Goal: Task Accomplishment & Management: Manage account settings

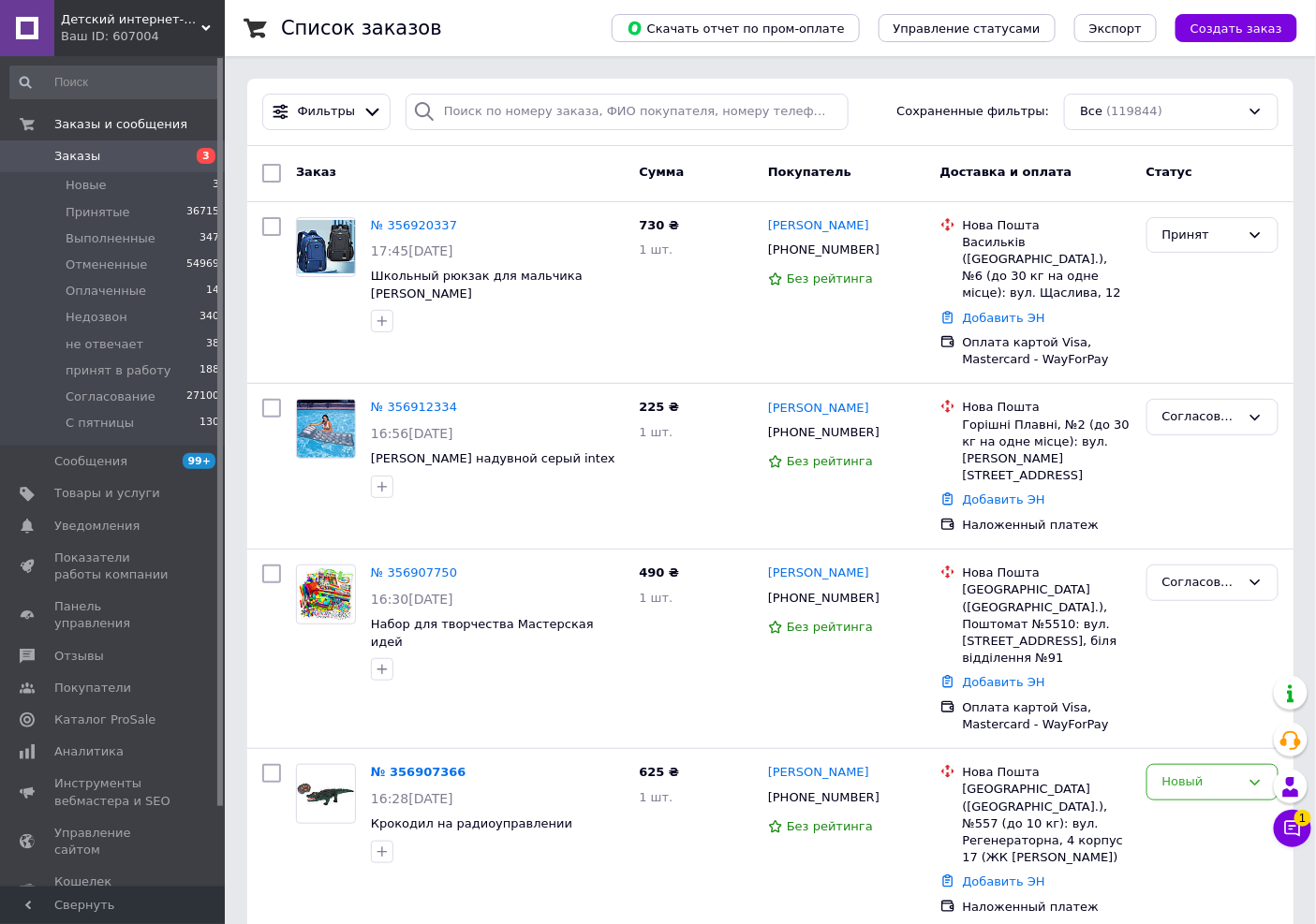
scroll to position [809, 0]
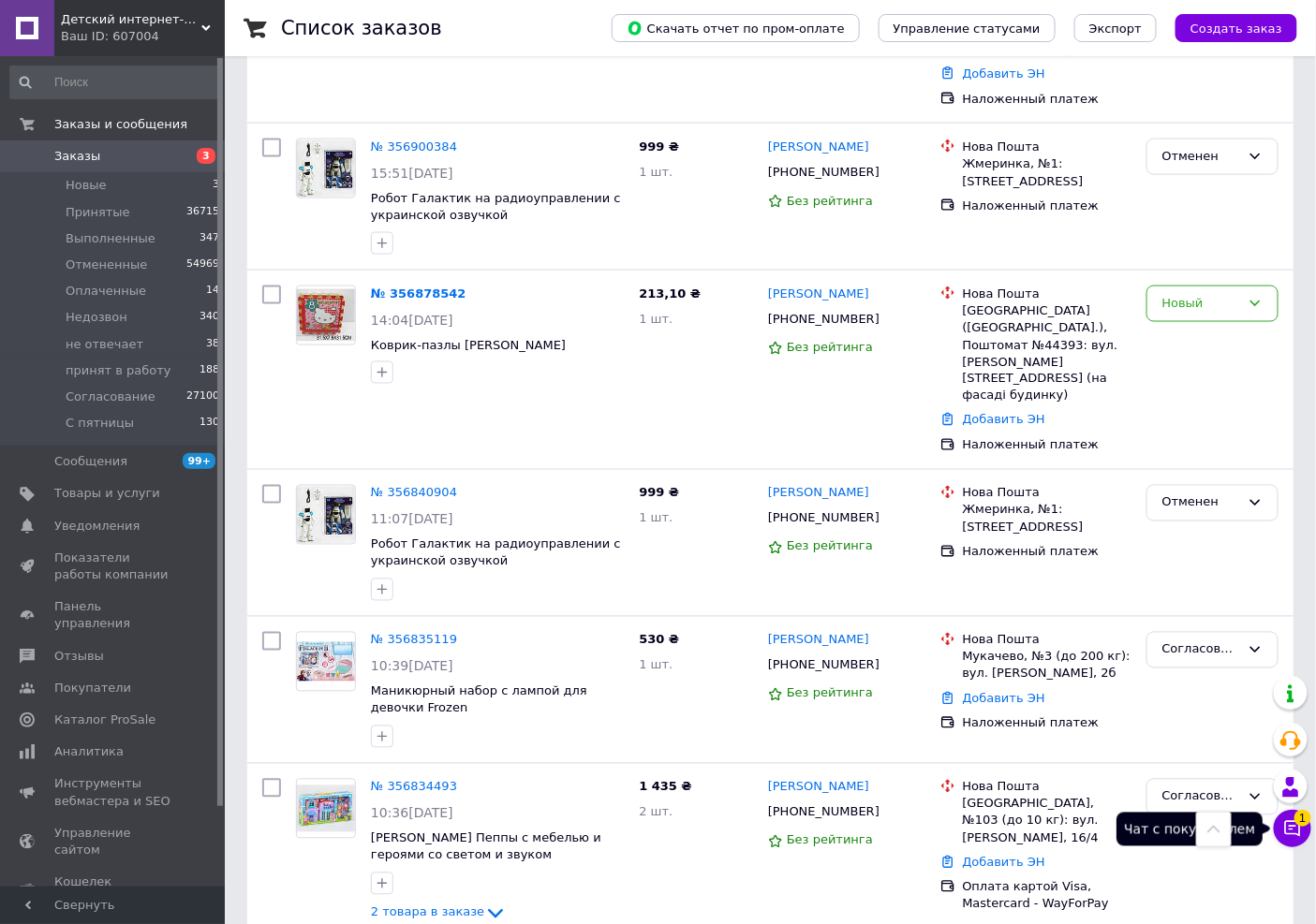
click at [1290, 844] on button "Чат с покупателем 1" at bounding box center [1293, 828] width 37 height 37
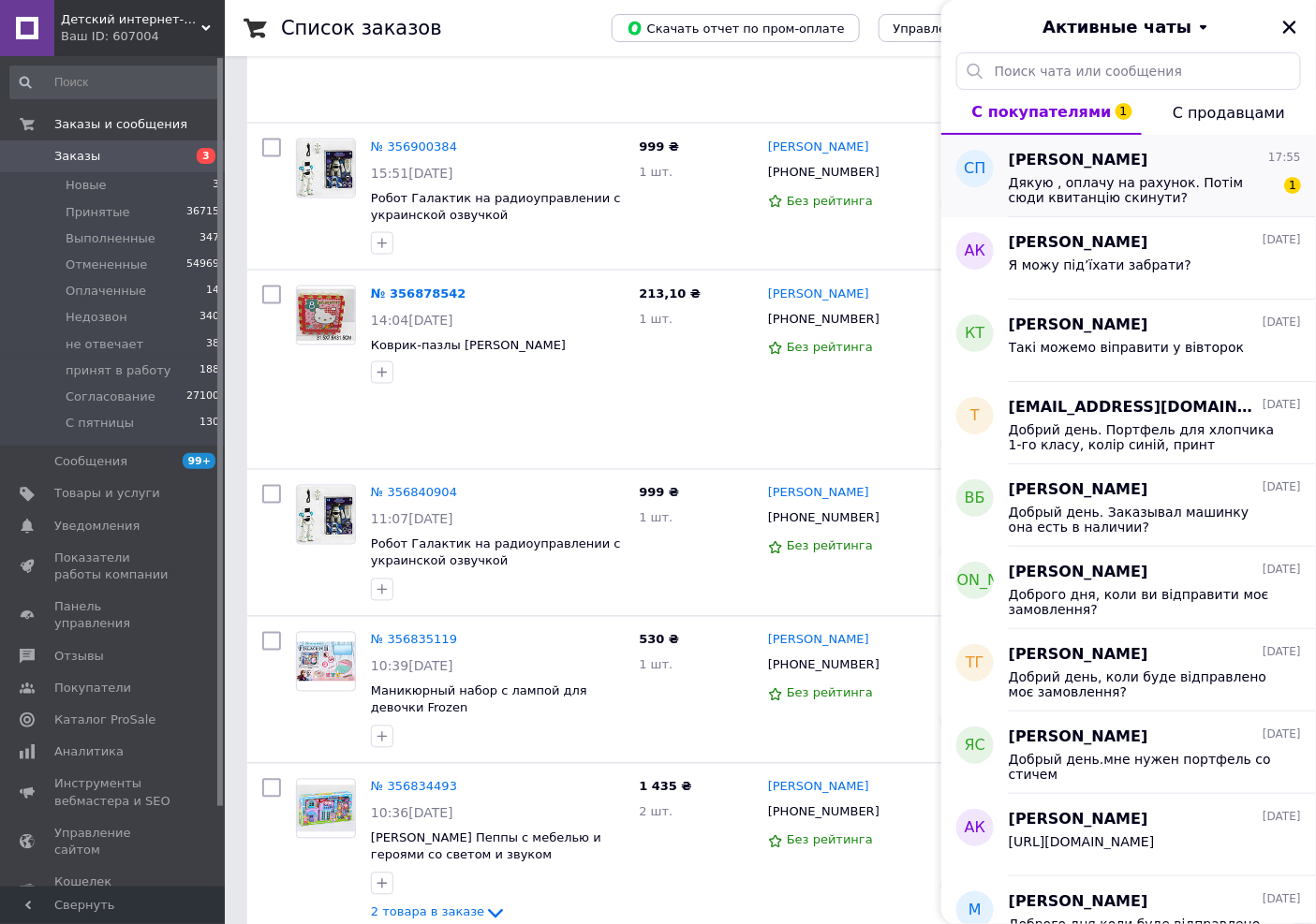
click at [1130, 208] on div "[PERSON_NAME] 17:55 Дякую , оплачу на рахунок. Потім сюди квитанцію скинути? 1" at bounding box center [1162, 176] width 307 height 82
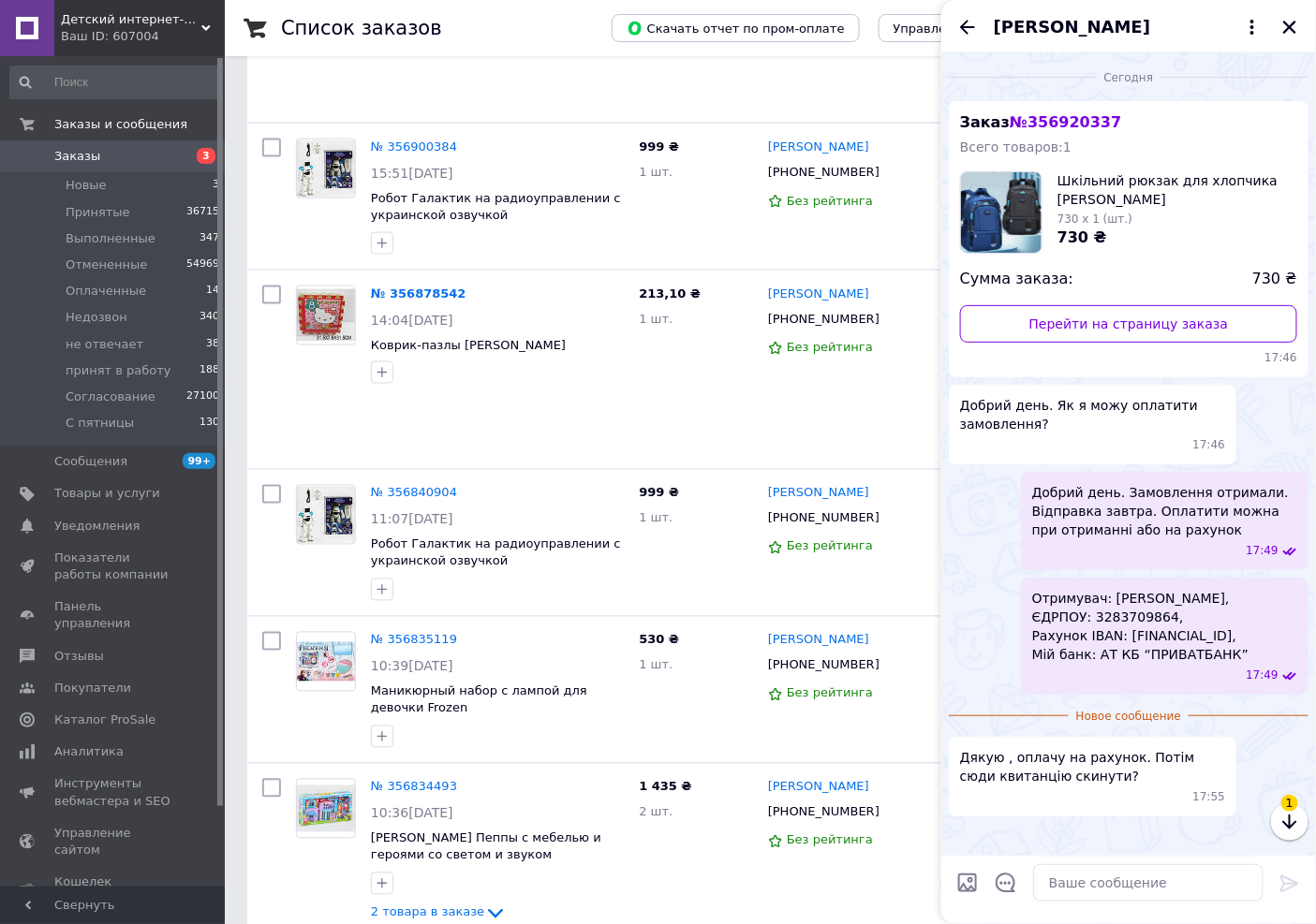
scroll to position [4, 0]
click at [1128, 877] on textarea at bounding box center [1148, 883] width 231 height 37
type textarea "так"
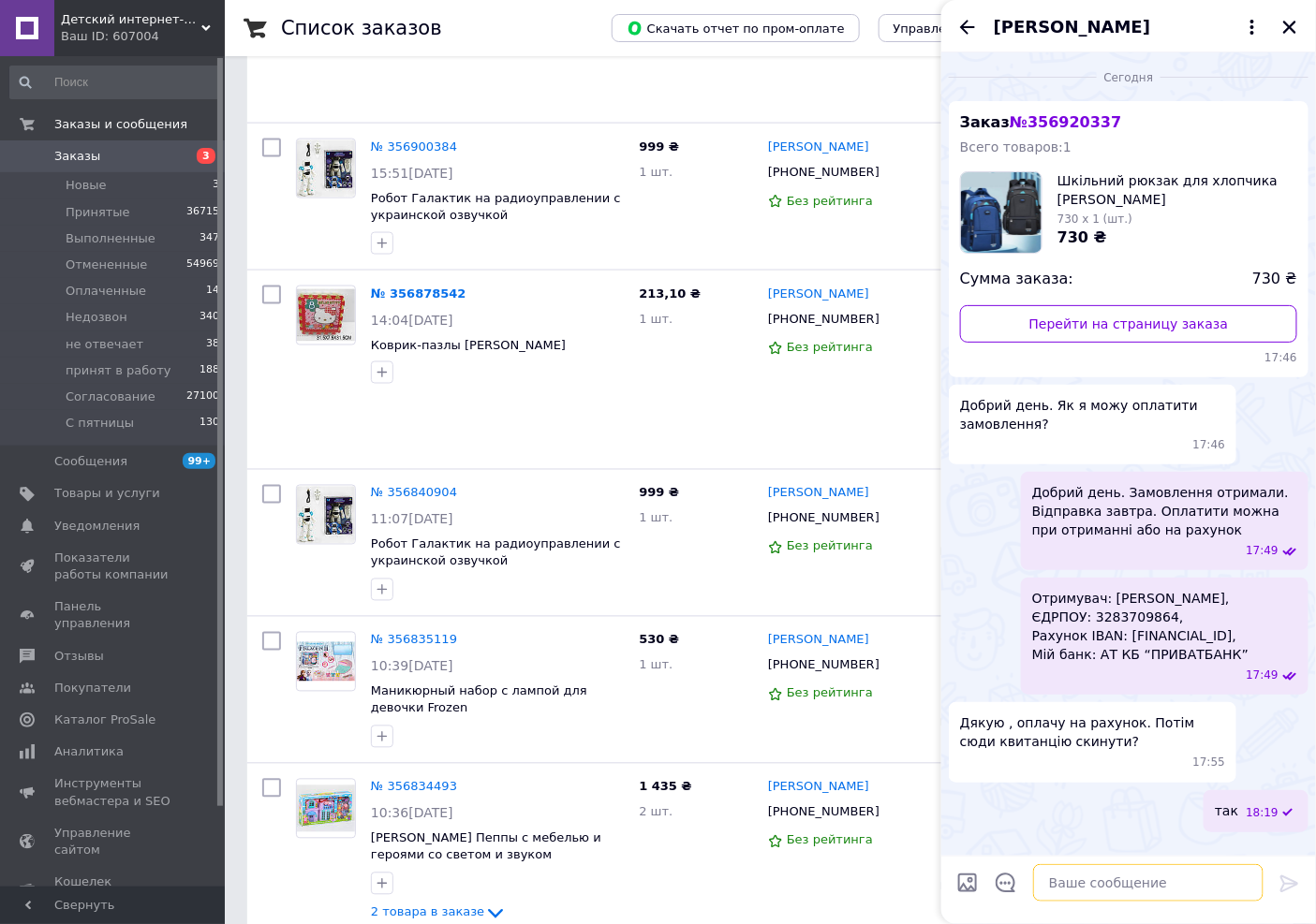
scroll to position [20, 0]
click at [1289, 25] on icon "Закрыть" at bounding box center [1289, 26] width 13 height 13
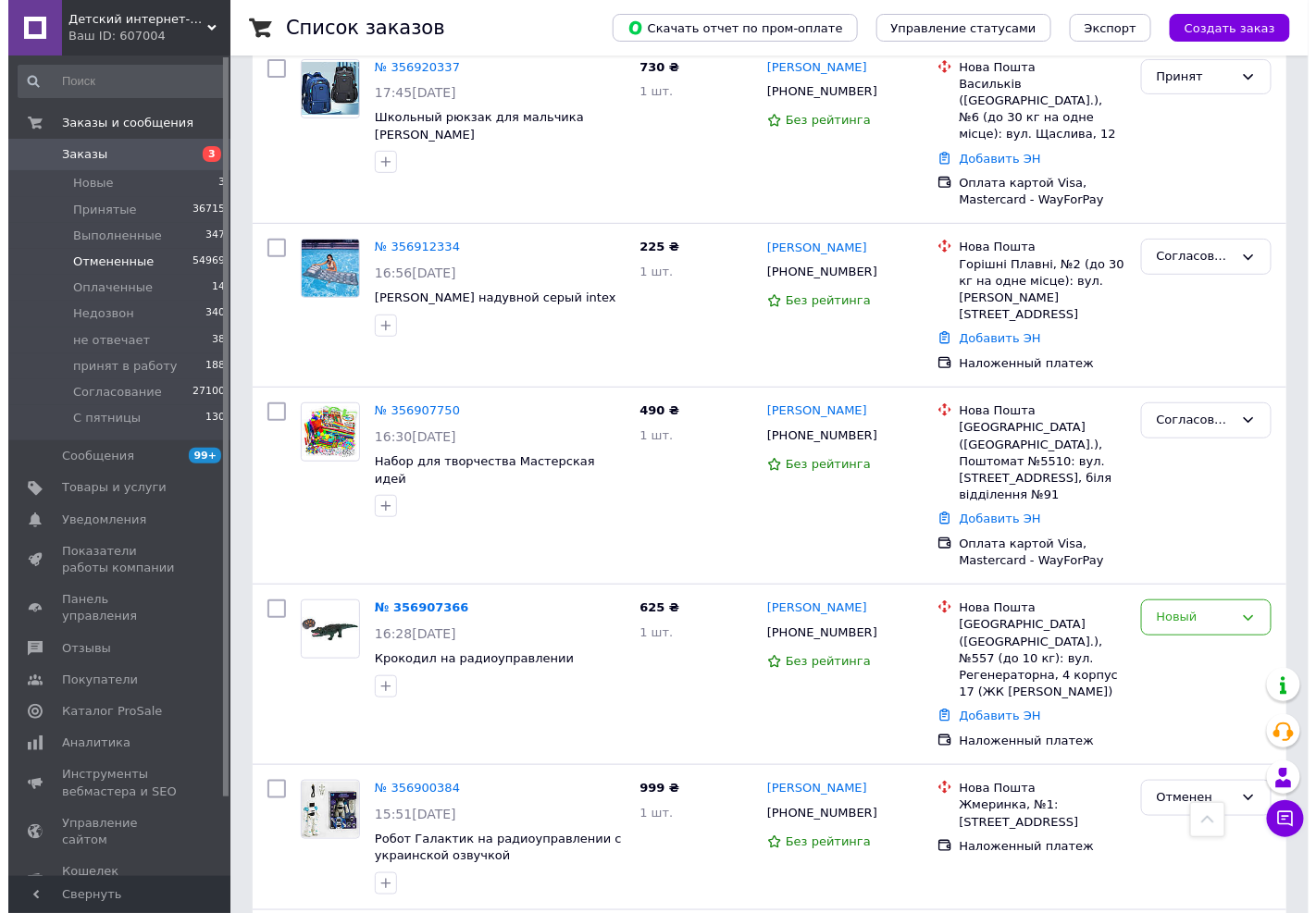
scroll to position [0, 0]
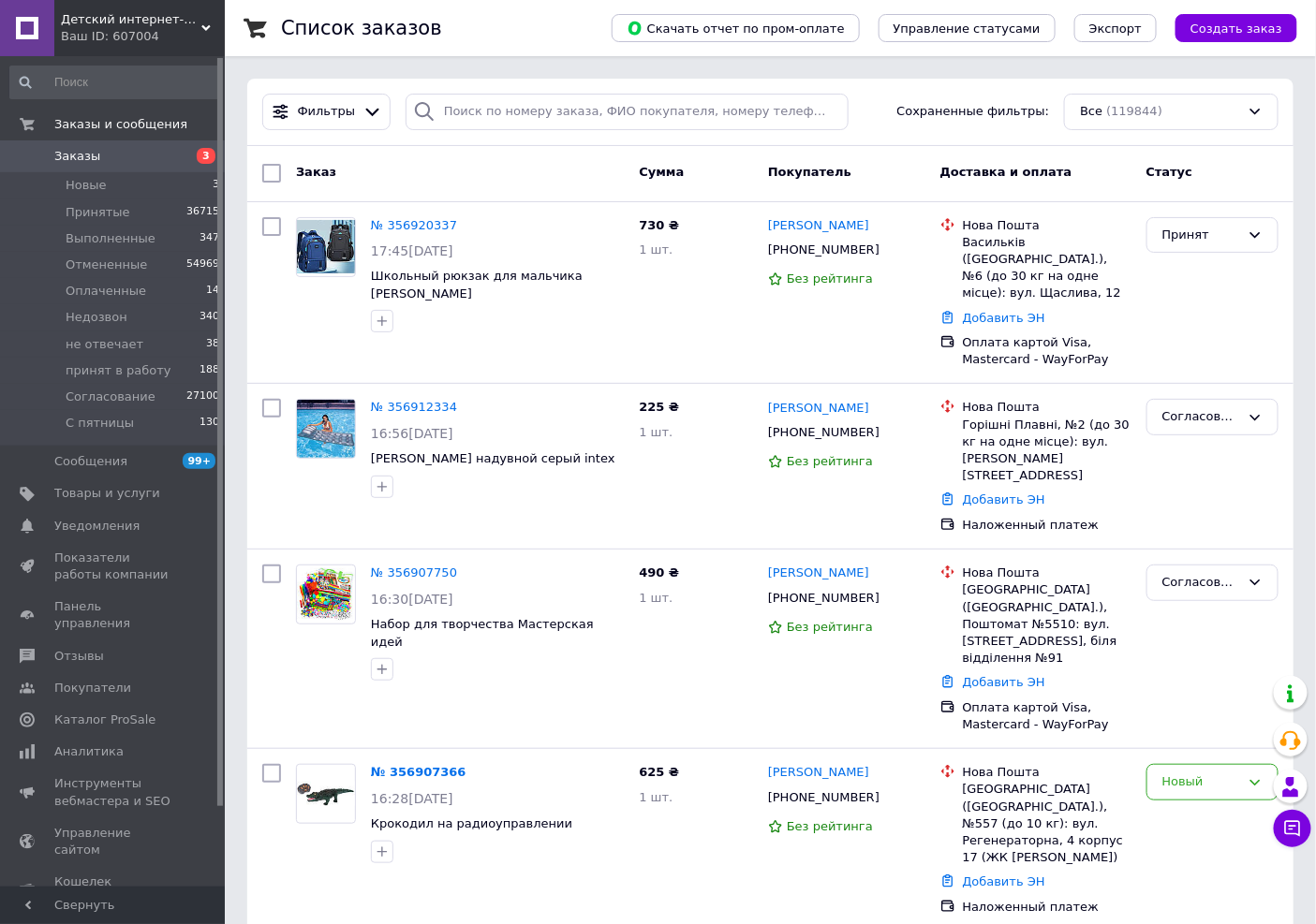
click at [71, 154] on span "Заказы" at bounding box center [77, 155] width 46 height 17
click at [535, 113] on input "search" at bounding box center [627, 111] width 443 height 36
paste input "955643151"
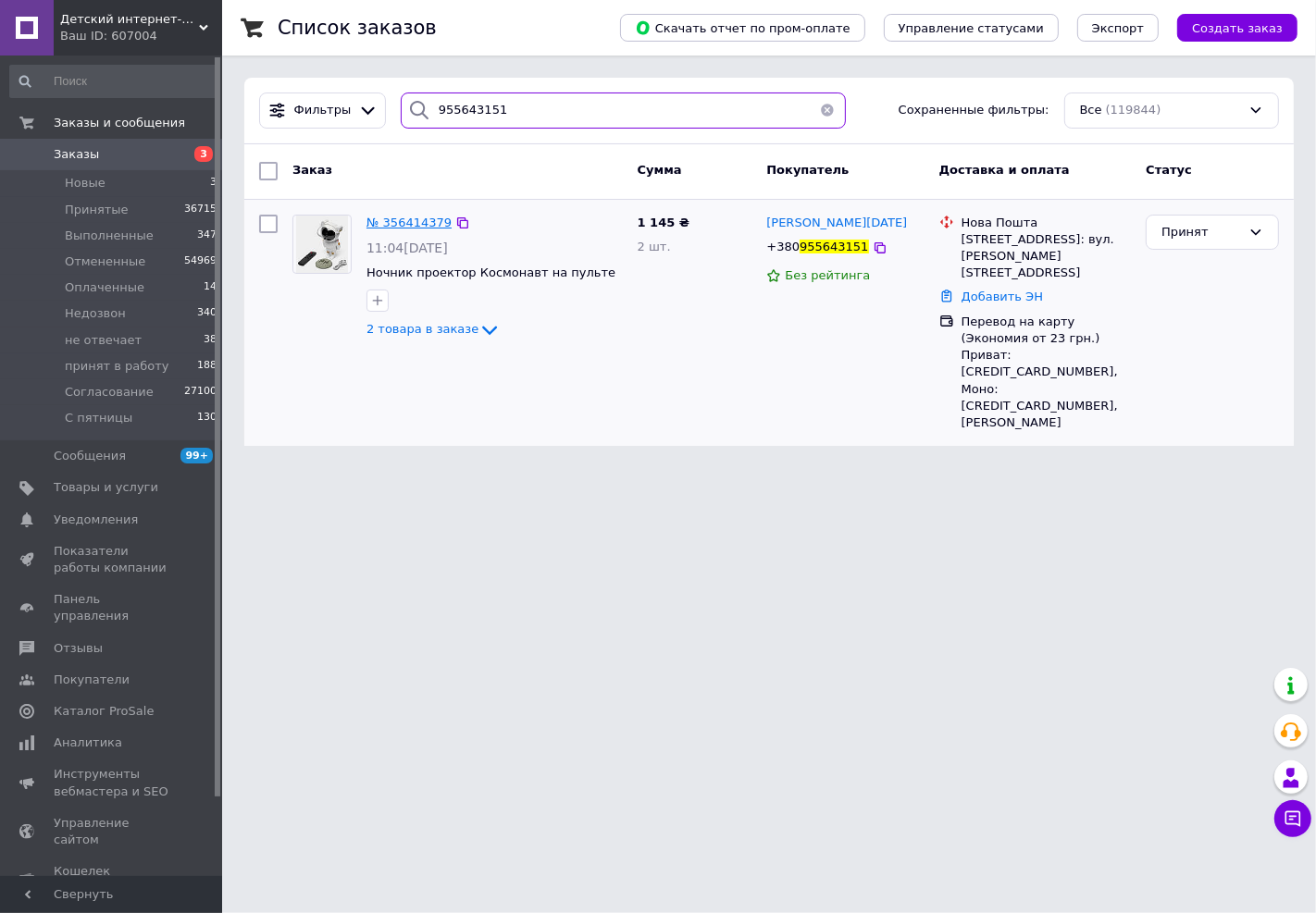
type input "955643151"
click at [402, 224] on span "№ 356414379" at bounding box center [409, 222] width 85 height 14
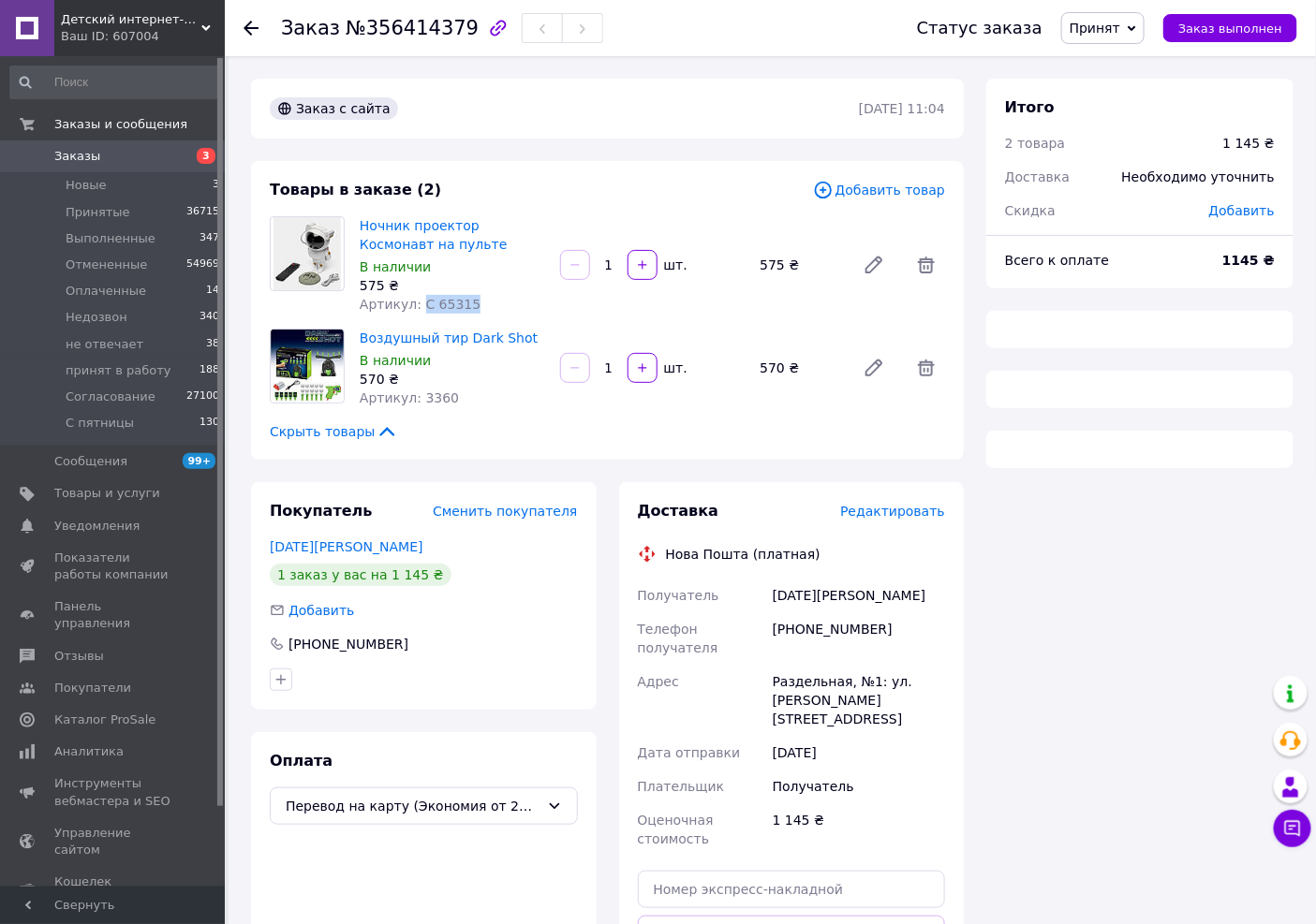
drag, startPoint x: 469, startPoint y: 303, endPoint x: 414, endPoint y: 307, distance: 55.1
click at [414, 307] on div "Артикул: C 65315" at bounding box center [453, 304] width 186 height 19
copy span "C 65315"
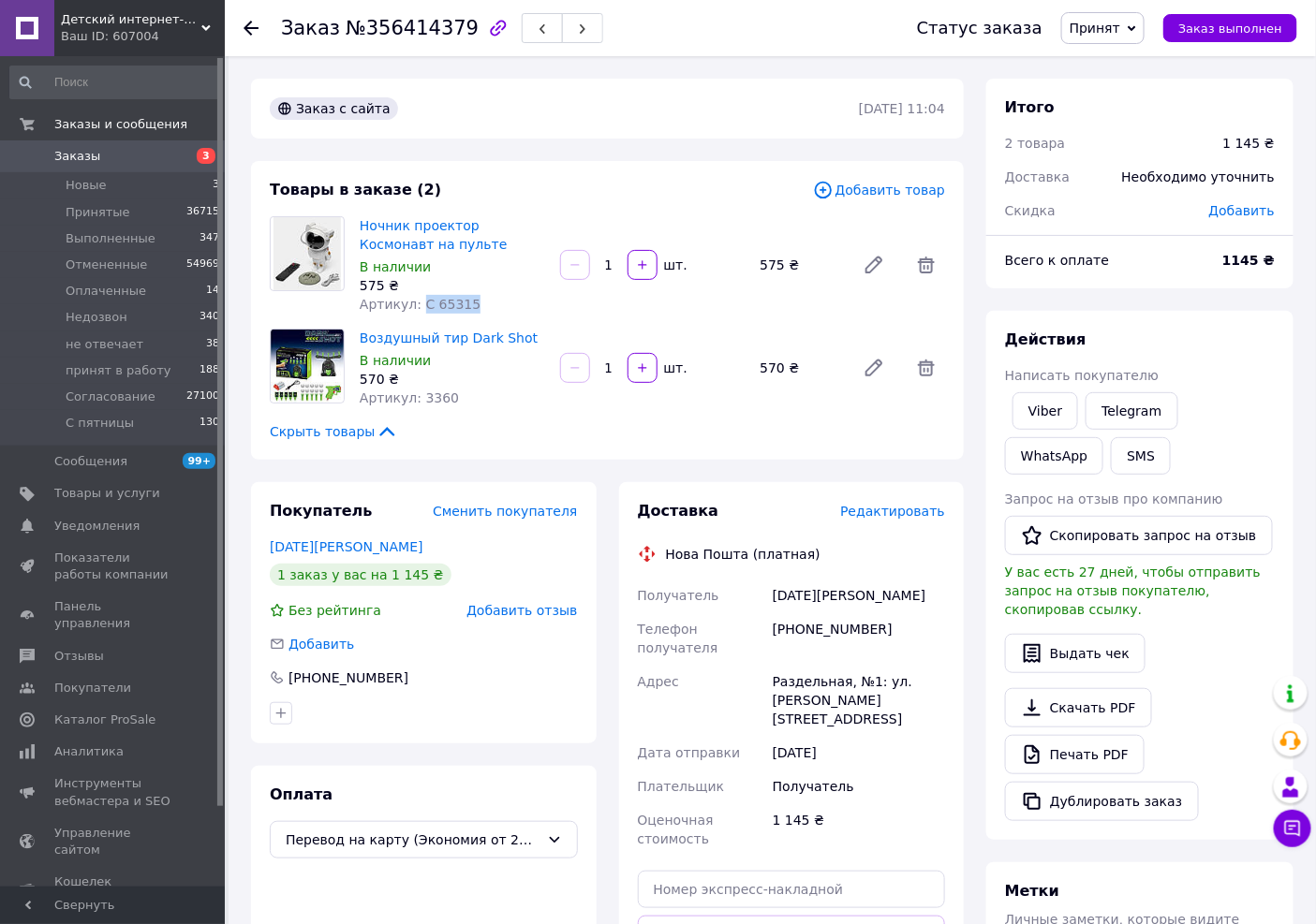
click at [110, 156] on span "Заказы" at bounding box center [114, 155] width 119 height 17
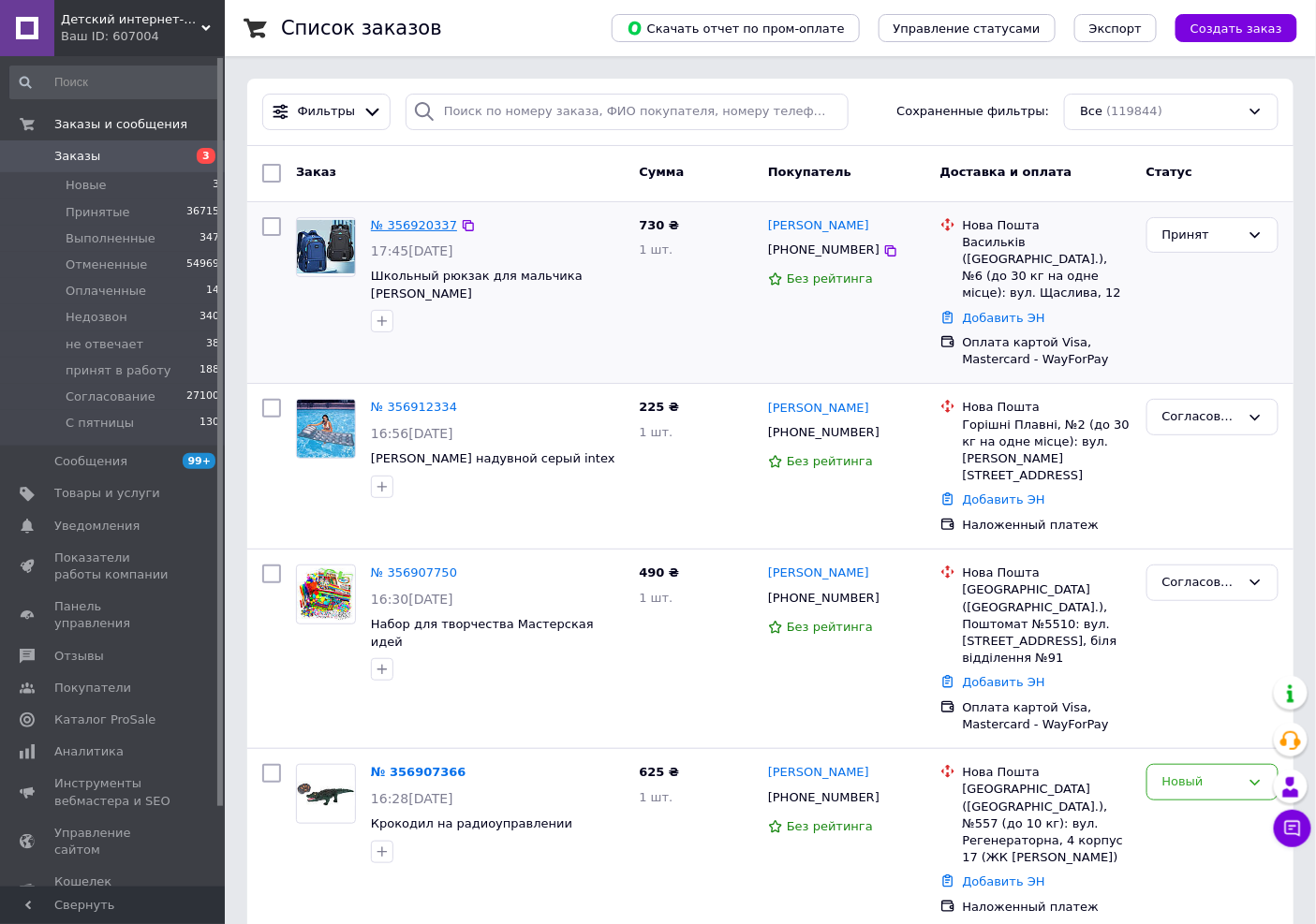
click at [374, 228] on link "№ 356920337" at bounding box center [414, 225] width 86 height 14
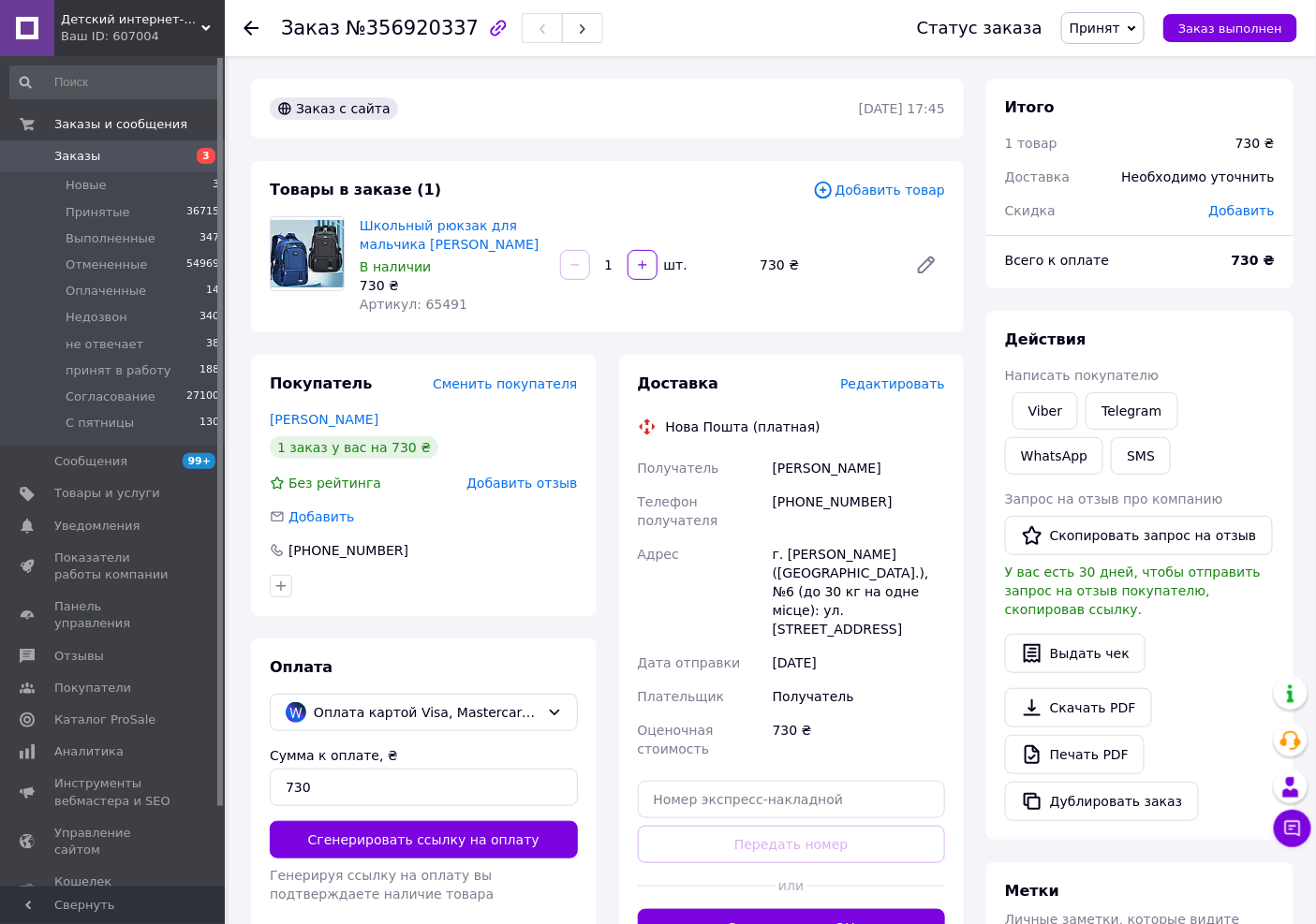
click at [114, 169] on link "Заказы 3" at bounding box center [115, 156] width 231 height 32
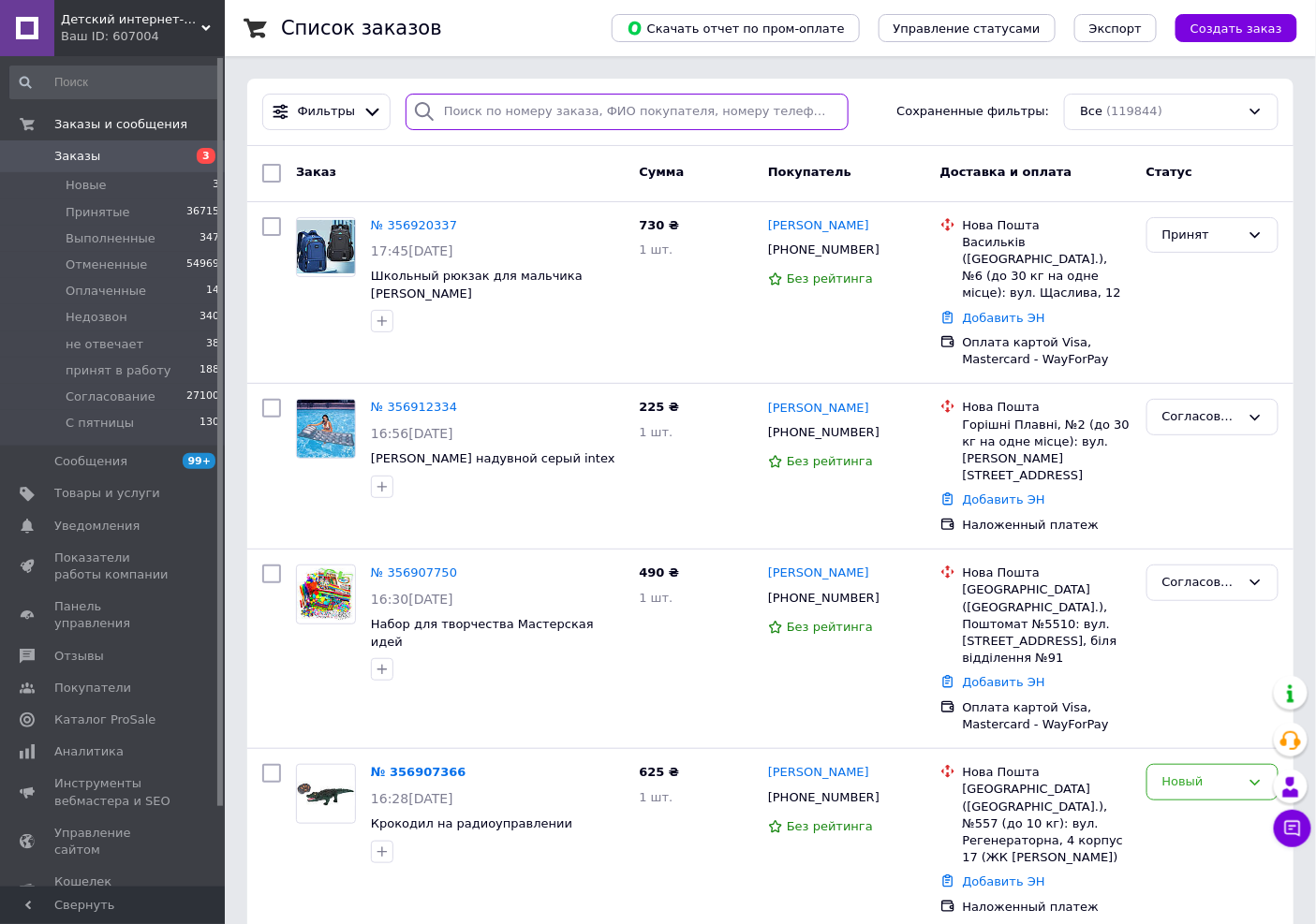
click at [538, 120] on input "search" at bounding box center [627, 111] width 443 height 36
paste input "0990528274"
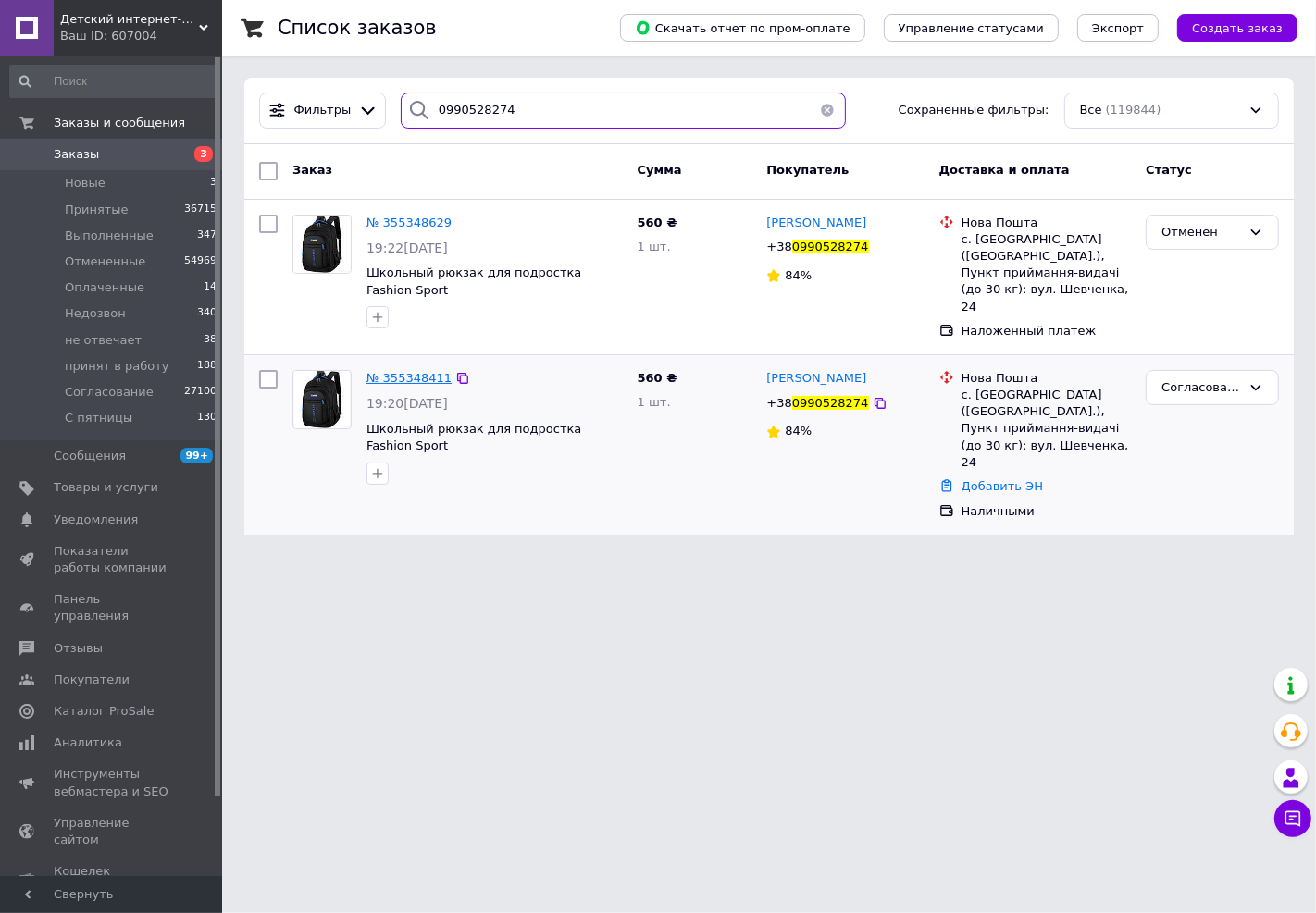
type input "0990528274"
click at [384, 372] on span "№ 355348411" at bounding box center [409, 378] width 85 height 14
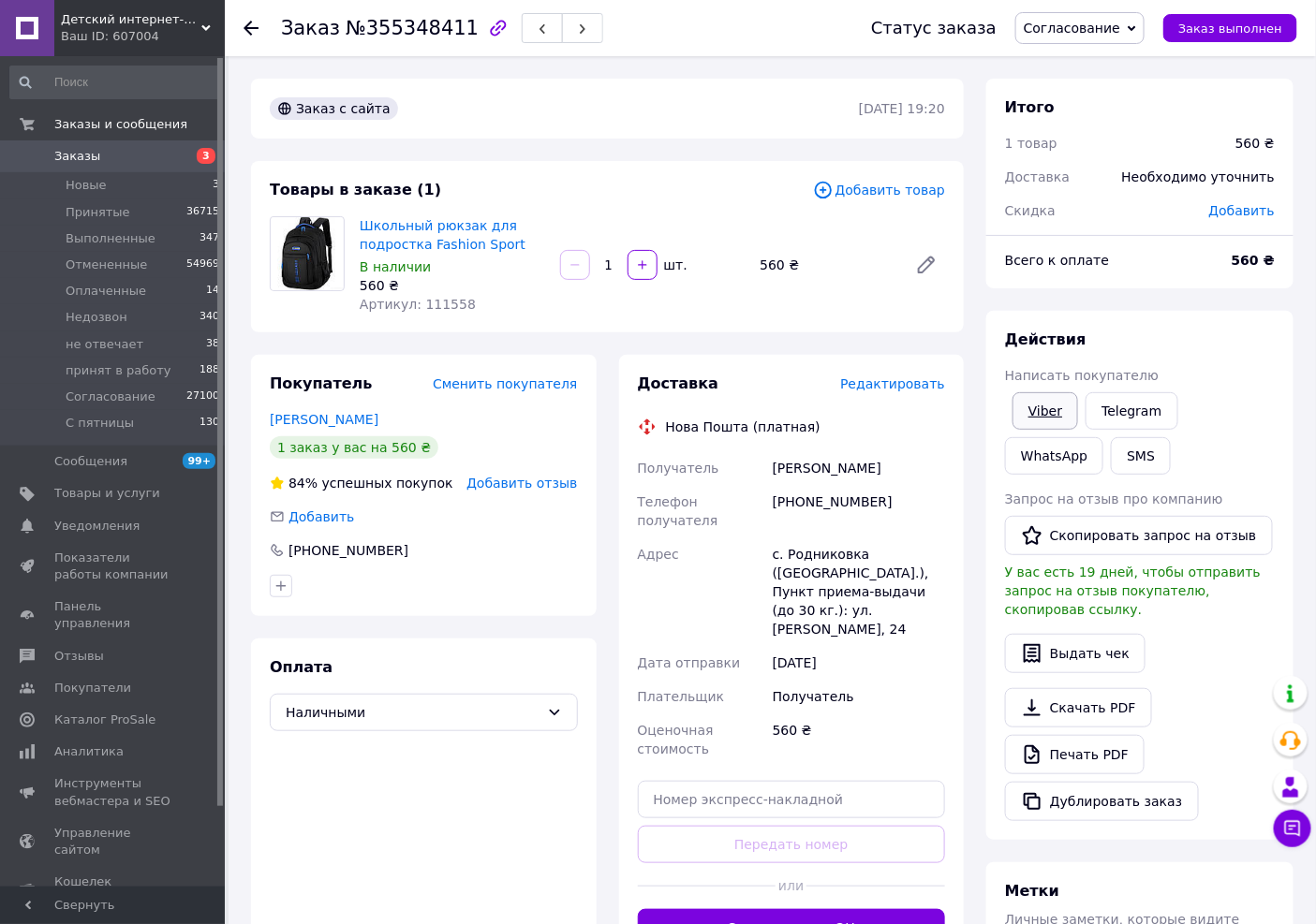
click at [1028, 418] on link "Viber" at bounding box center [1044, 411] width 66 height 37
click at [862, 391] on span "Редактировать" at bounding box center [892, 383] width 105 height 15
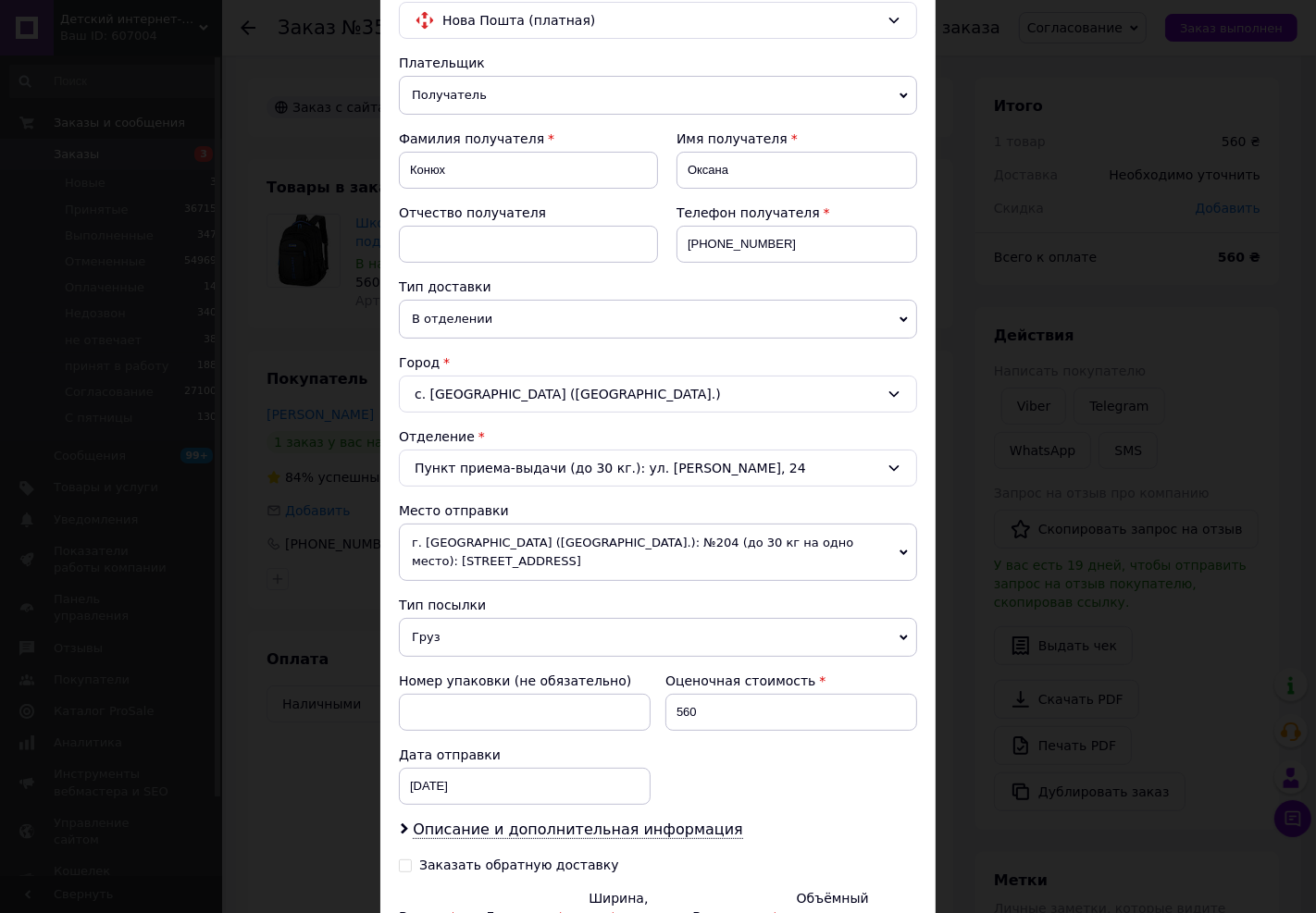
scroll to position [350, 0]
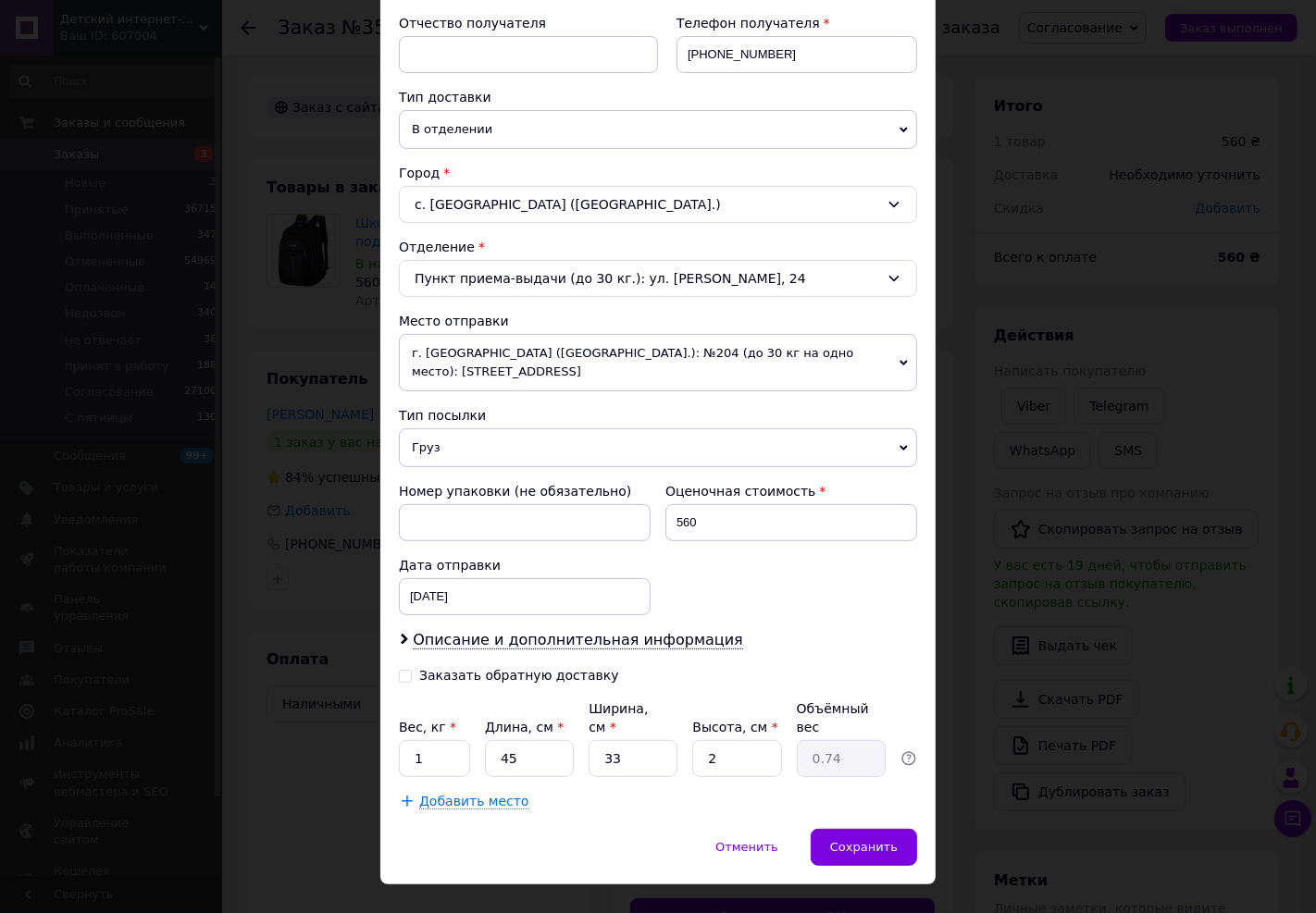
click at [466, 669] on div "Заказать обратную доставку" at bounding box center [519, 676] width 200 height 15
click at [412, 669] on input "Заказать обратную доставку" at bounding box center [405, 674] width 13 height 13
checkbox input "true"
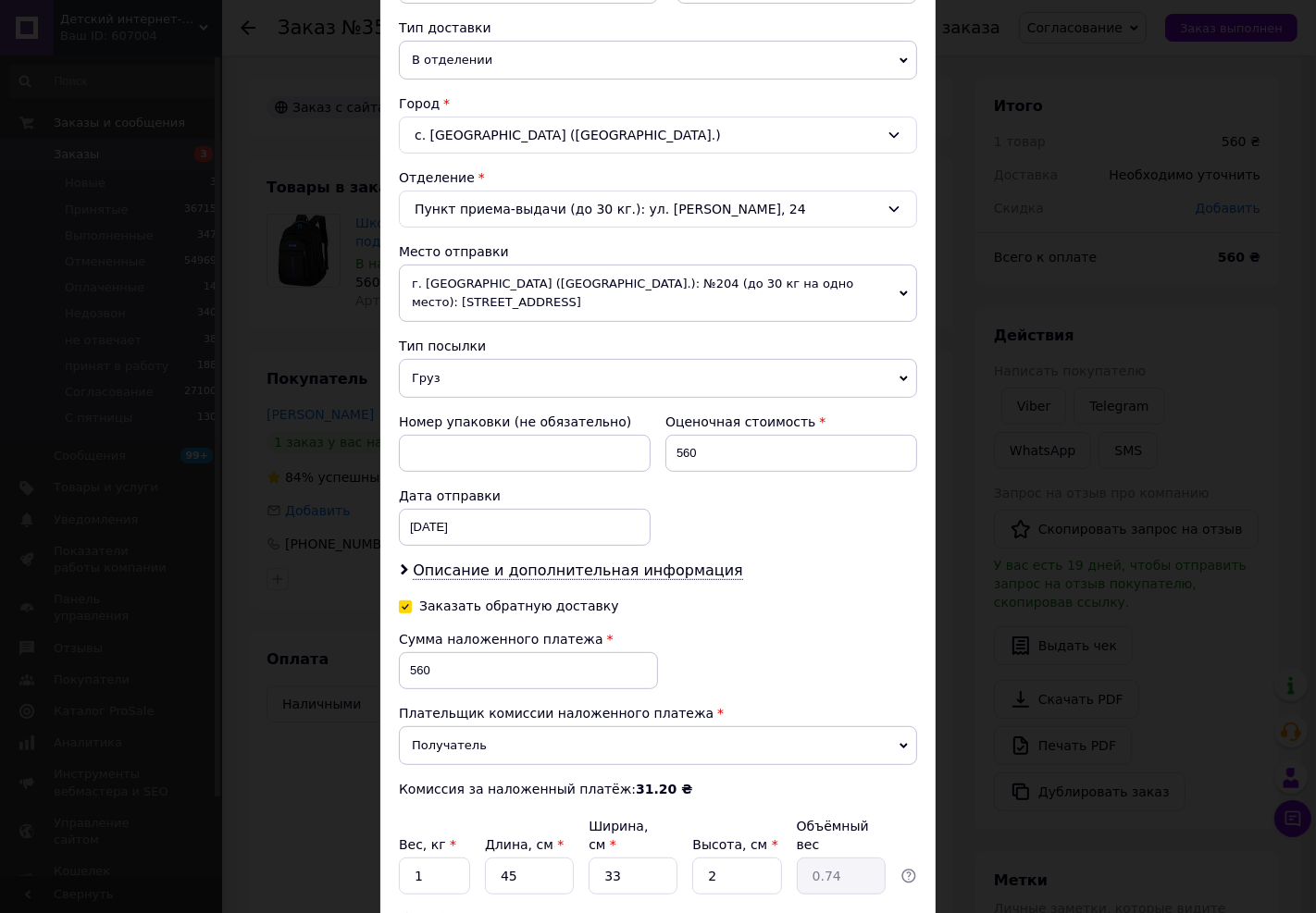
scroll to position [537, 0]
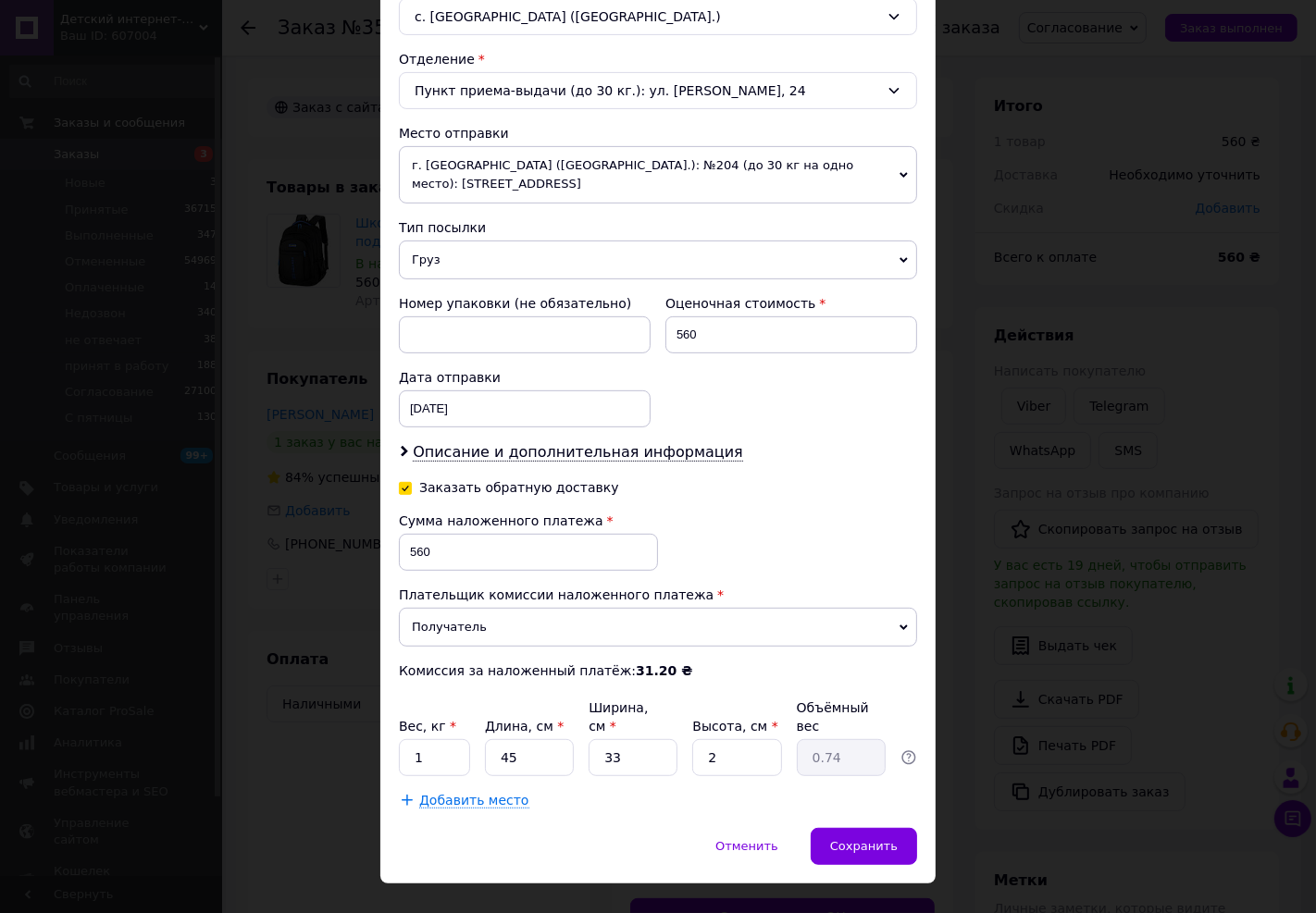
click at [446, 747] on div "Плательщик Получатель Отправитель Фамилия получателя Конюх Имя получателя [PERS…" at bounding box center [658, 243] width 518 height 1133
click at [440, 739] on input "1" at bounding box center [435, 757] width 72 height 37
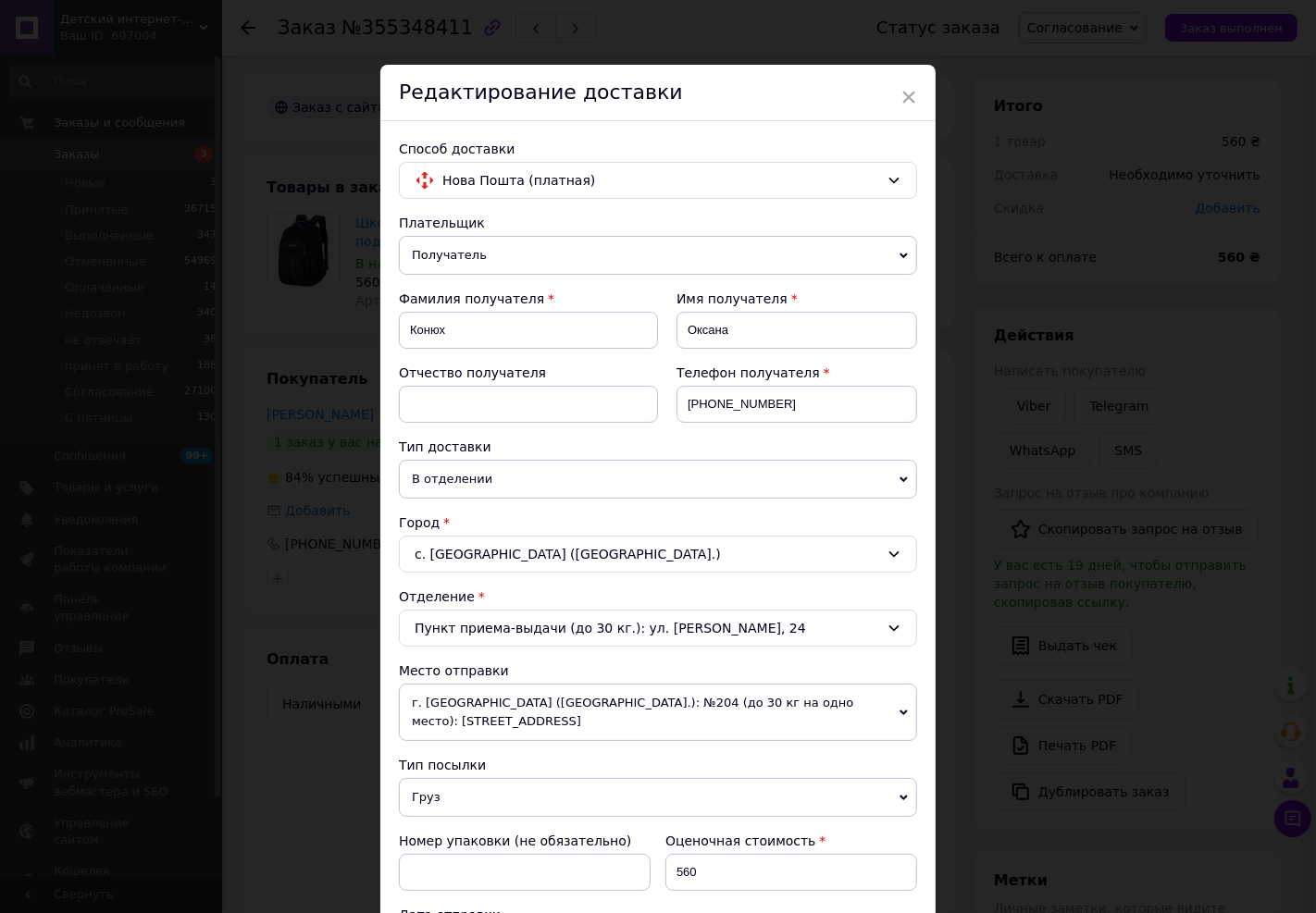
click at [1155, 331] on div "× Редактирование доставки Способ доставки Нова Пошта (платная) Плательщик Получ…" at bounding box center [658, 456] width 1316 height 913
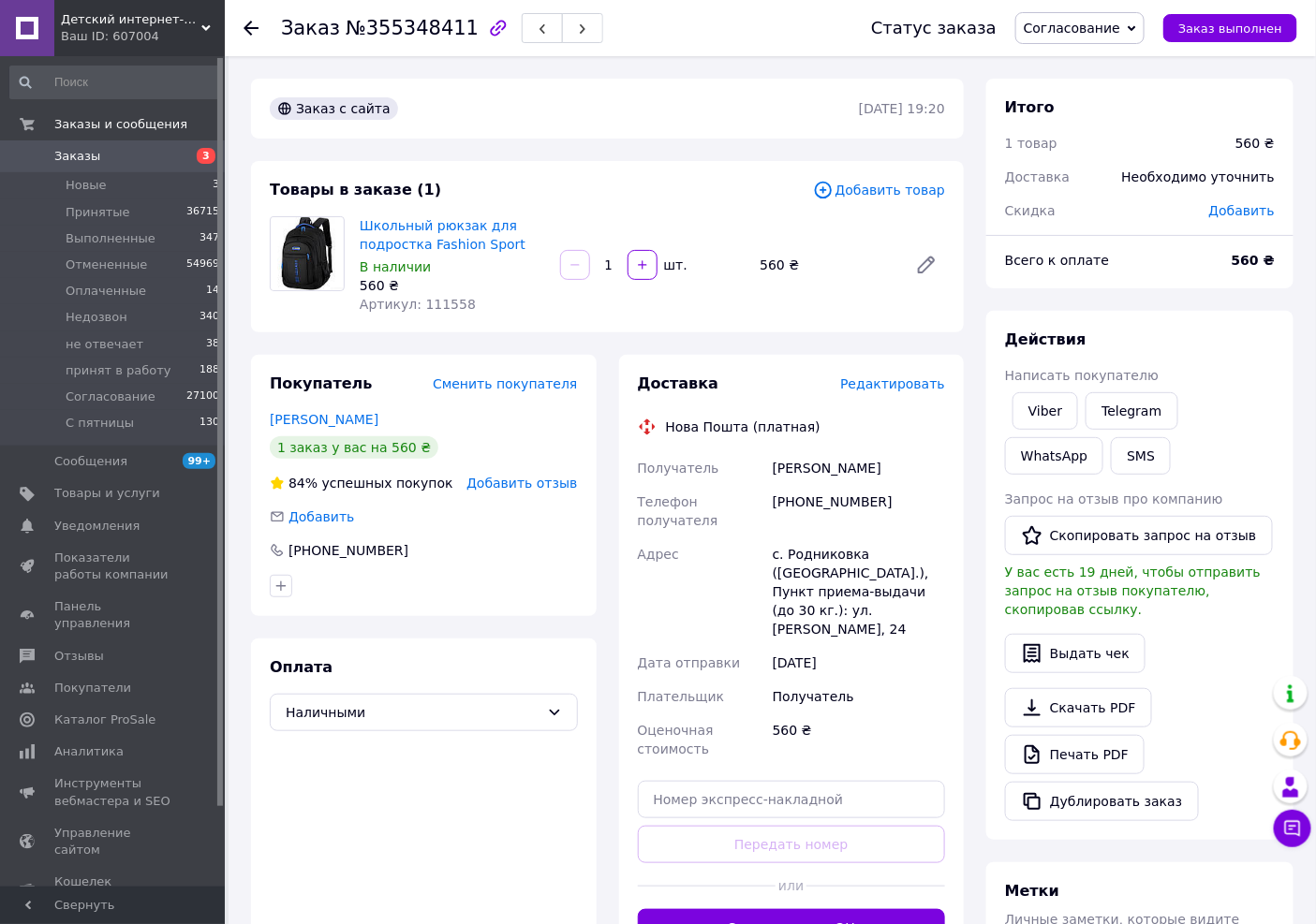
click at [910, 376] on span "Редактировать" at bounding box center [892, 383] width 105 height 15
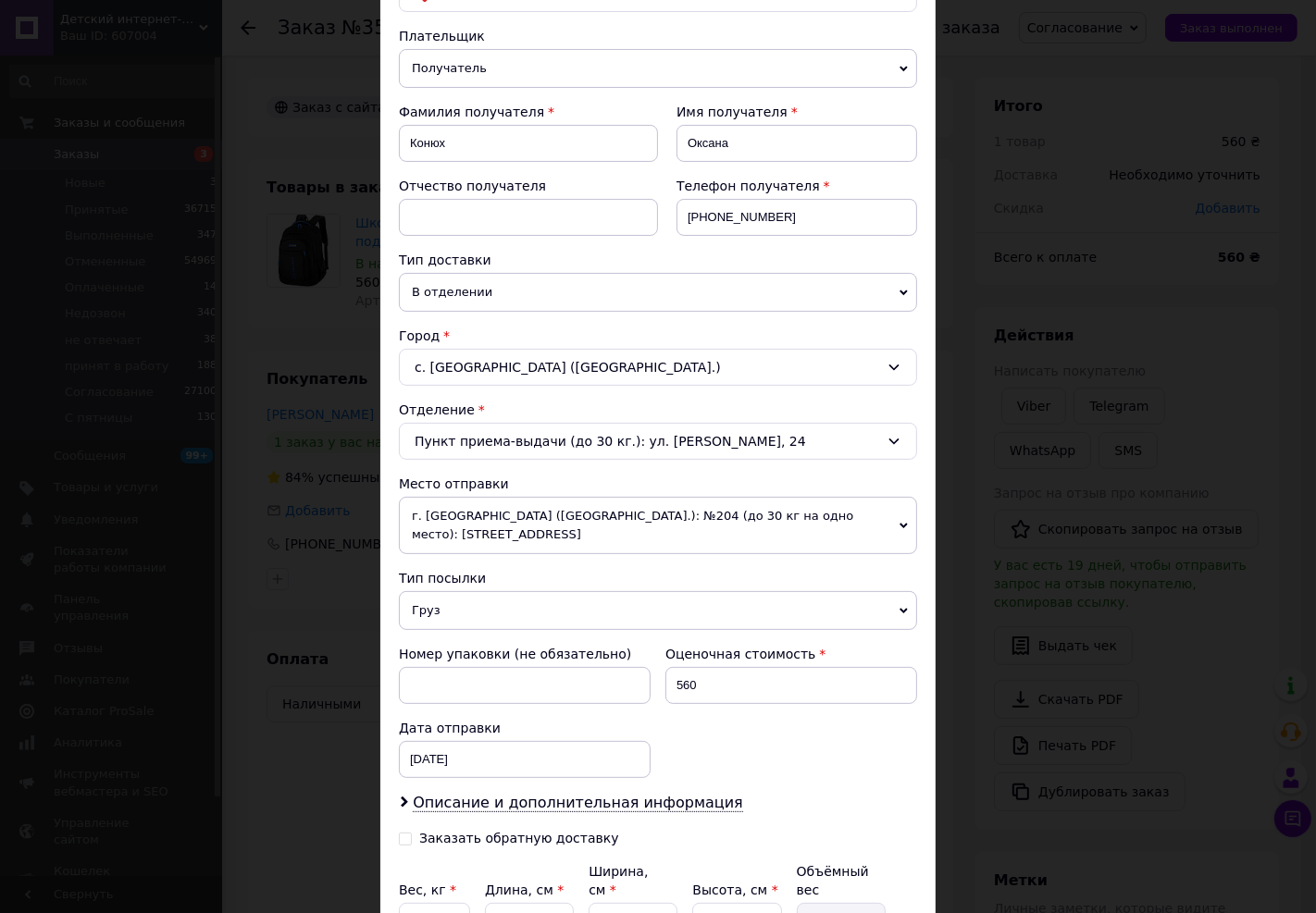
scroll to position [350, 0]
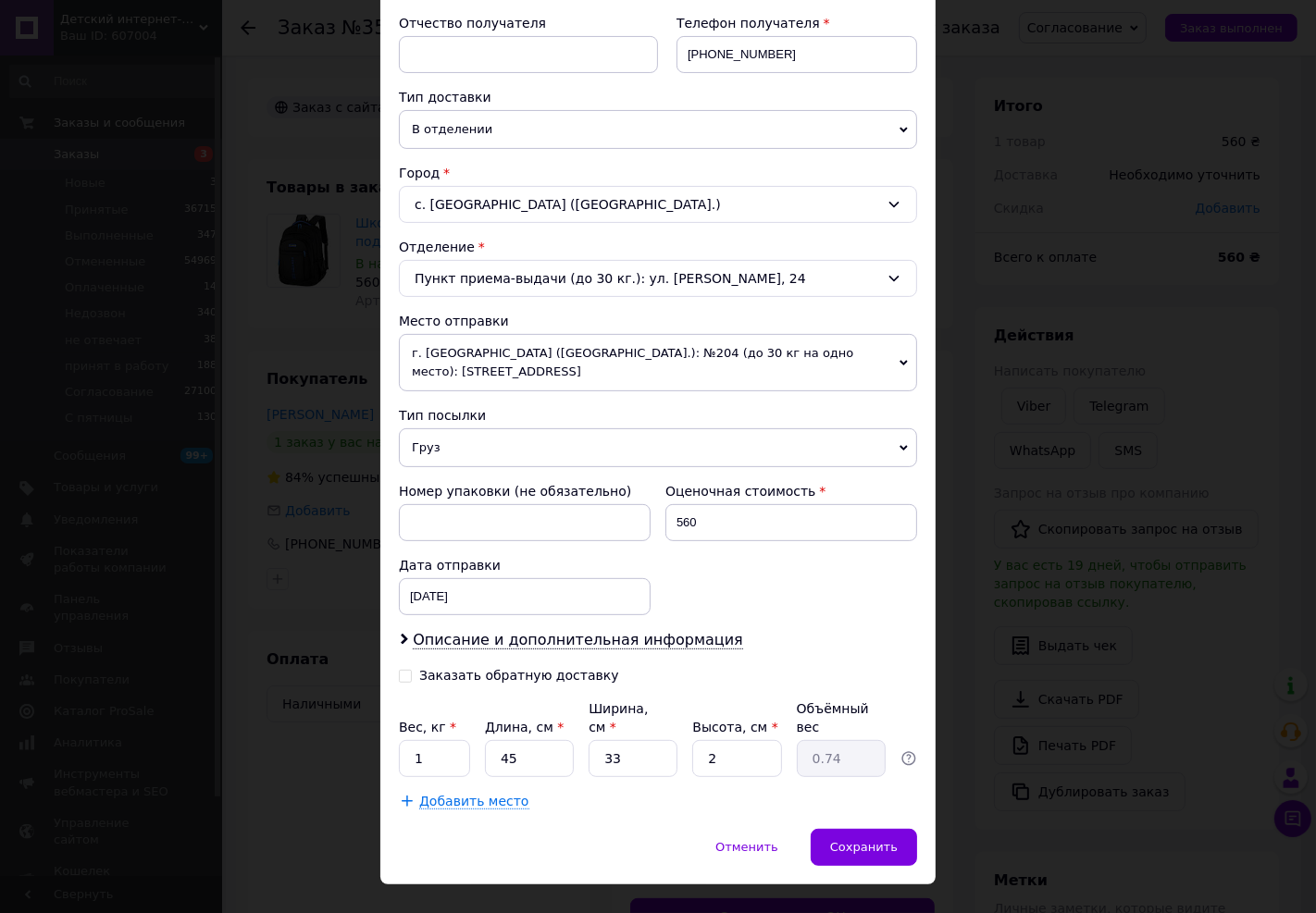
click at [498, 667] on div "Заказать обратную доставку" at bounding box center [529, 675] width 259 height 18
click at [498, 669] on div "Заказать обратную доставку" at bounding box center [519, 676] width 200 height 15
click at [412, 669] on input "Заказать обратную доставку" at bounding box center [405, 674] width 13 height 13
checkbox input "true"
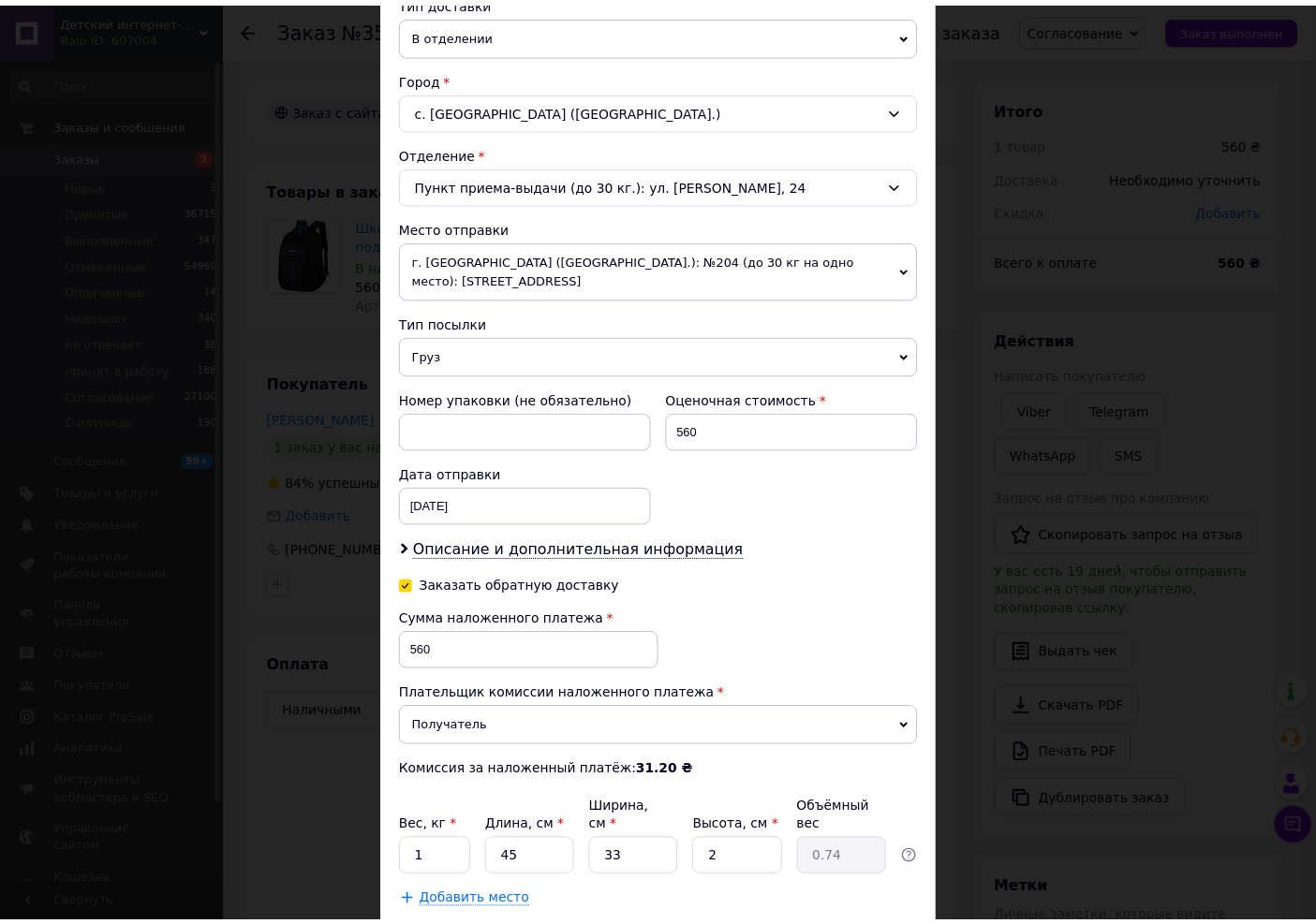
scroll to position [544, 0]
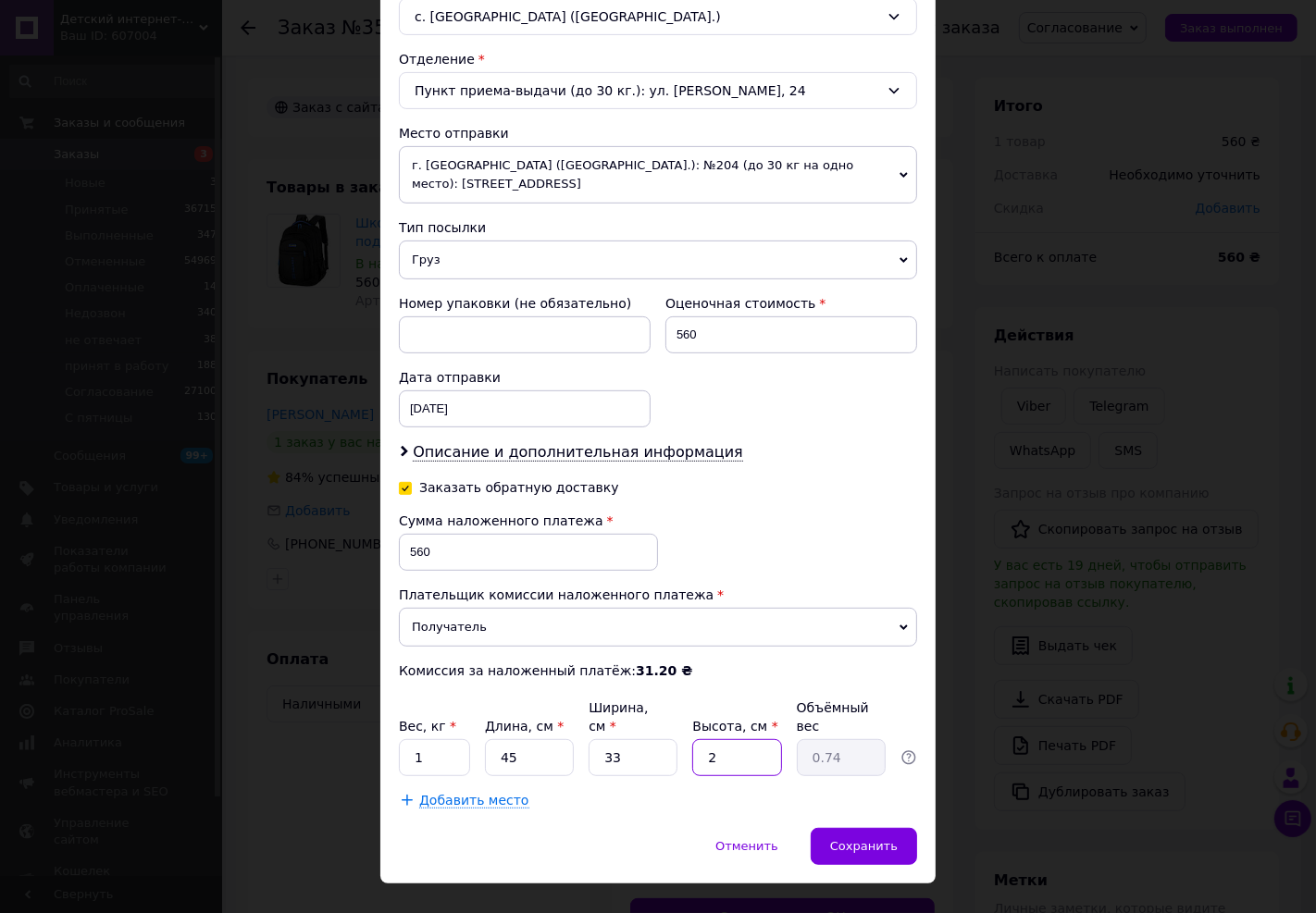
click at [717, 739] on input "2" at bounding box center [736, 757] width 89 height 37
click at [912, 791] on div "Добавить место" at bounding box center [658, 800] width 518 height 18
click at [889, 828] on div "Сохранить" at bounding box center [864, 846] width 106 height 37
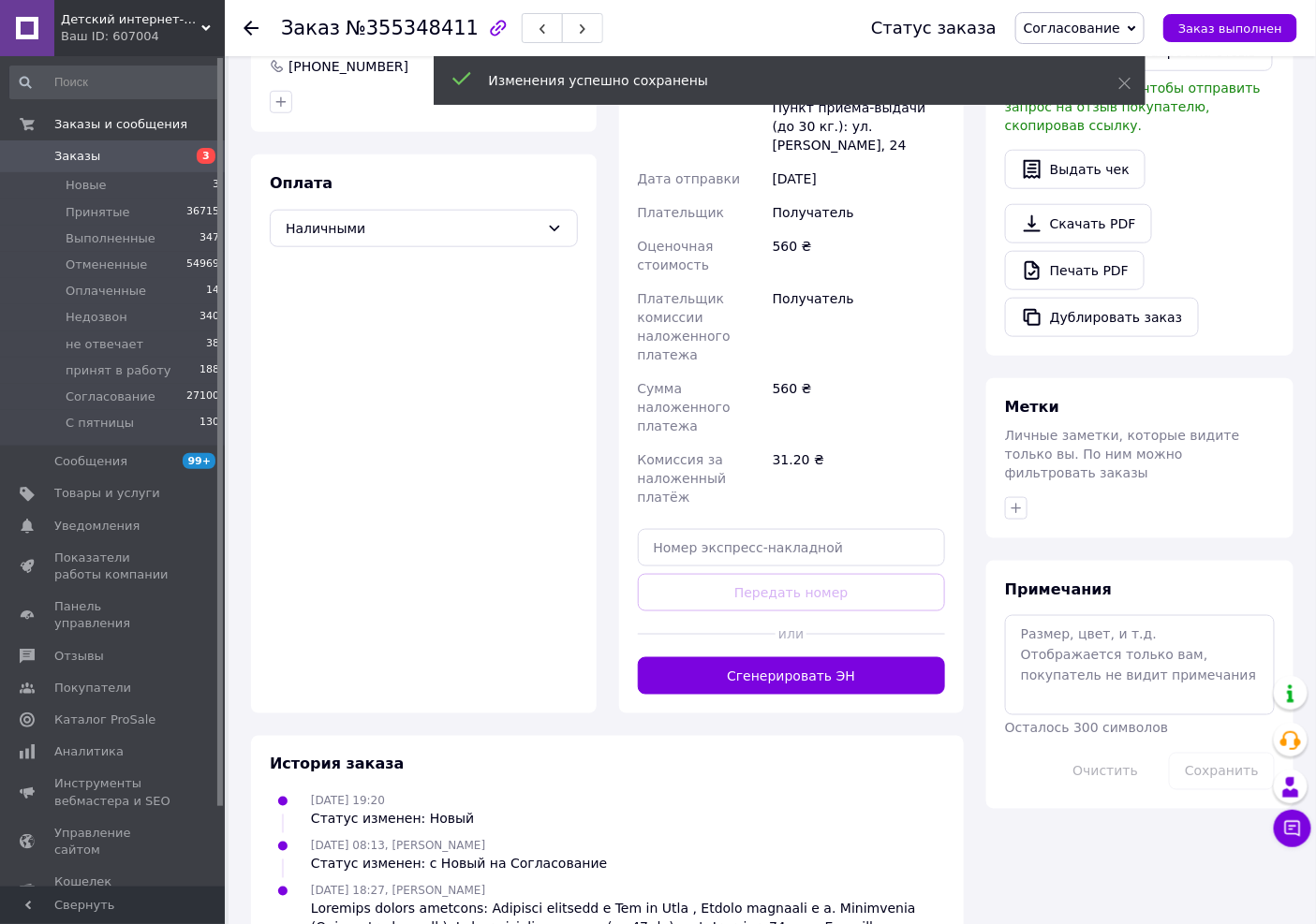
scroll to position [520, 0]
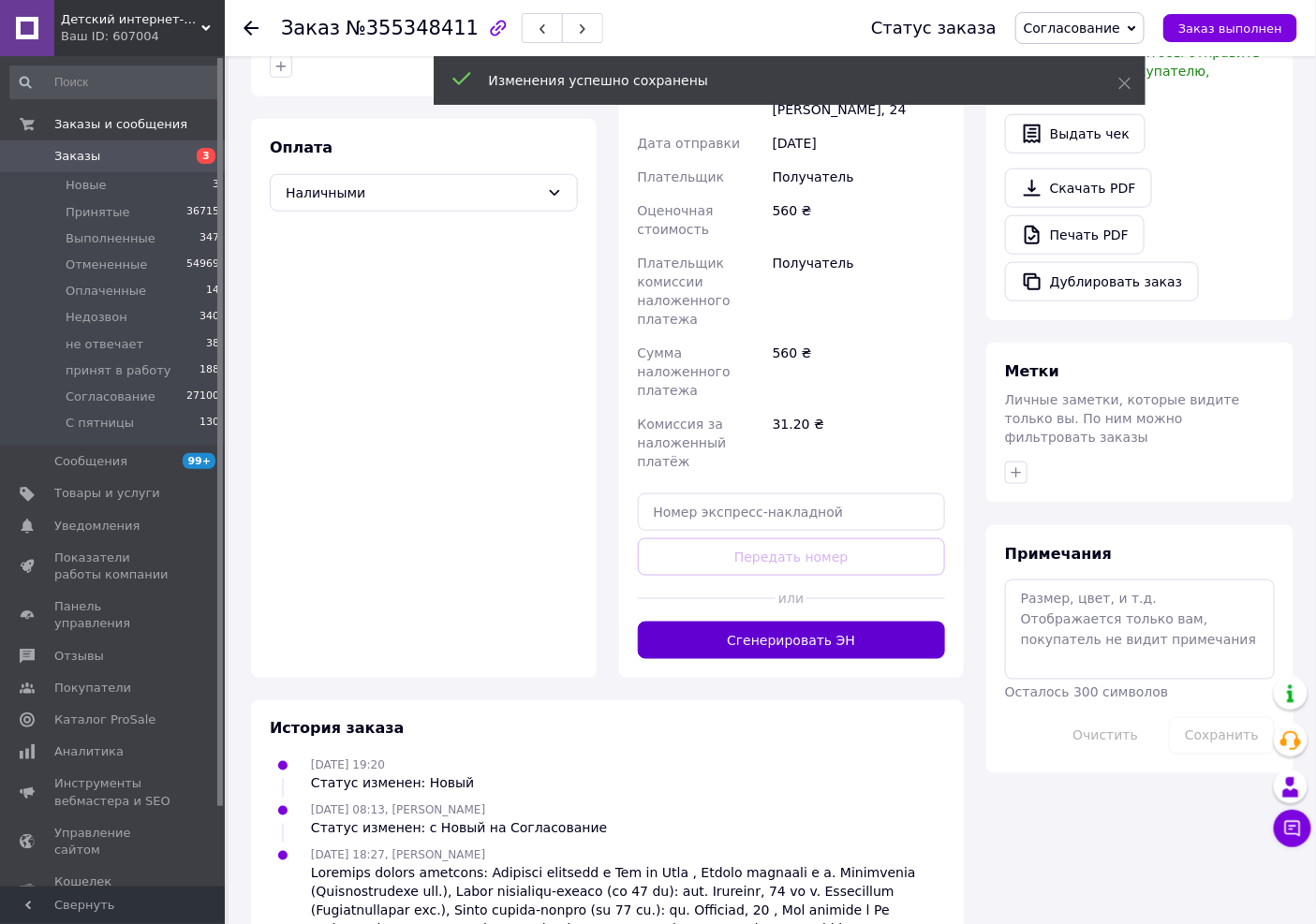
click at [728, 622] on button "Сгенерировать ЭН" at bounding box center [791, 640] width 308 height 37
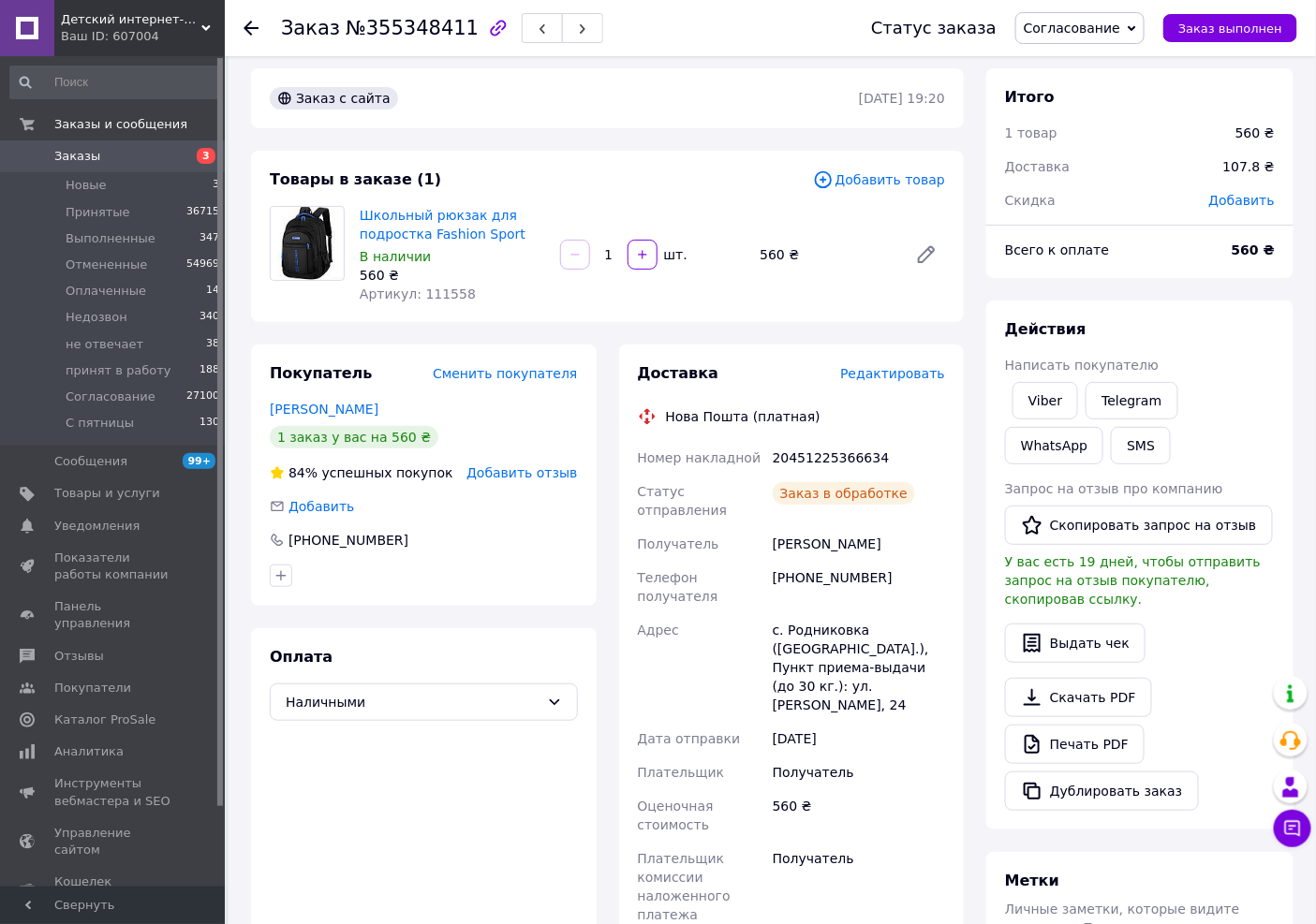
scroll to position [0, 0]
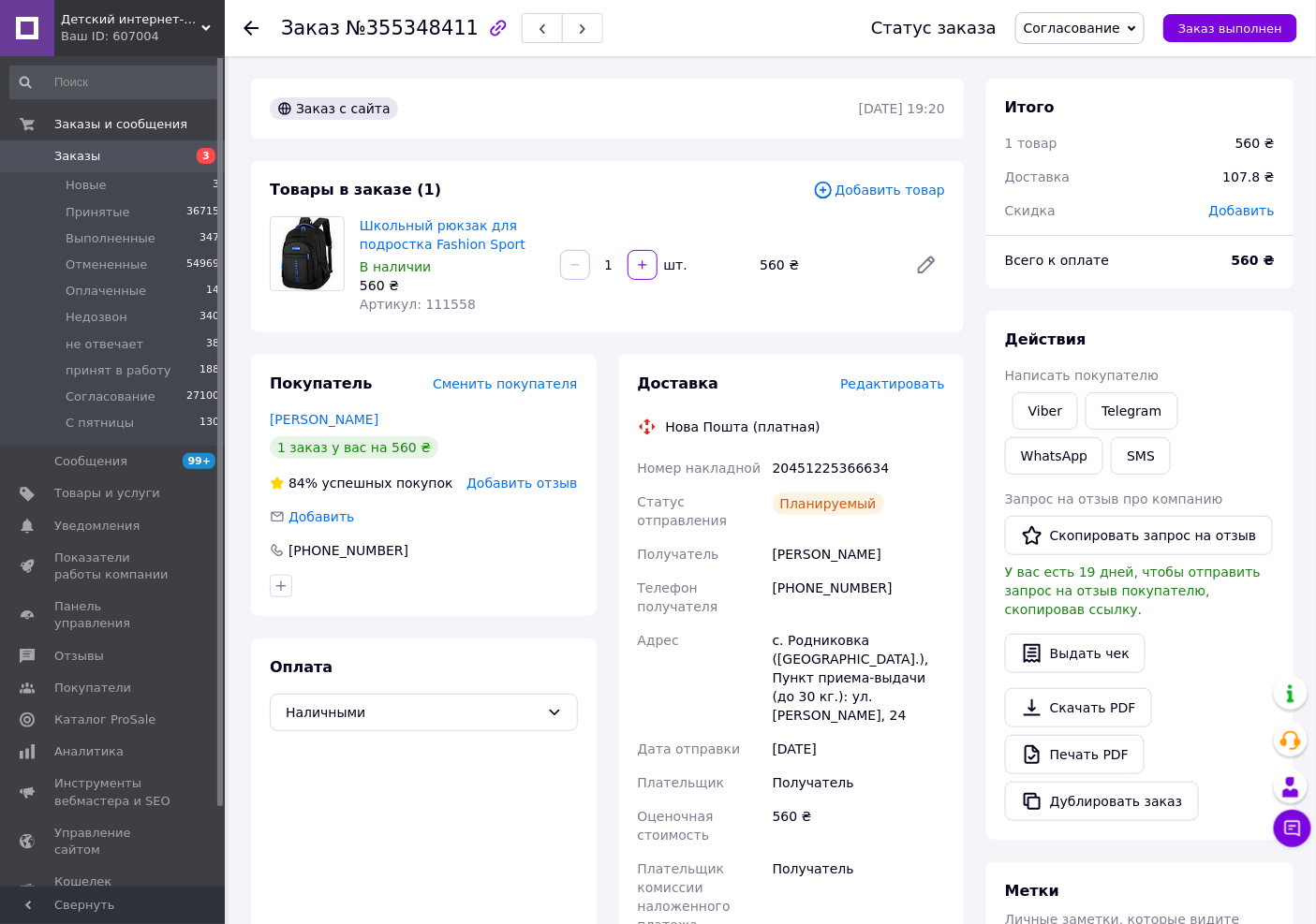
click at [811, 464] on div "20451225366634" at bounding box center [858, 468] width 180 height 33
copy div "20451225366634"
click at [1111, 464] on button "SMS" at bounding box center [1140, 456] width 60 height 37
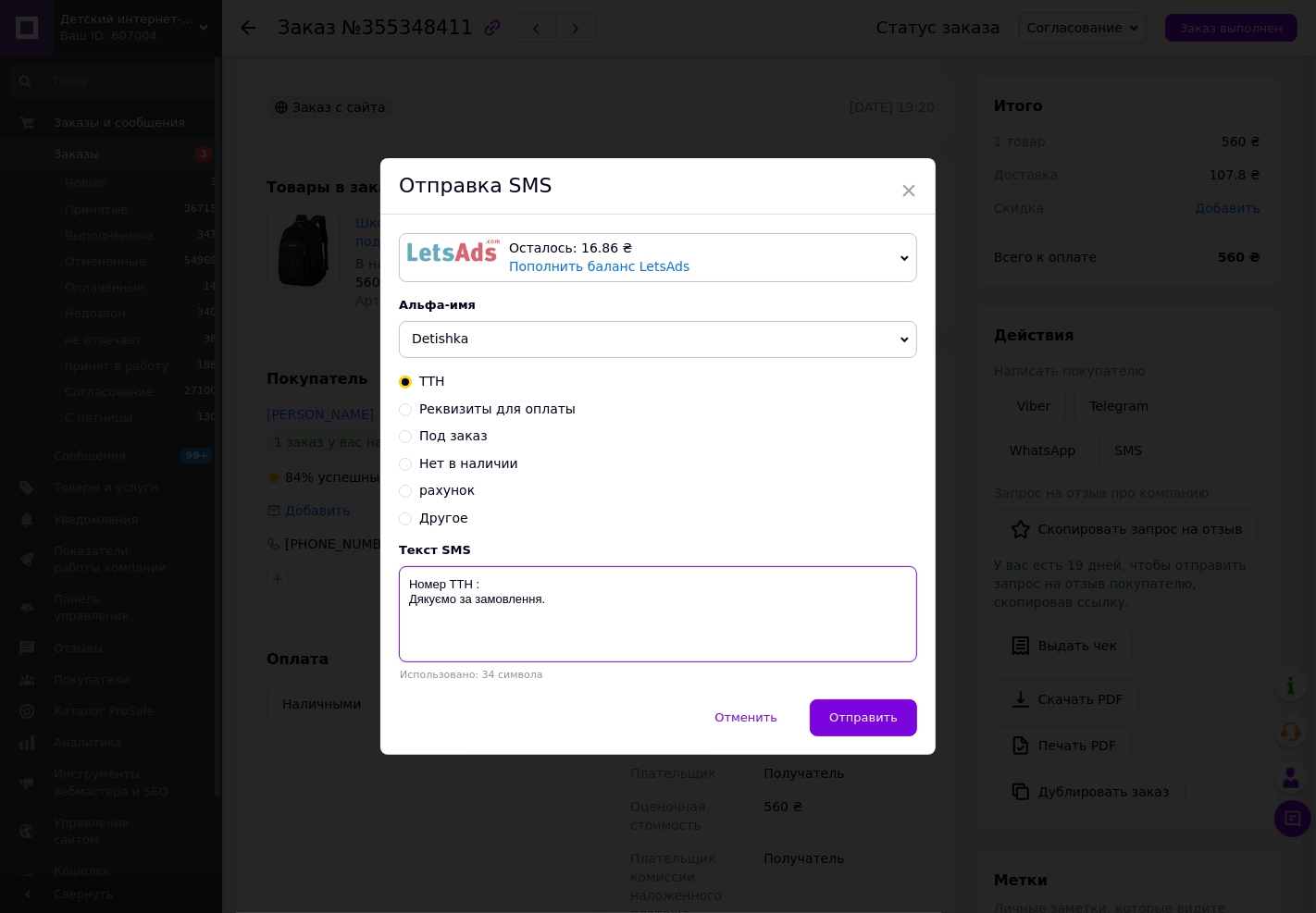
click at [587, 589] on textarea "Номер ТТН : Дякуємо за замовлення." at bounding box center [658, 614] width 518 height 97
paste textarea "20451225366634"
type textarea "Номер ТТН :20451225366634 Дякуємо за замовлення."
click at [969, 474] on div "× Отправка SMS Осталось: 16.86 ₴ Пополнить баланс LetsAds Подключить SMSClub Ал…" at bounding box center [658, 456] width 1316 height 913
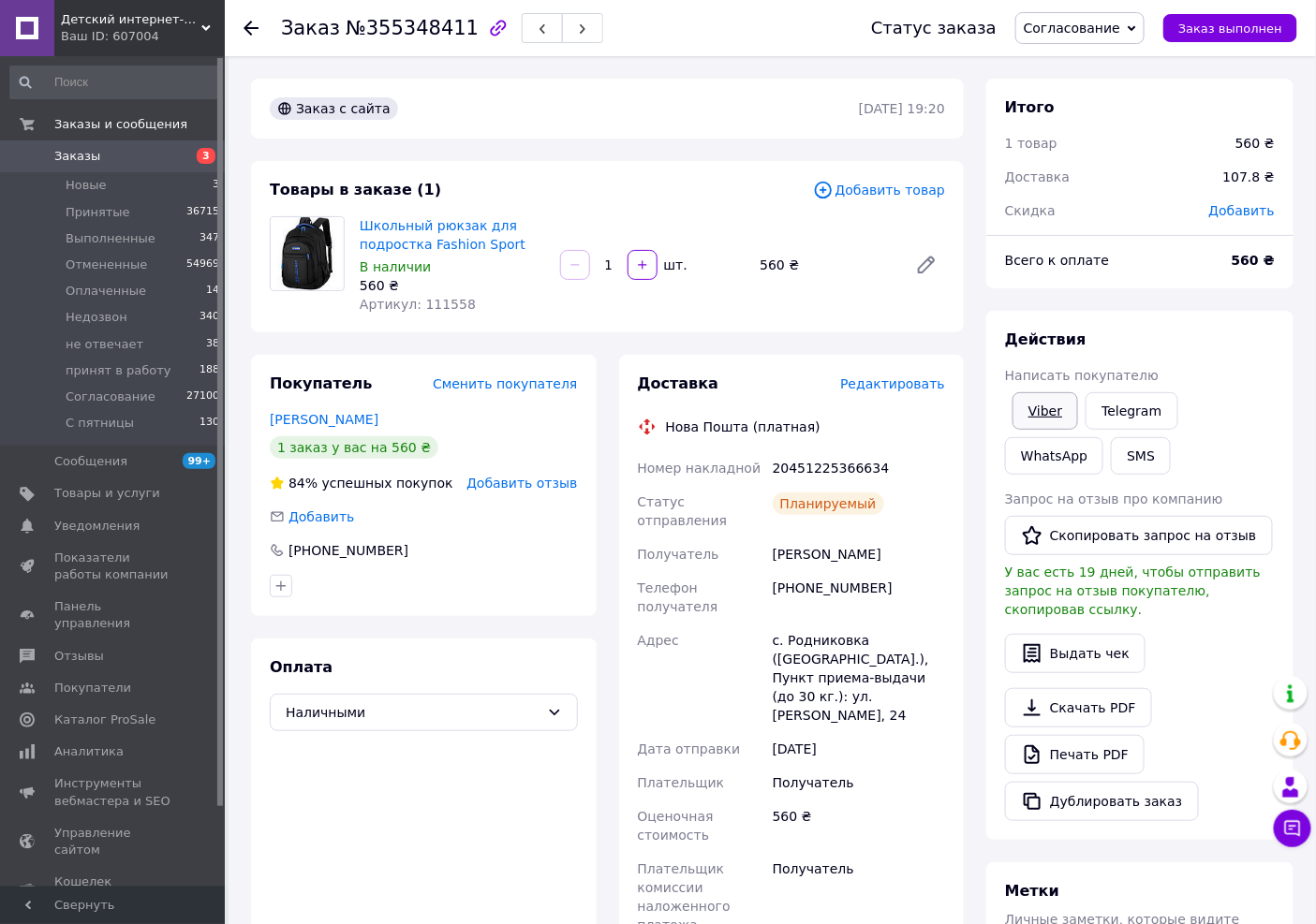
click at [1034, 413] on link "Viber" at bounding box center [1044, 411] width 66 height 37
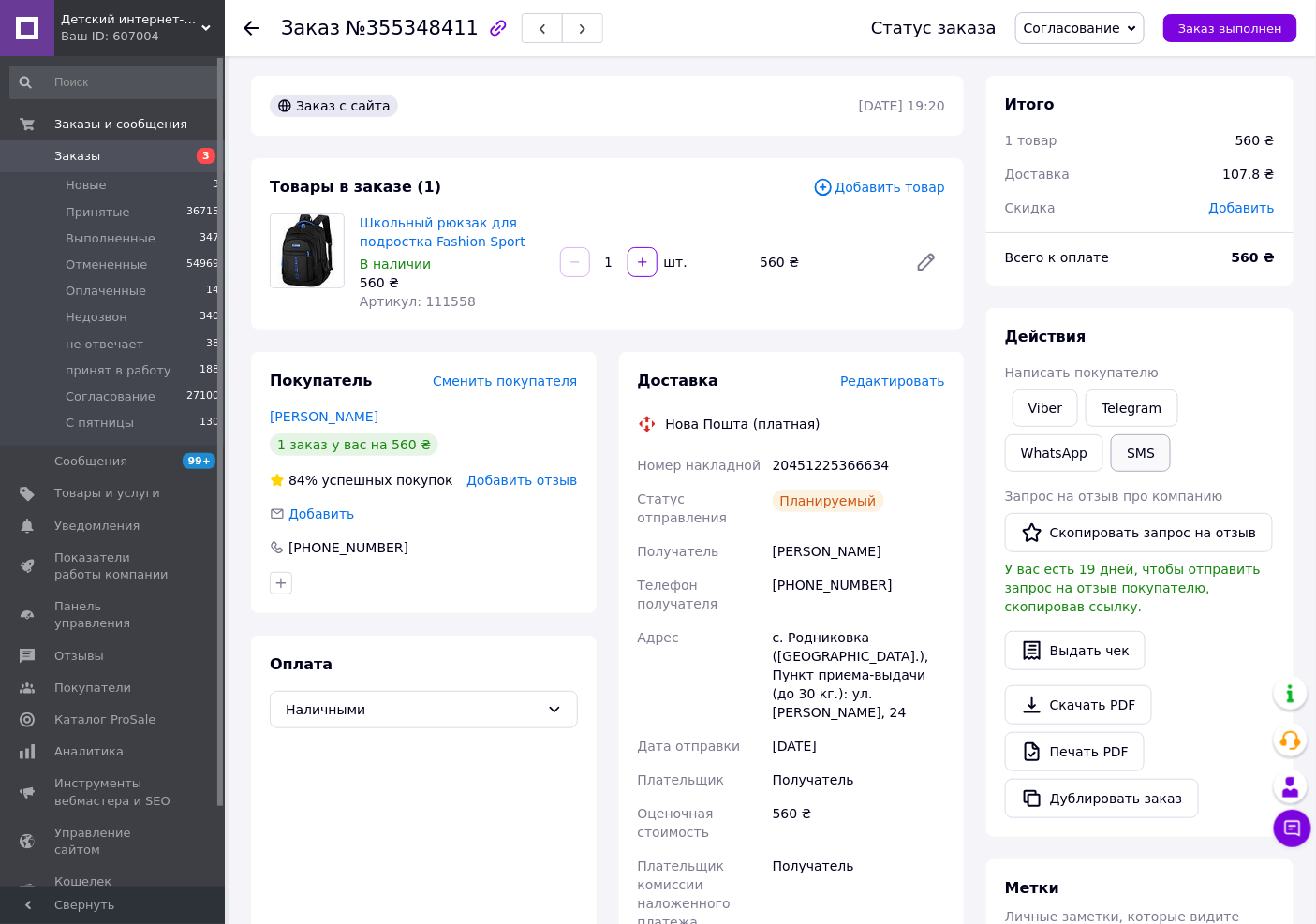
click at [1111, 445] on button "SMS" at bounding box center [1140, 453] width 60 height 37
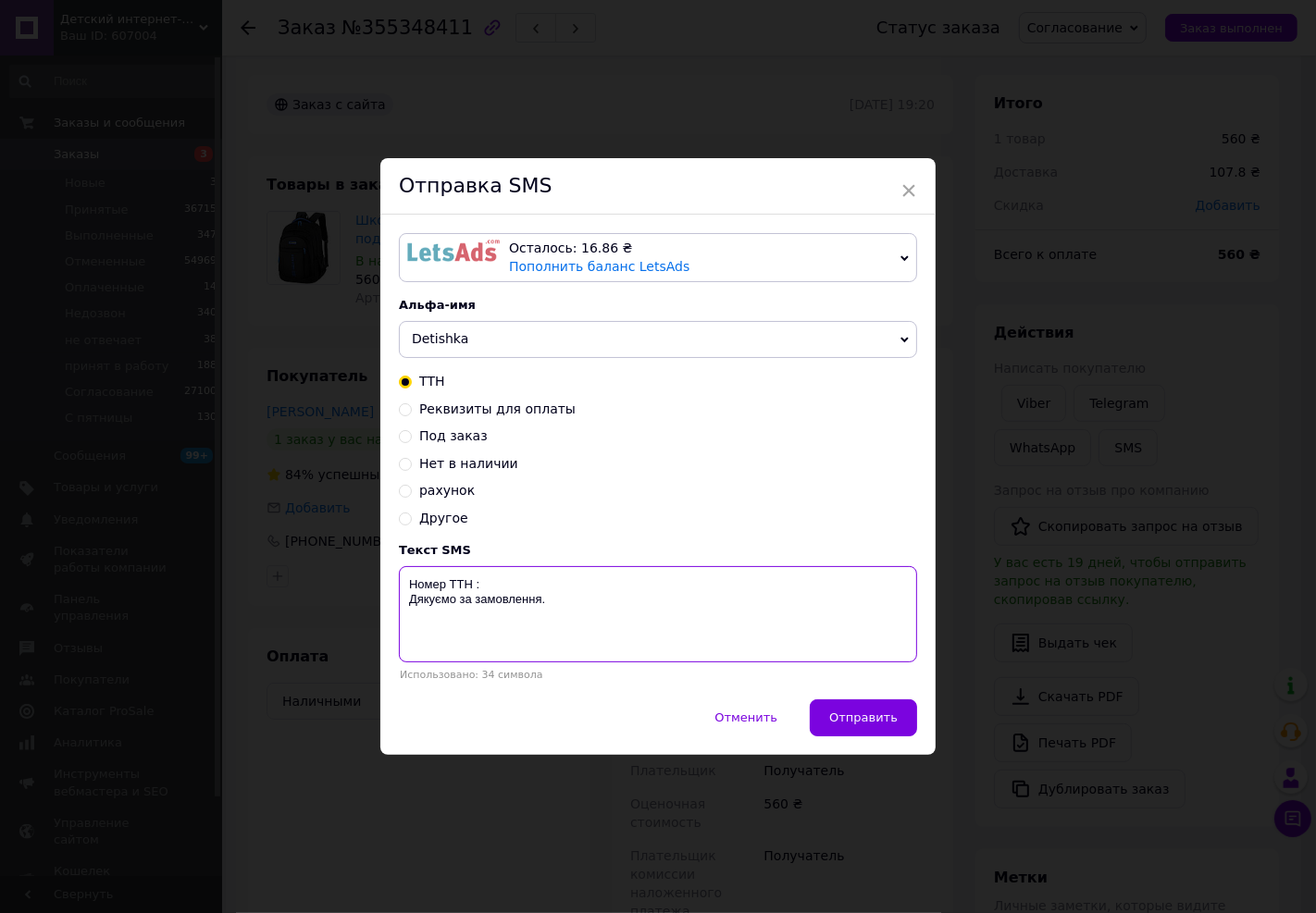
click at [603, 572] on textarea "Номер ТТН : Дякуємо за замовлення." at bounding box center [658, 614] width 518 height 97
paste textarea "20451225366634"
click at [466, 585] on textarea "Номер ТТН :20451225366634 Дякуємо за замовлення." at bounding box center [658, 614] width 518 height 97
drag, startPoint x: 577, startPoint y: 609, endPoint x: 404, endPoint y: 613, distance: 173.0
click at [404, 613] on textarea "[PERSON_NAME] (рюкзак) :20451225366634 Дякуємо за замовлення." at bounding box center [658, 614] width 518 height 97
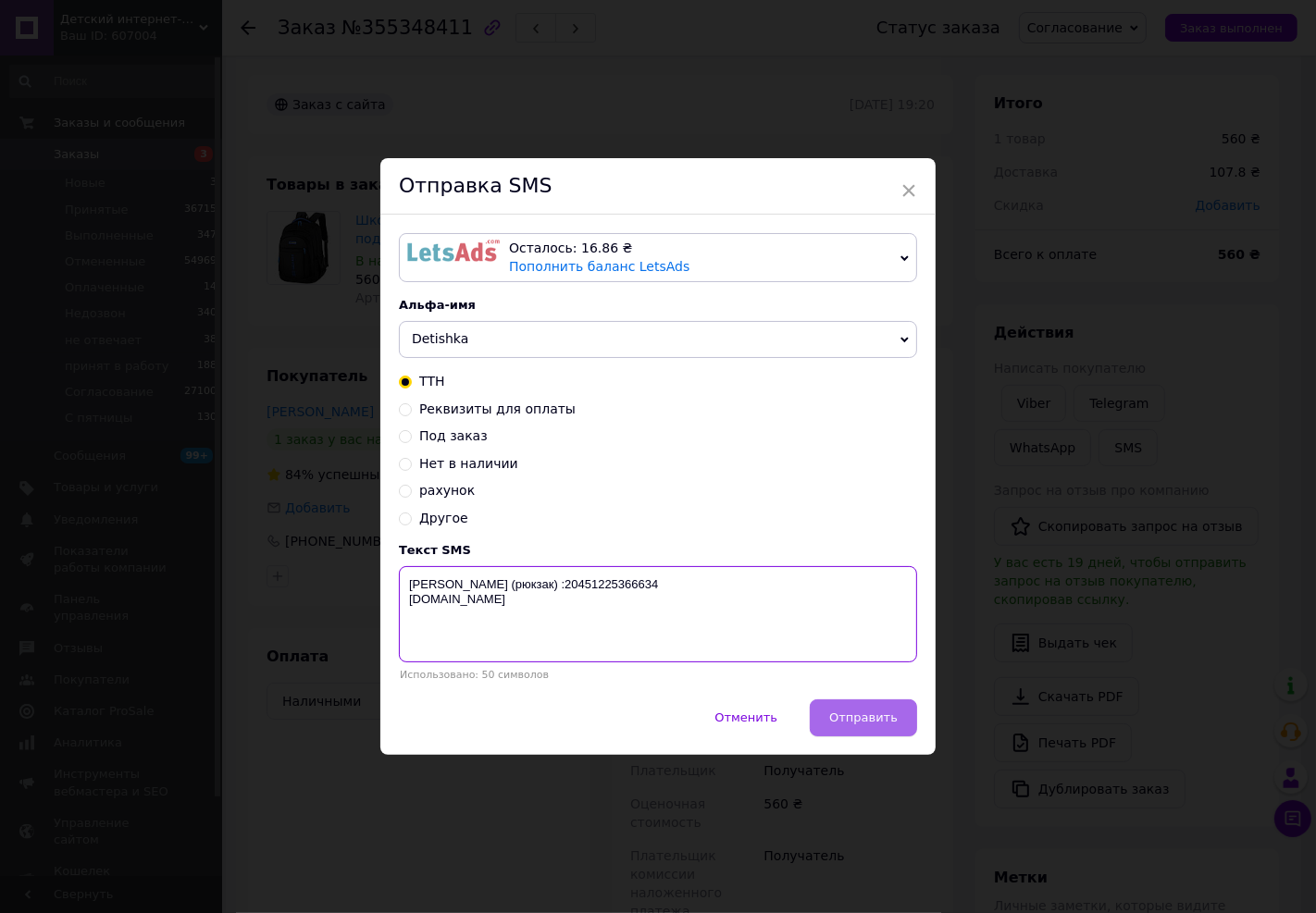
type textarea "[PERSON_NAME] (рюкзак) :20451225366634 [DOMAIN_NAME]"
click at [891, 710] on button "Отправить" at bounding box center [863, 718] width 107 height 37
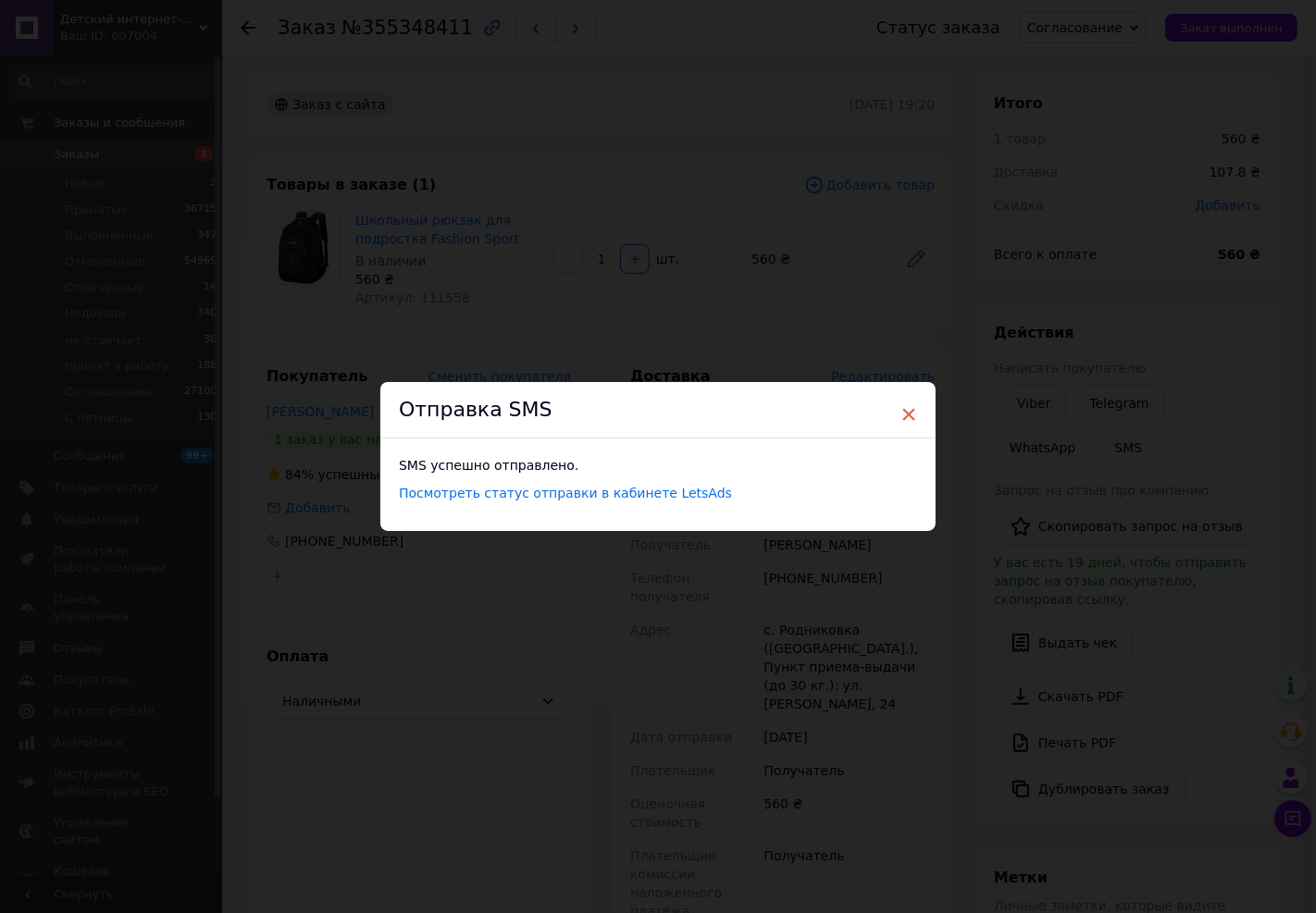
click at [902, 408] on span "×" at bounding box center [908, 414] width 16 height 32
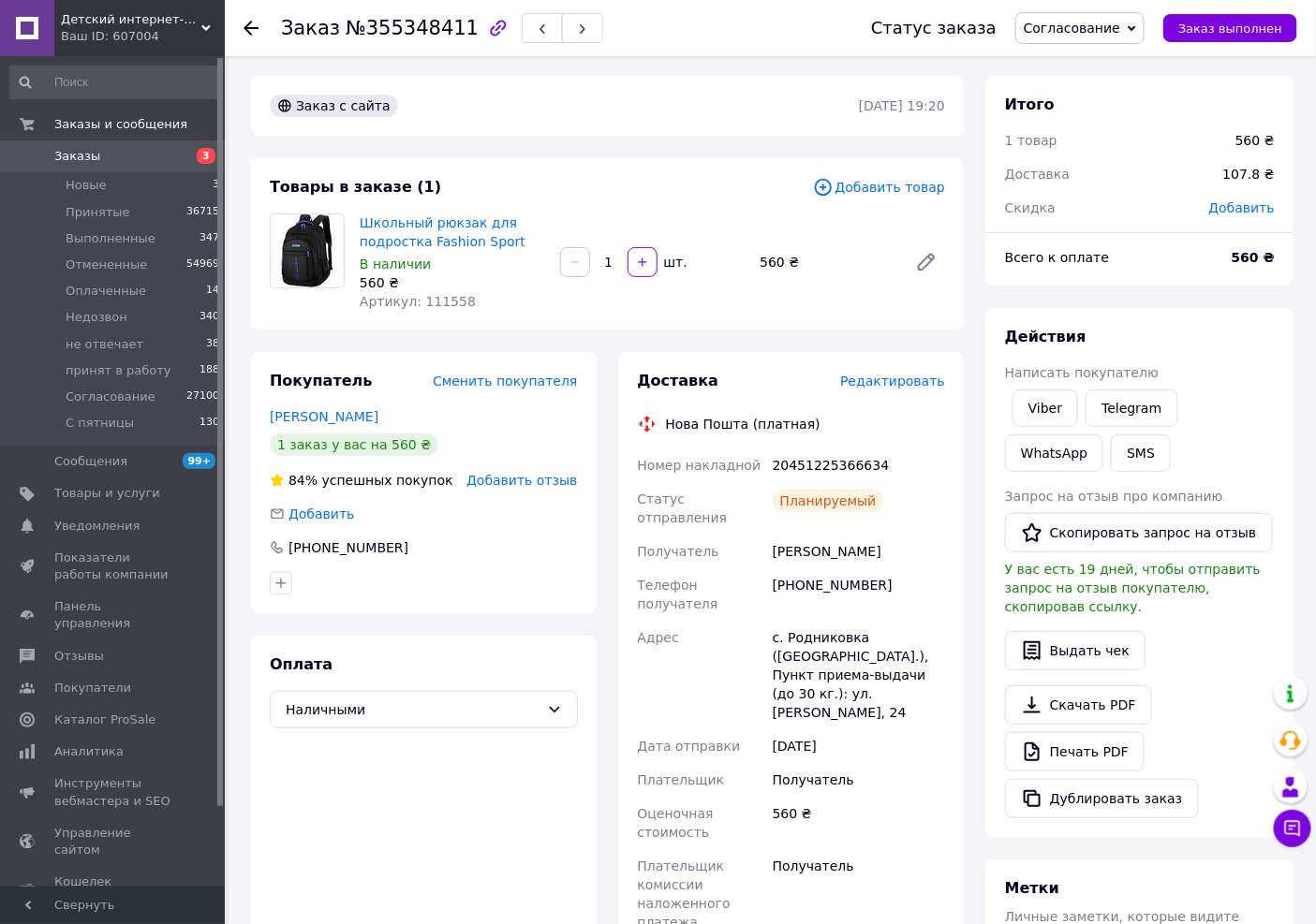
click at [826, 451] on div "20451225366634" at bounding box center [858, 465] width 180 height 33
click at [825, 456] on div "20451225366634" at bounding box center [858, 465] width 180 height 33
copy div "20451225366634"
click at [122, 141] on link "Заказы 3" at bounding box center [115, 156] width 231 height 32
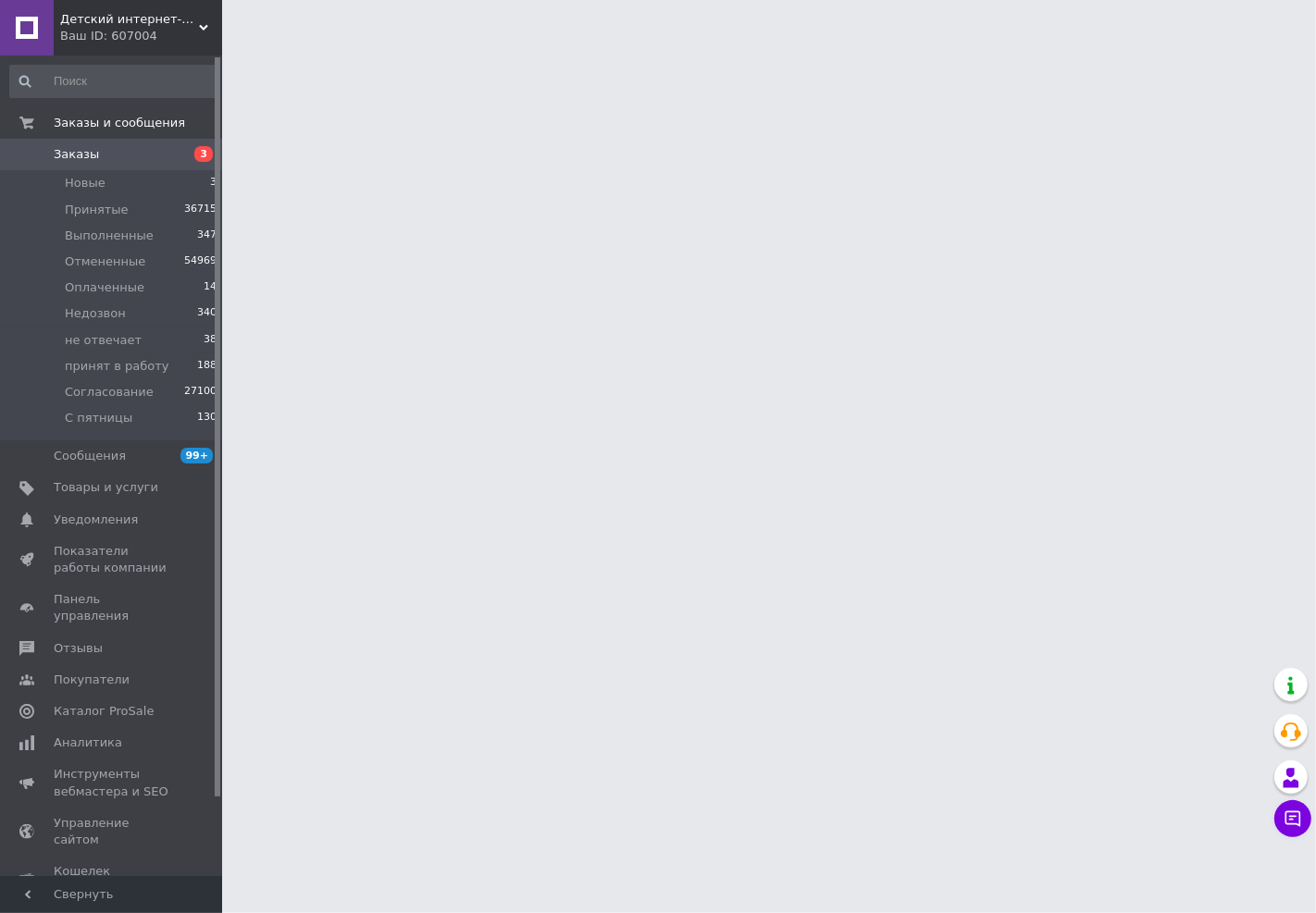
click at [121, 149] on span "Заказы" at bounding box center [113, 154] width 118 height 16
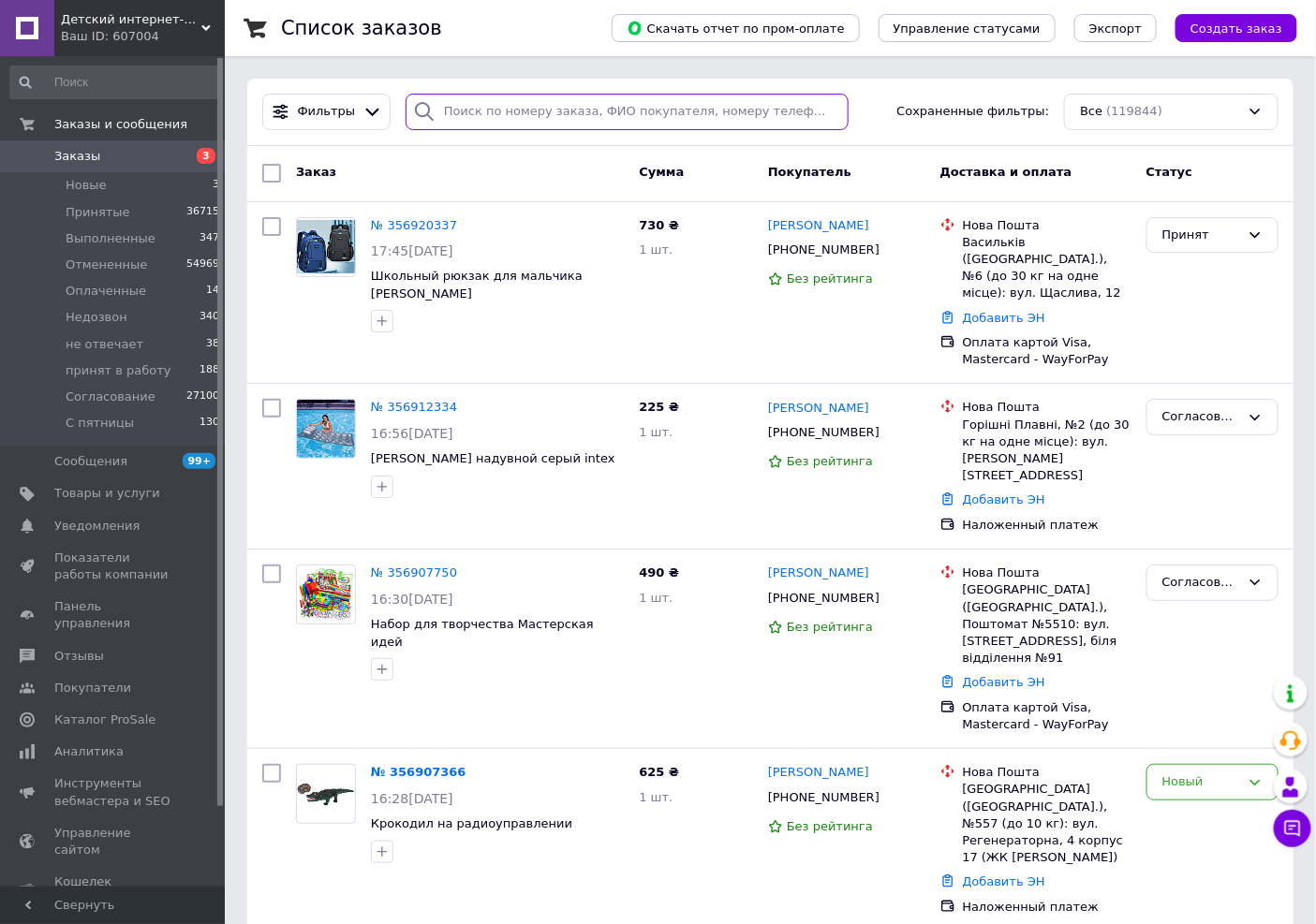
click at [521, 112] on input "search" at bounding box center [627, 111] width 443 height 36
paste input "380934143050 [PERSON_NAME]"
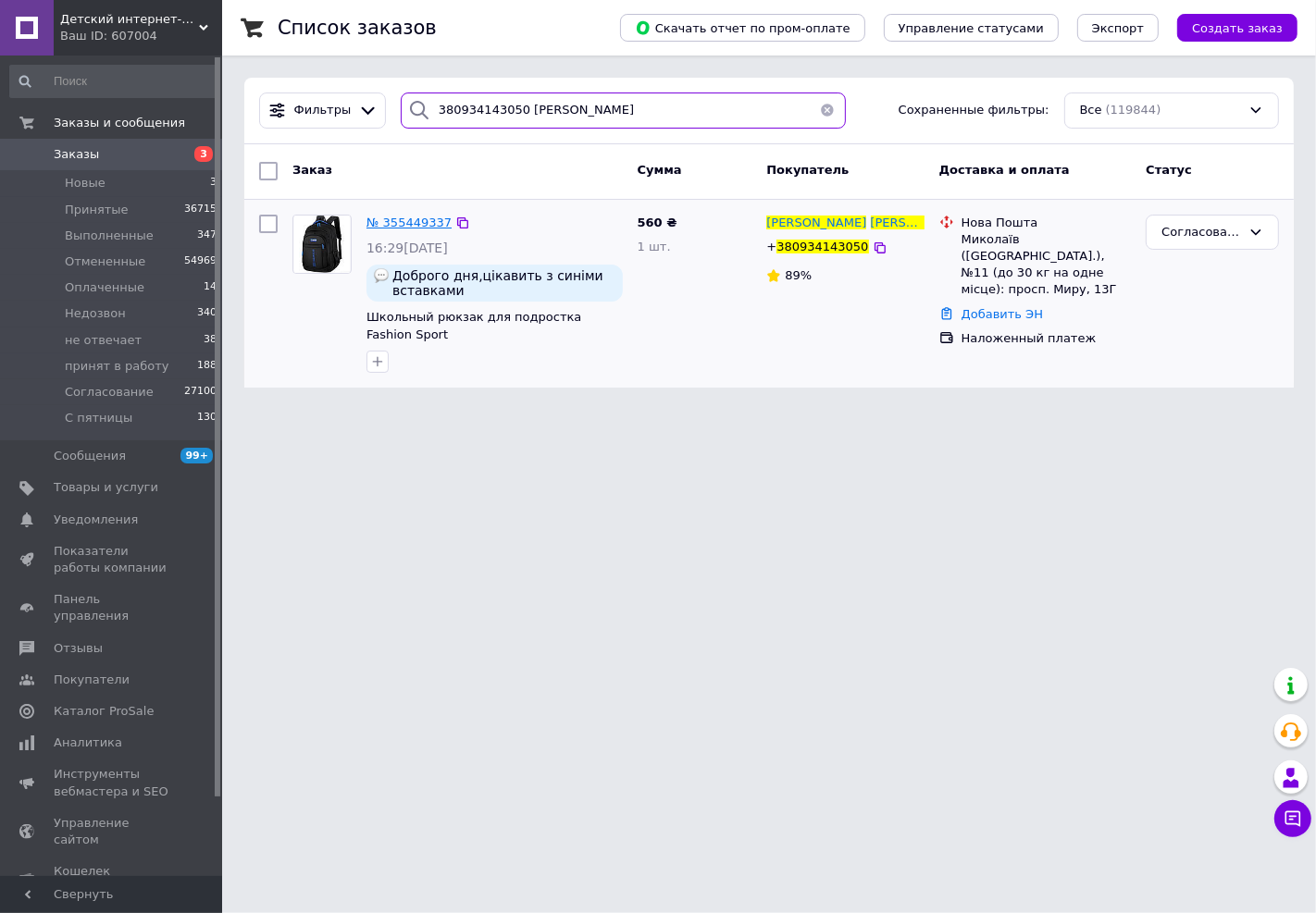
type input "380934143050 [PERSON_NAME]"
click at [381, 224] on span "№ 355449337" at bounding box center [409, 222] width 85 height 14
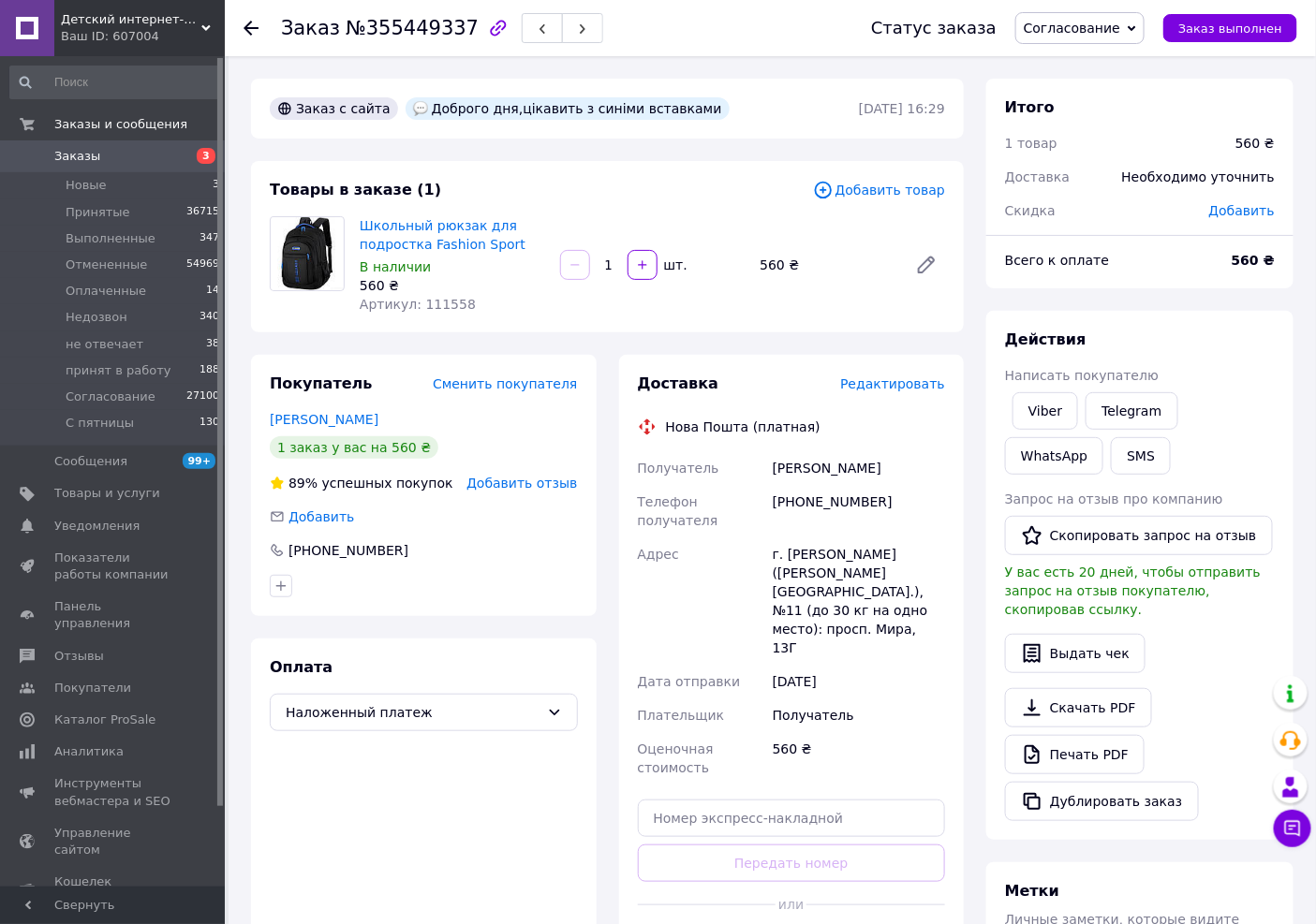
click at [901, 391] on span "Редактировать" at bounding box center [892, 383] width 105 height 15
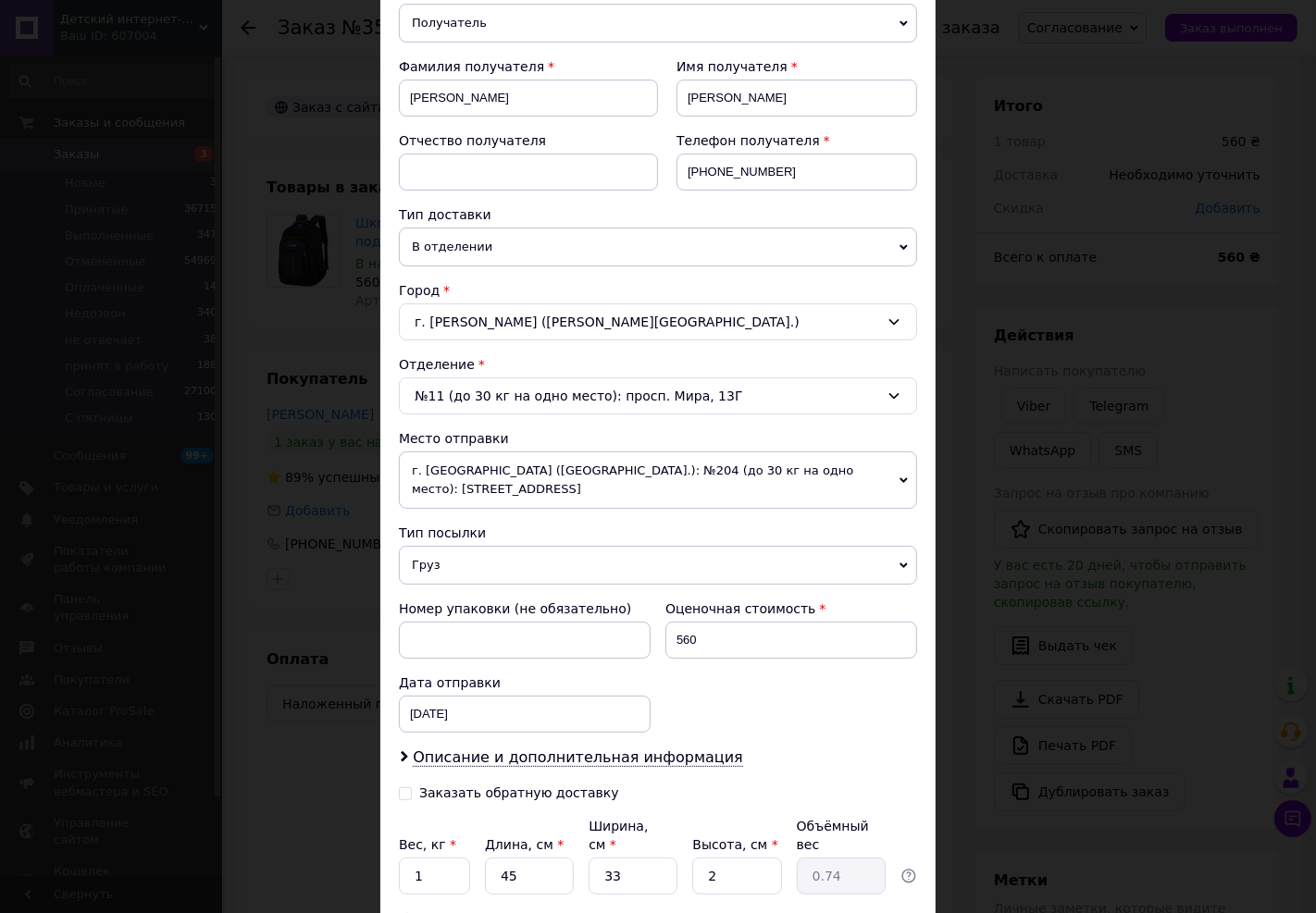
scroll to position [350, 0]
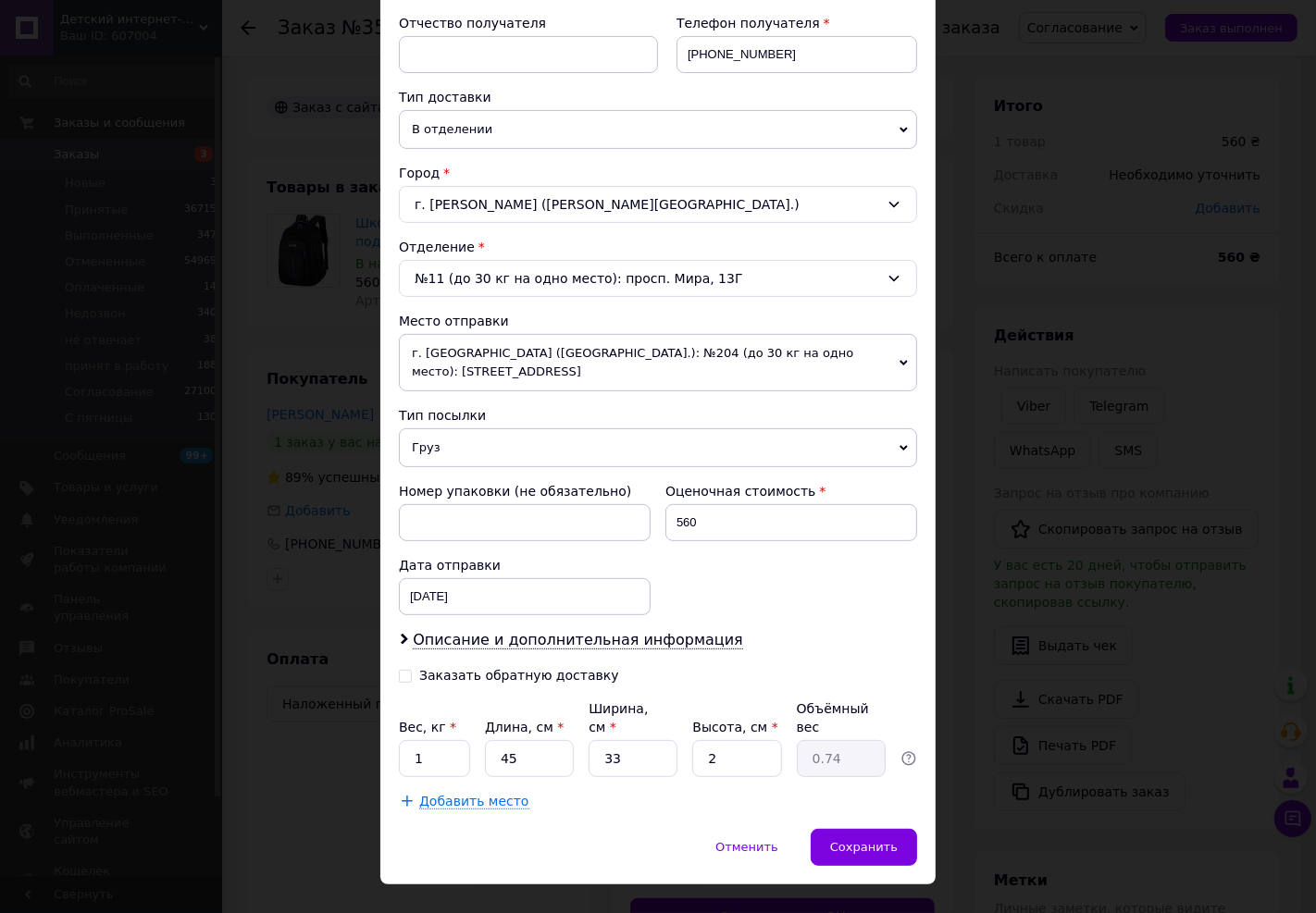
click at [492, 669] on div "Заказать обратную доставку" at bounding box center [519, 676] width 200 height 15
click at [412, 669] on input "Заказать обратную доставку" at bounding box center [405, 674] width 13 height 13
checkbox input "true"
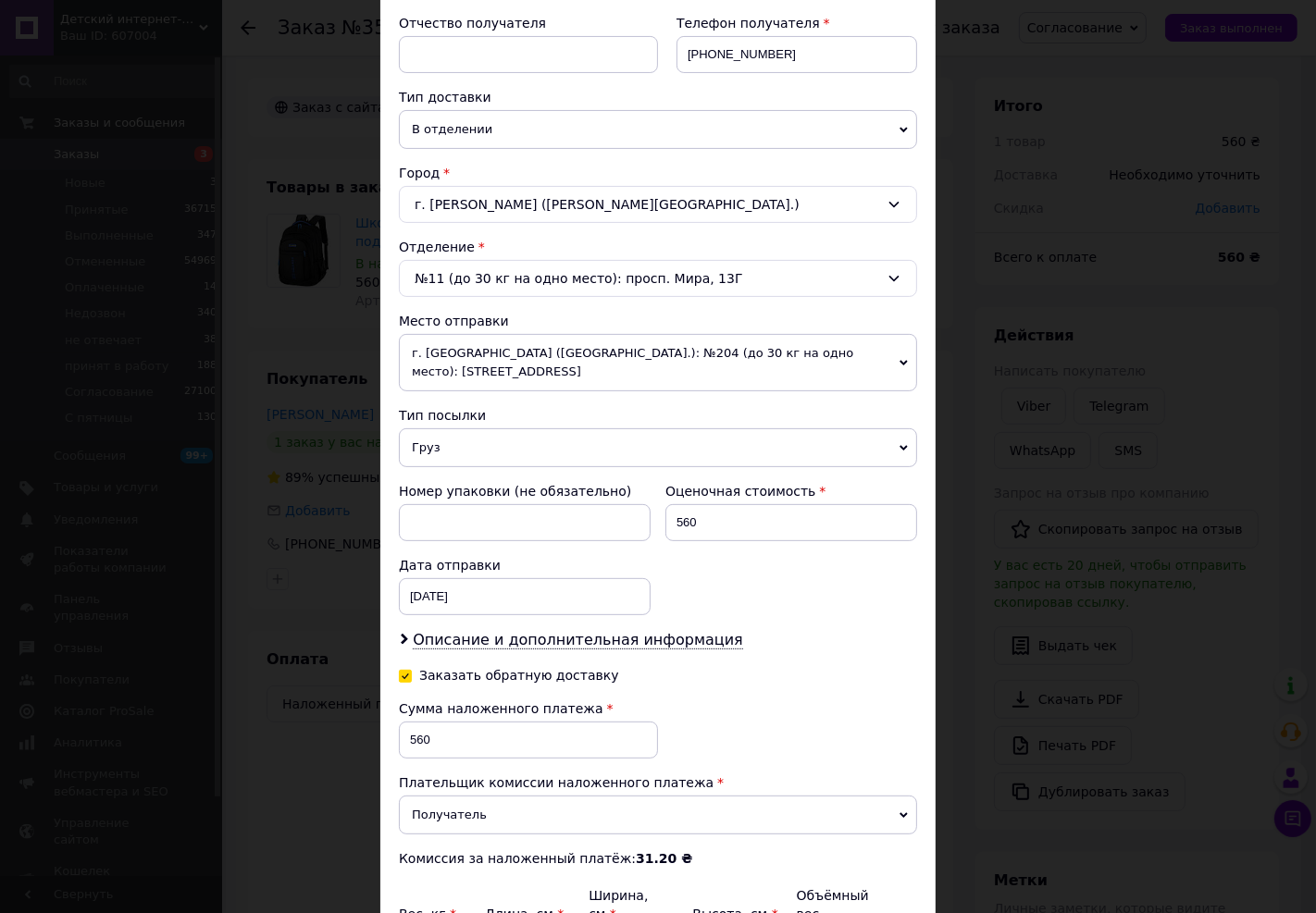
scroll to position [331, 0]
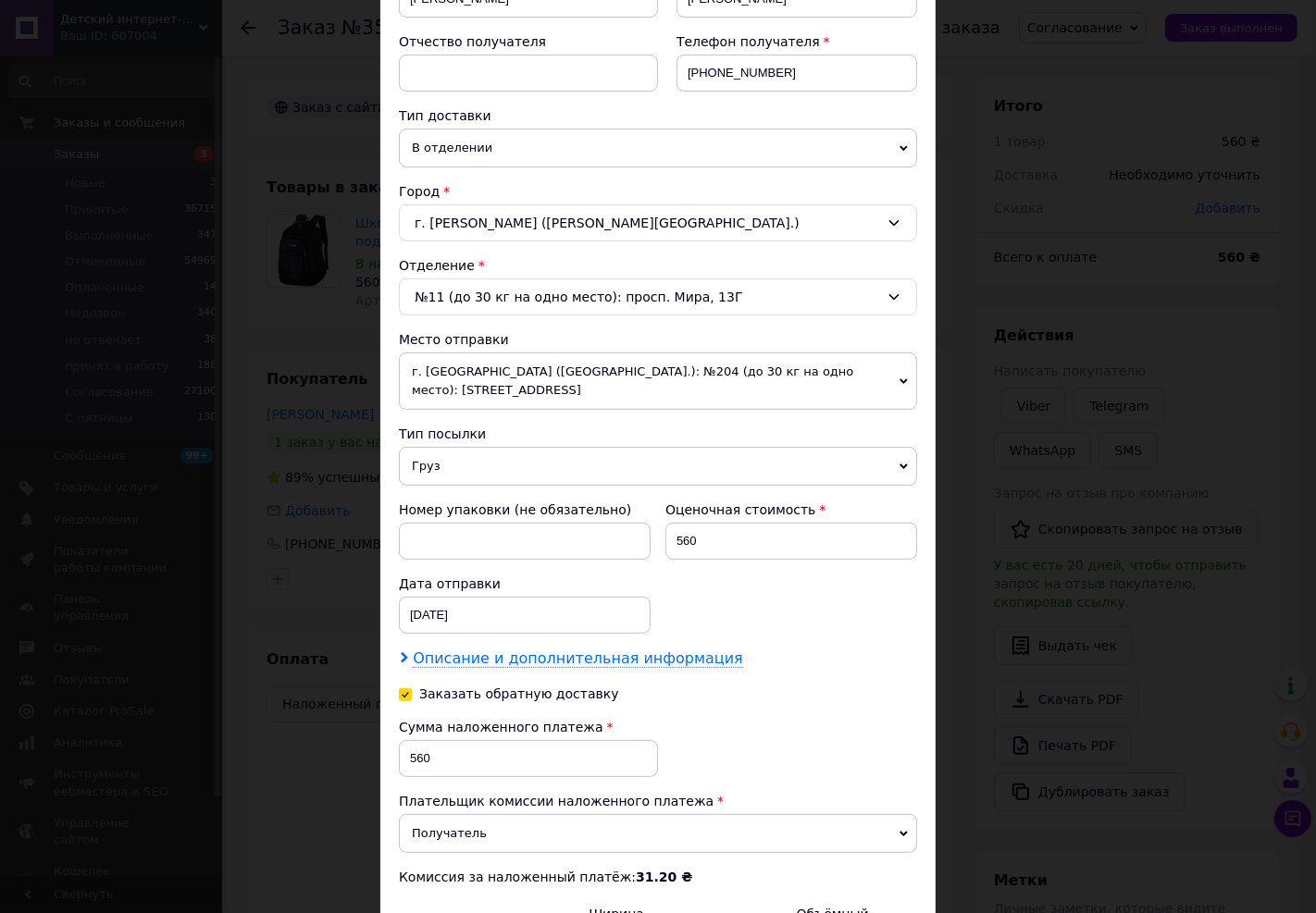
click at [515, 649] on span "Описание и дополнительная информация" at bounding box center [578, 658] width 330 height 18
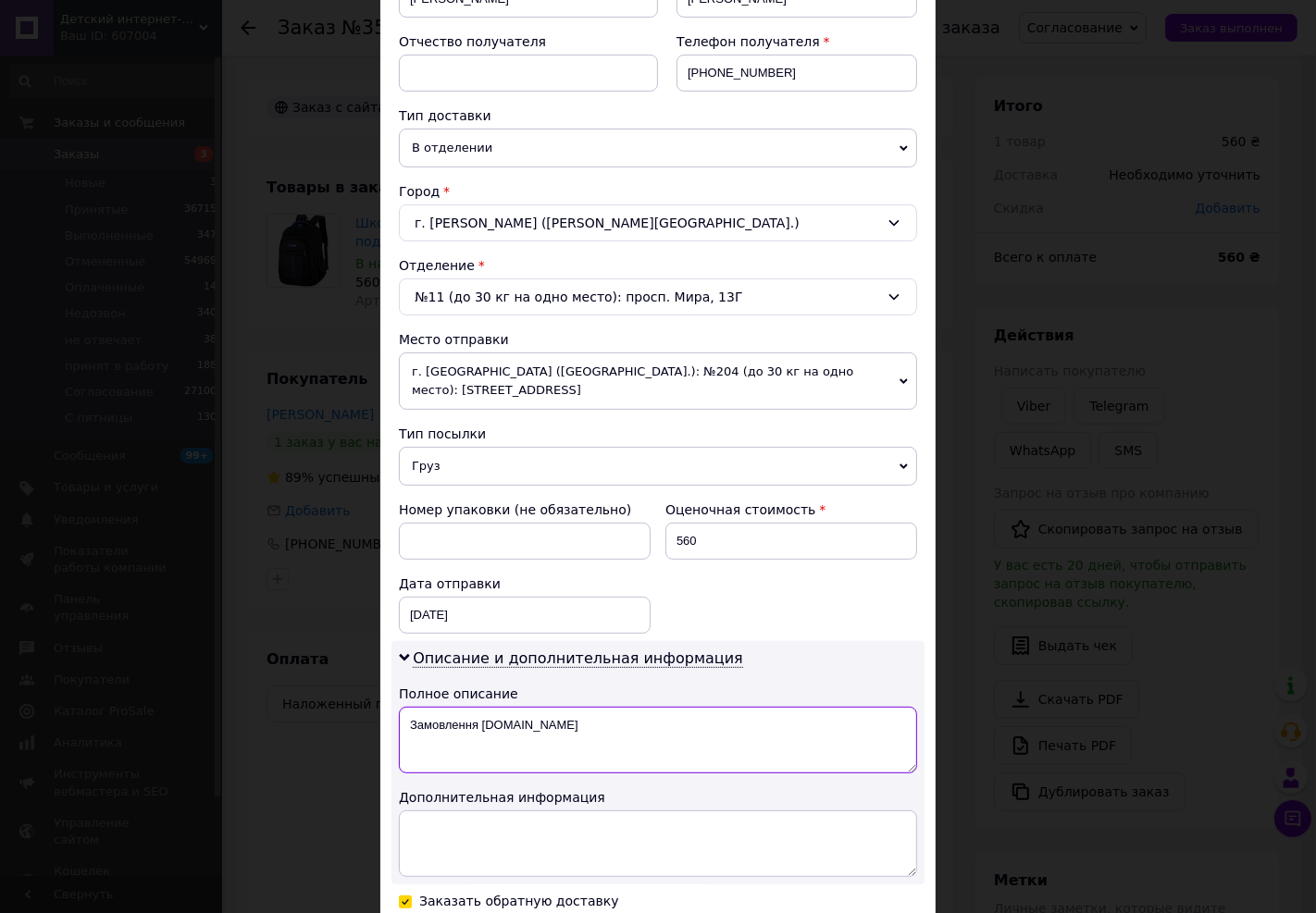
click at [571, 731] on textarea "Замовлення [DOMAIN_NAME]" at bounding box center [658, 740] width 518 height 67
click at [569, 711] on textarea "Замовлення [DOMAIN_NAME]" at bounding box center [658, 740] width 518 height 67
type textarea "h"
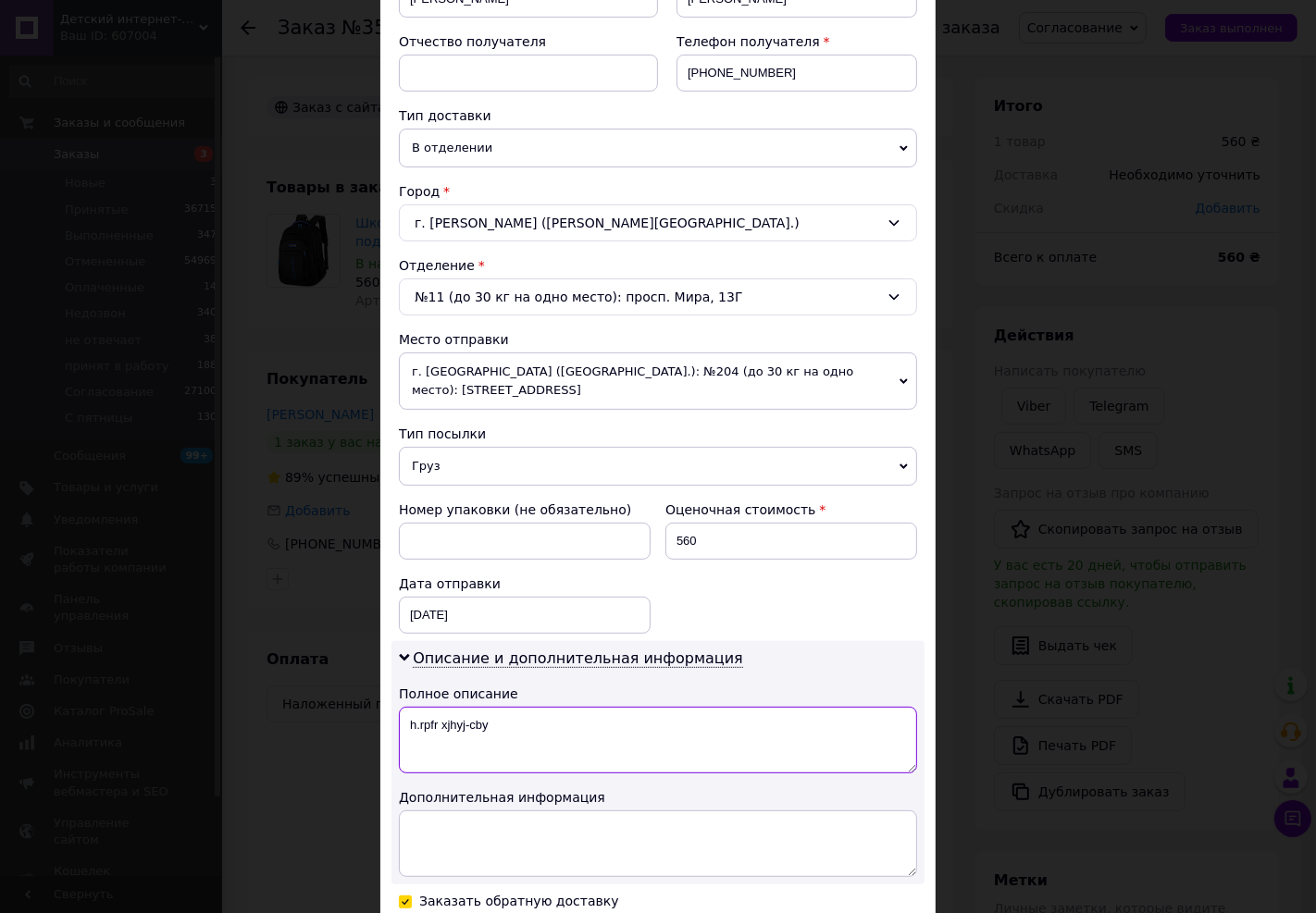
click at [566, 719] on textarea "h.rpfr xjhyj-cby" at bounding box center [658, 740] width 518 height 67
click at [566, 720] on textarea "h.rpfr xjhyj-cby" at bounding box center [658, 740] width 518 height 67
type textarea "h"
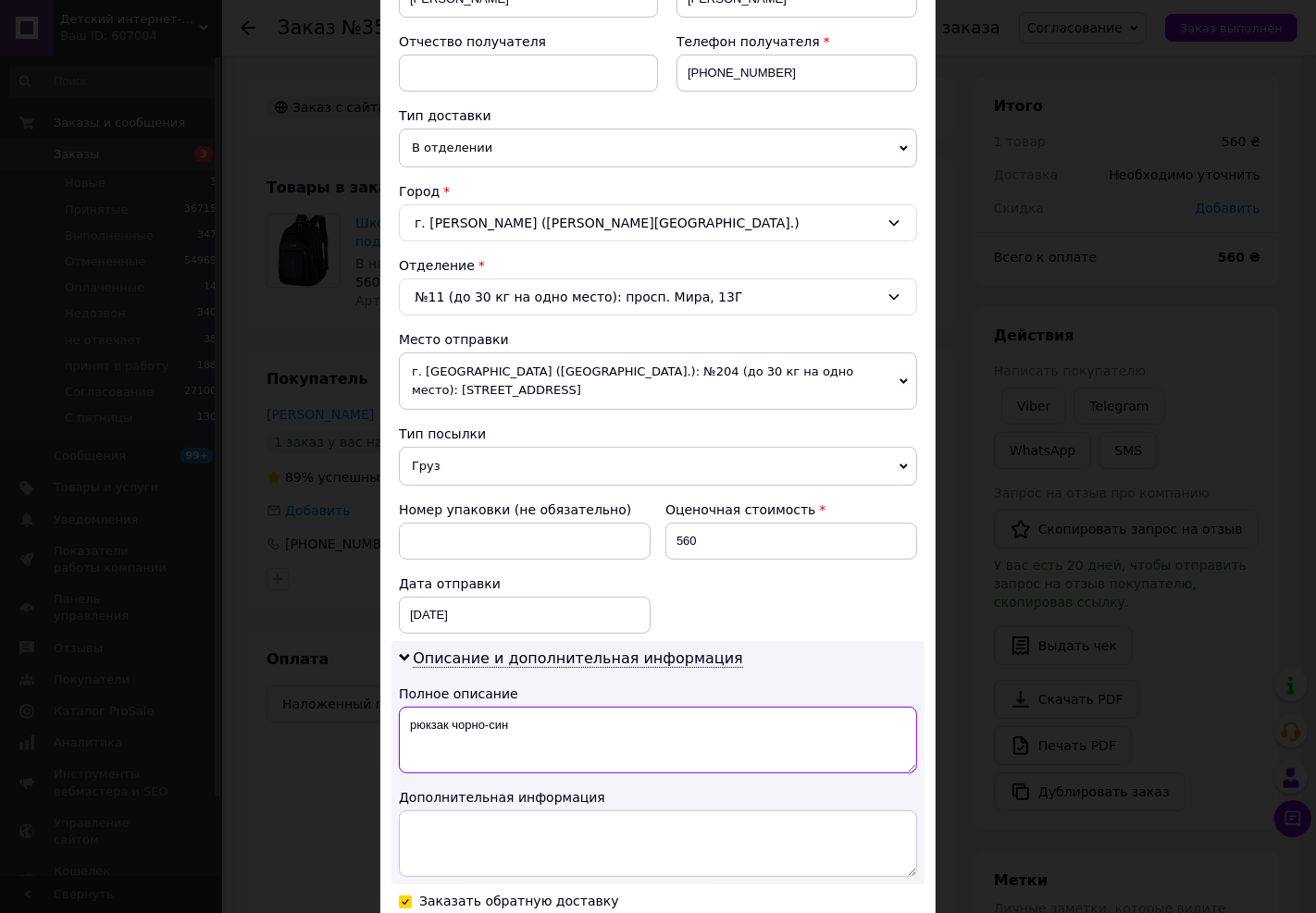
click at [562, 707] on textarea "рюкзак чорно-син" at bounding box center [658, 740] width 518 height 67
click at [559, 707] on textarea "рюкзак чорно-син" at bounding box center [658, 740] width 518 height 67
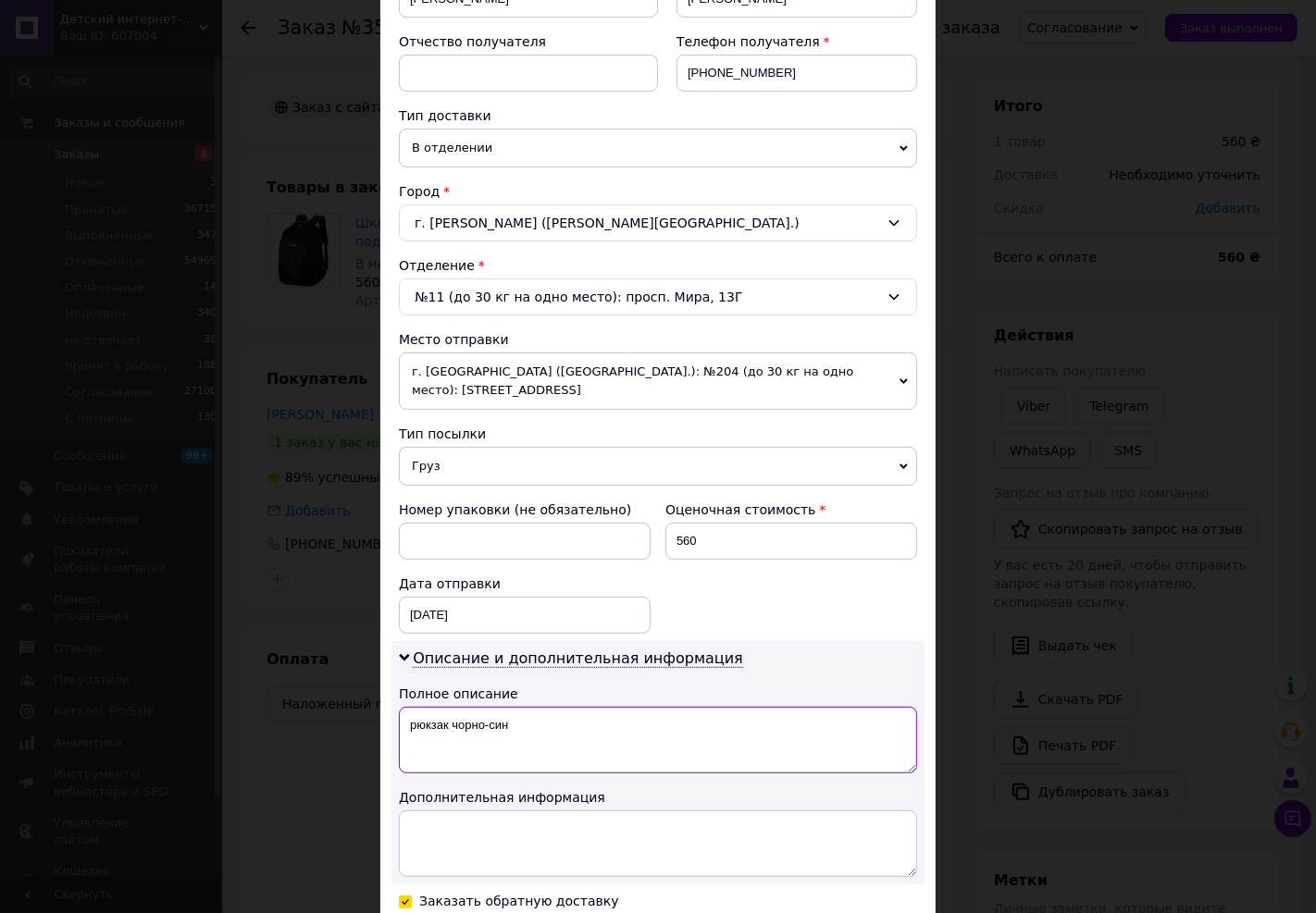
click at [559, 707] on textarea "рюкзак чорно-син" at bounding box center [658, 740] width 518 height 67
type textarea "рюкзак чорно-син"
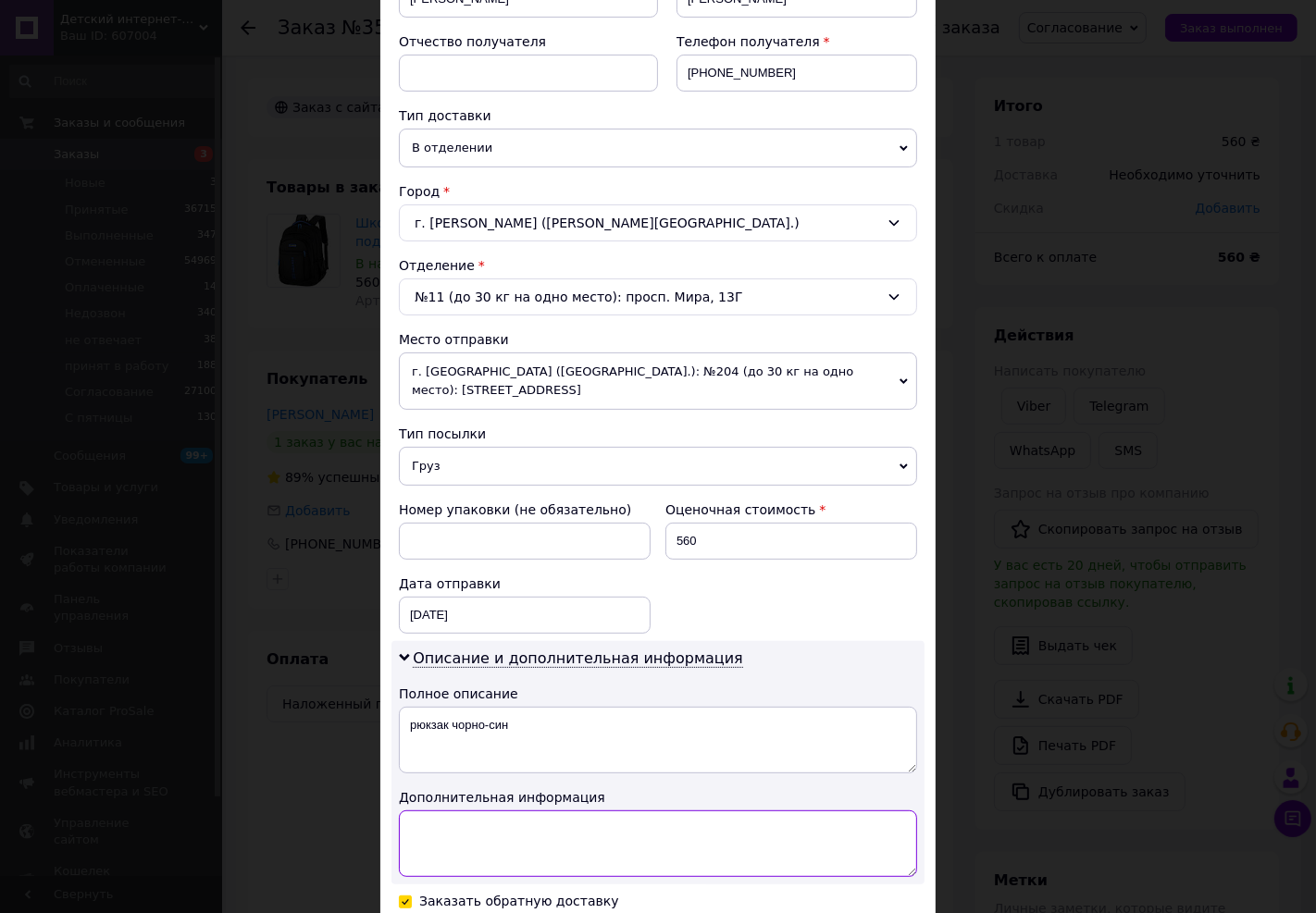
click at [548, 836] on textarea at bounding box center [658, 843] width 518 height 67
paste textarea "рюкзак чорно-син"
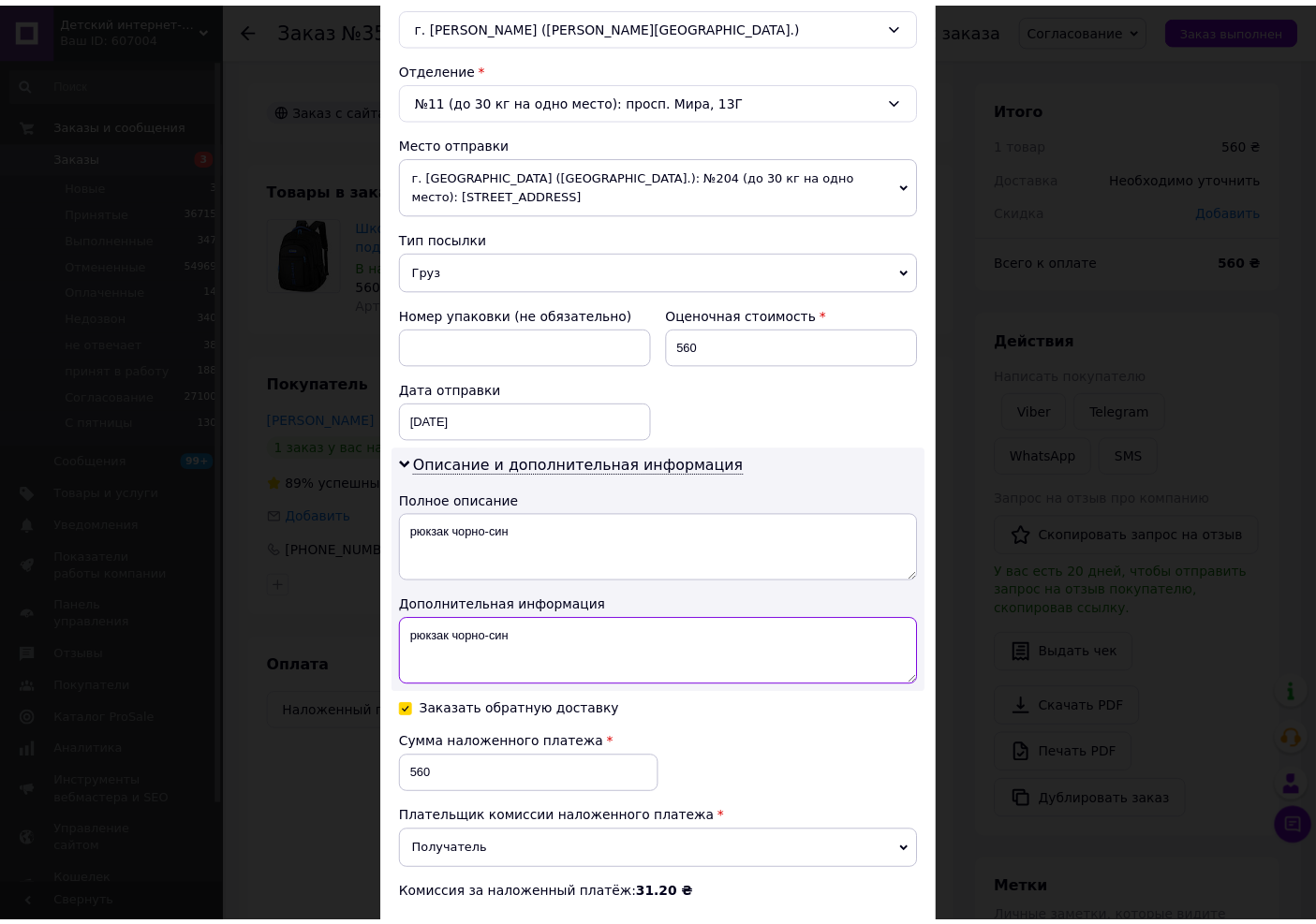
scroll to position [754, 0]
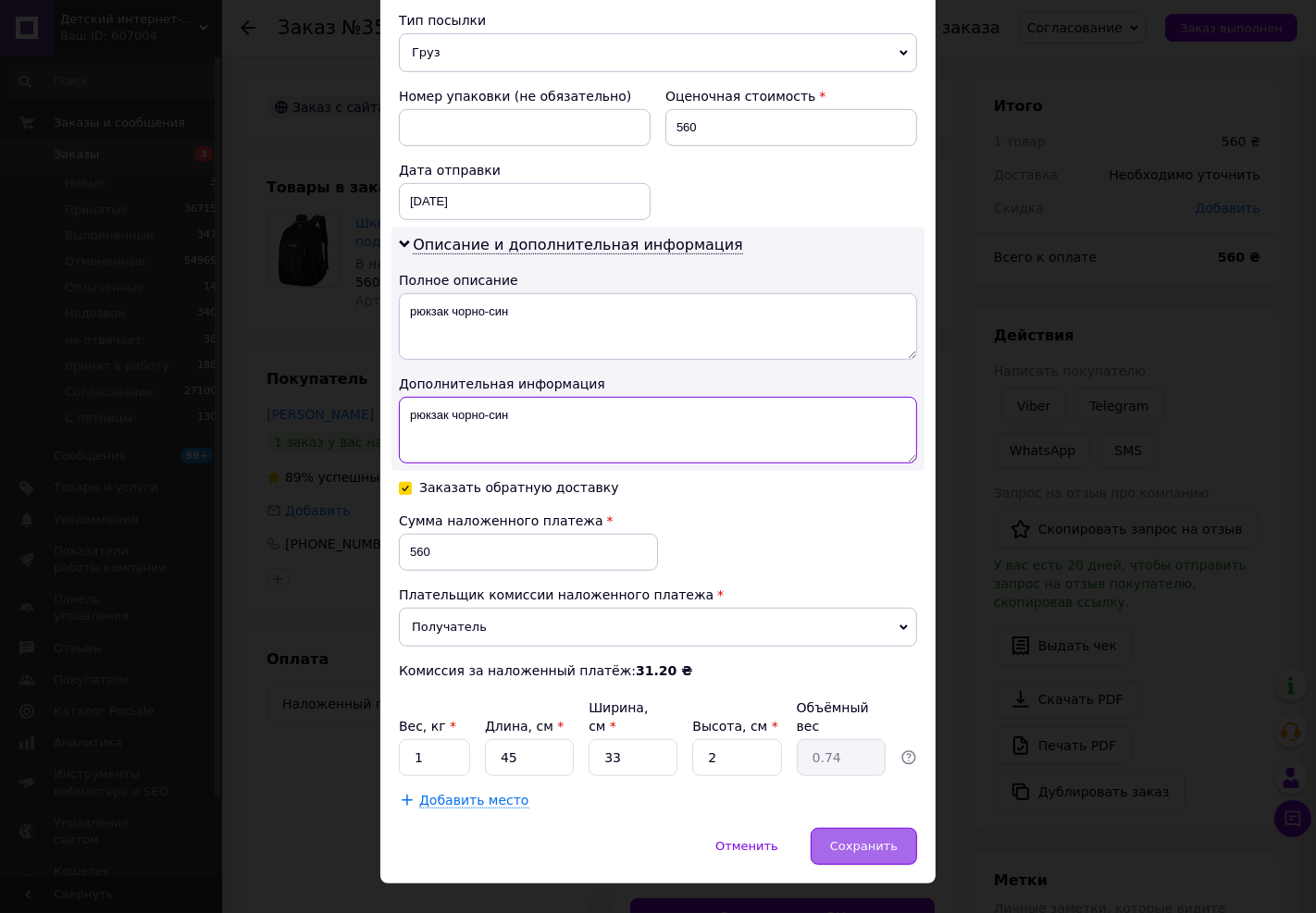
type textarea "рюкзак чорно-син"
click at [841, 828] on div "Сохранить" at bounding box center [864, 846] width 106 height 37
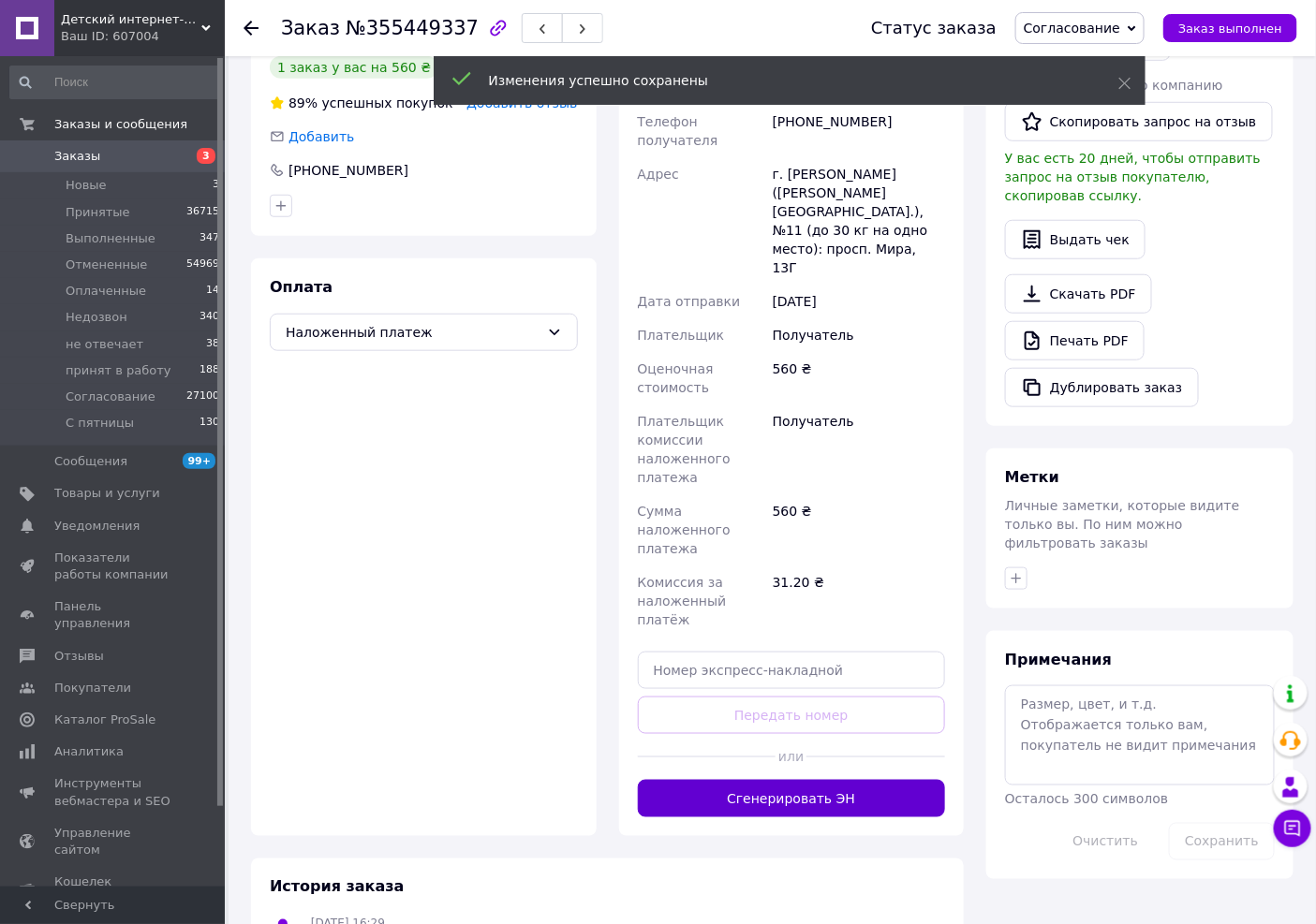
click at [826, 780] on button "Сгенерировать ЭН" at bounding box center [791, 799] width 308 height 37
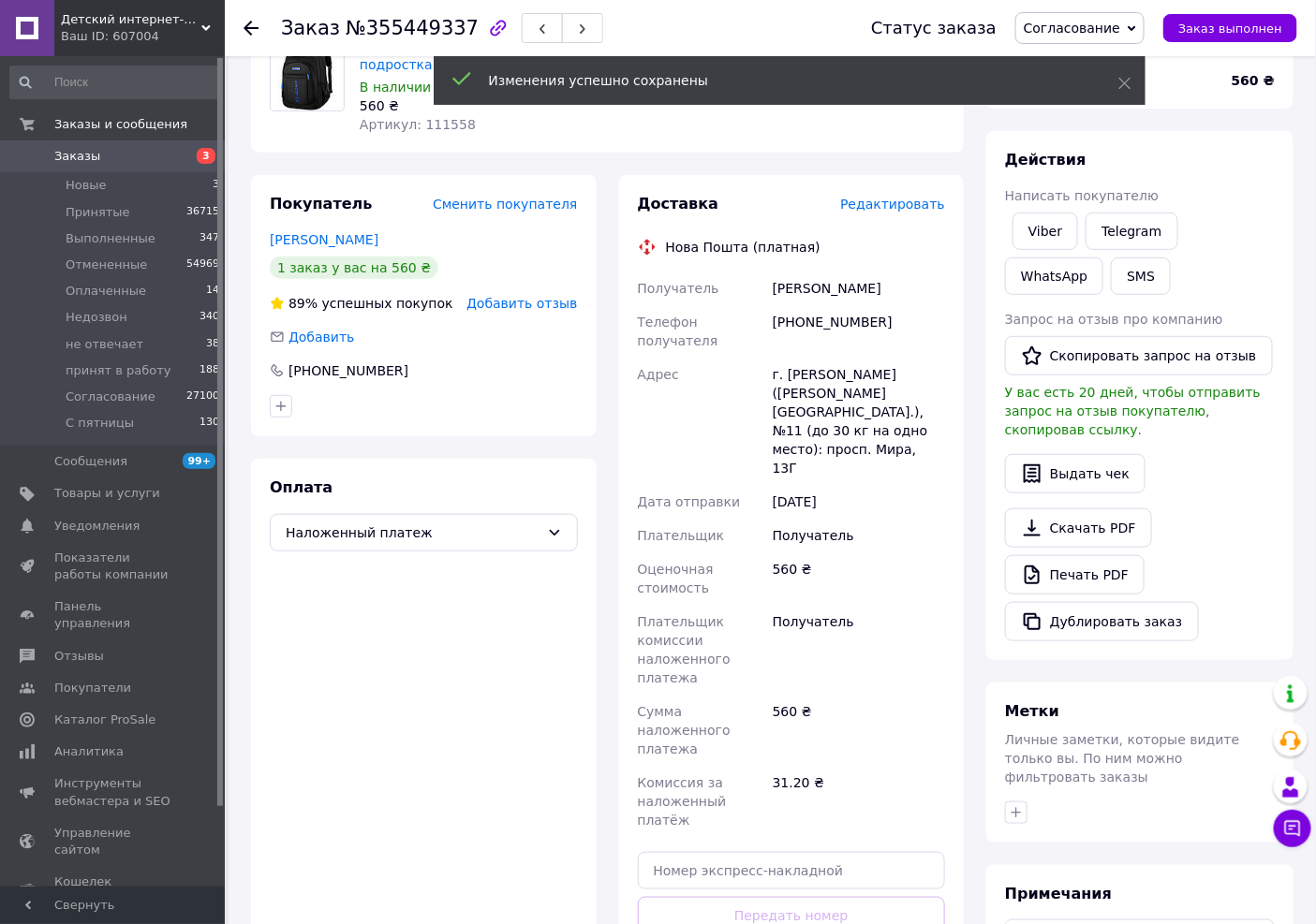
scroll to position [0, 0]
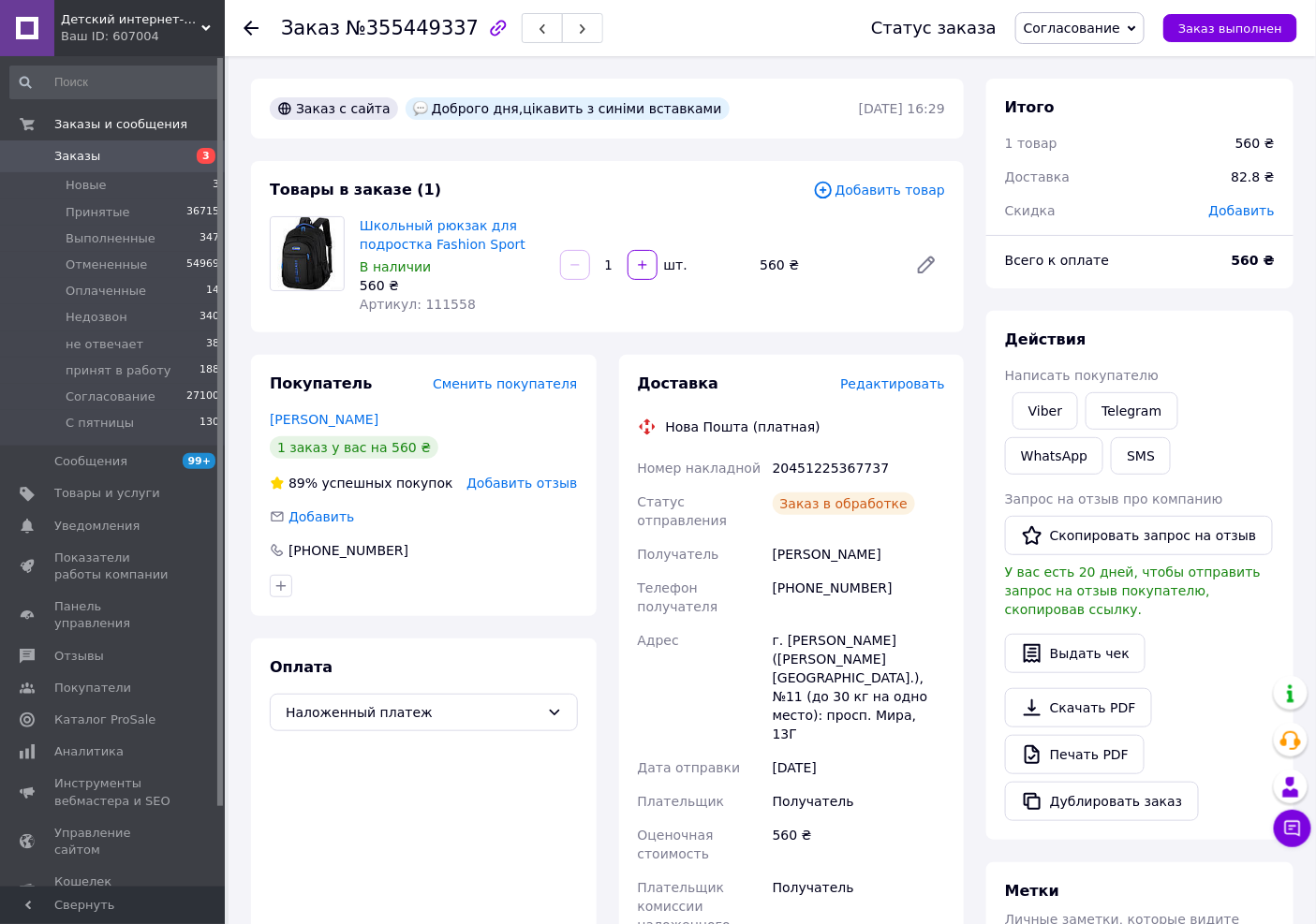
click at [810, 466] on div "20451225367737" at bounding box center [858, 468] width 180 height 33
copy div "20451225367737"
click at [1046, 414] on link "Viber" at bounding box center [1044, 411] width 66 height 37
click at [1050, 412] on link "Viber" at bounding box center [1044, 411] width 66 height 37
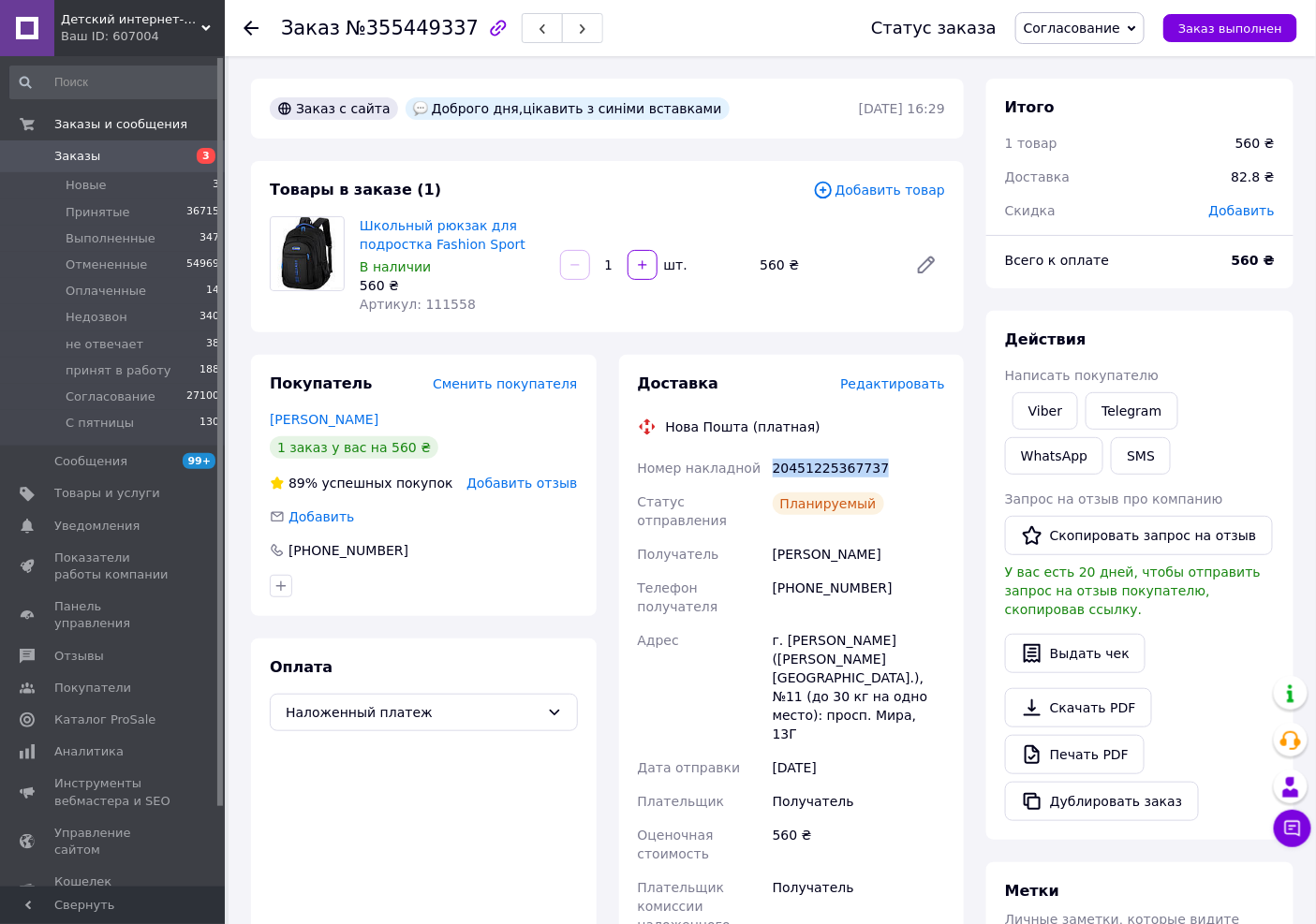
scroll to position [7, 0]
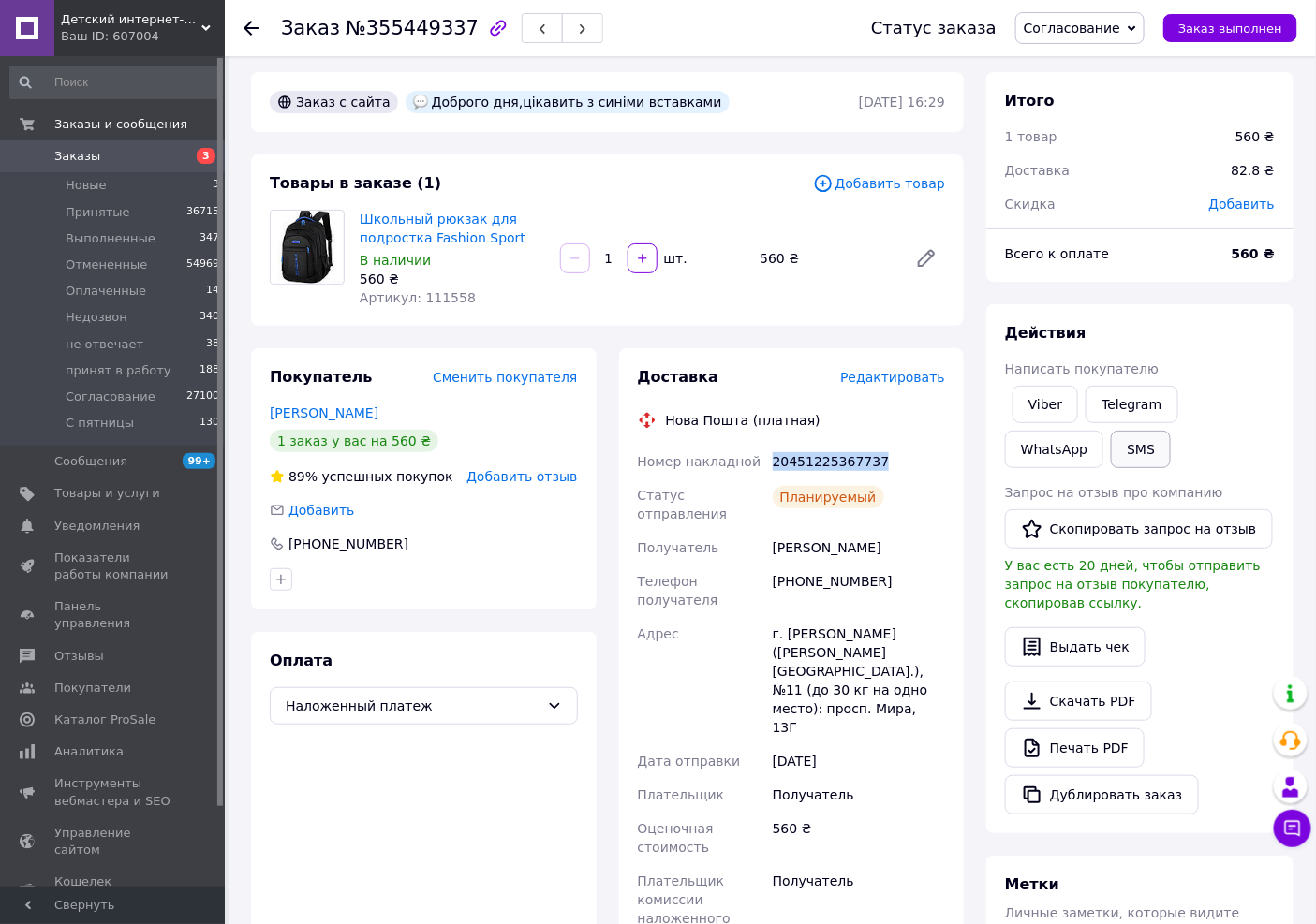
click at [1111, 456] on button "SMS" at bounding box center [1140, 450] width 60 height 37
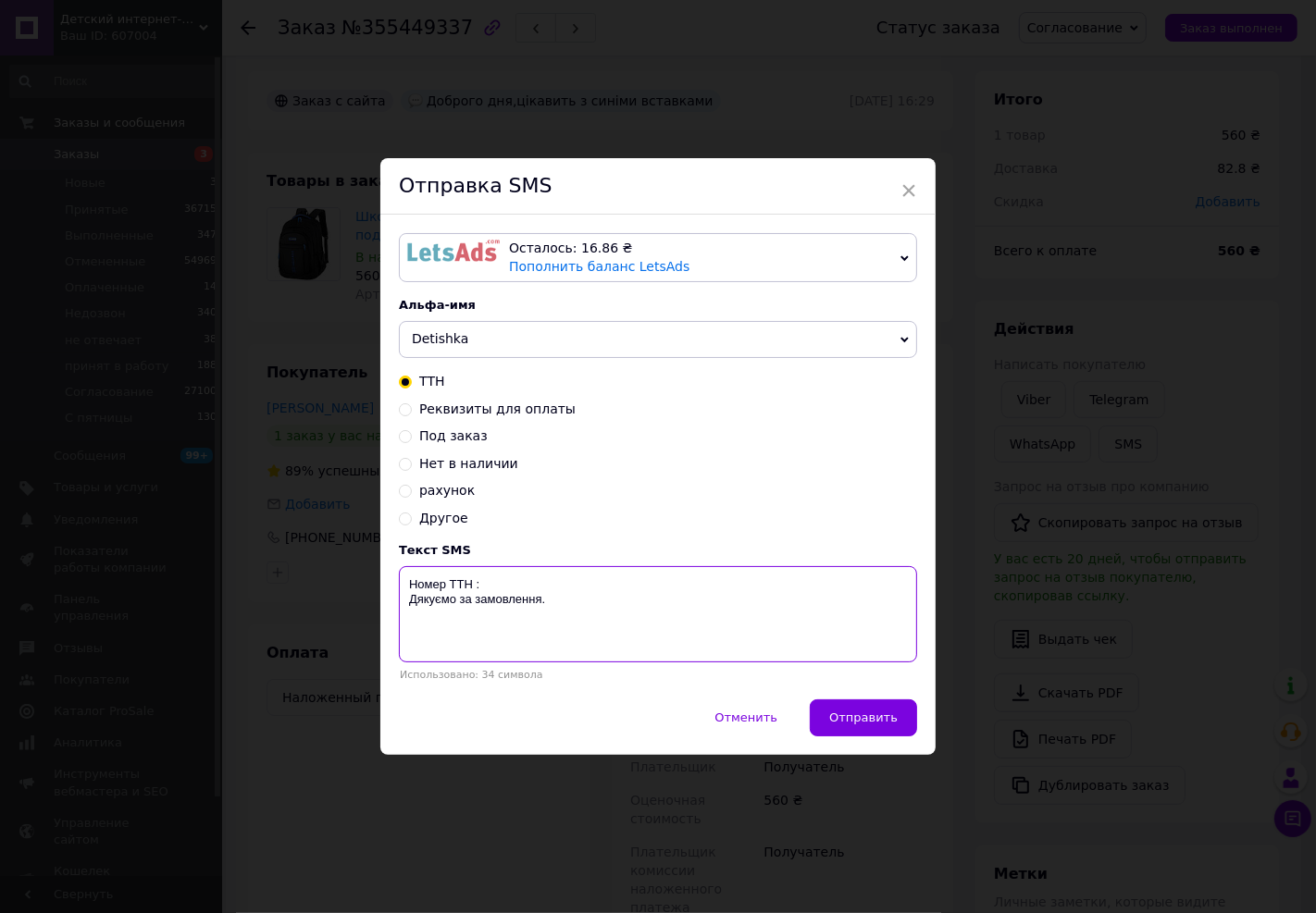
click at [520, 593] on textarea "Номер ТТН : Дякуємо за замовлення." at bounding box center [658, 614] width 518 height 97
paste textarea "20451225367737"
click at [580, 581] on textarea "[PERSON_NAME] (рюкзак) 20451225367737 Дякуємо за замовлення." at bounding box center [658, 614] width 518 height 97
drag, startPoint x: 570, startPoint y: 604, endPoint x: 406, endPoint y: 604, distance: 164.0
click at [406, 604] on textarea "[PERSON_NAME] (рюкзак) 20451225367737 Дякуємо за замовлення." at bounding box center [658, 614] width 518 height 97
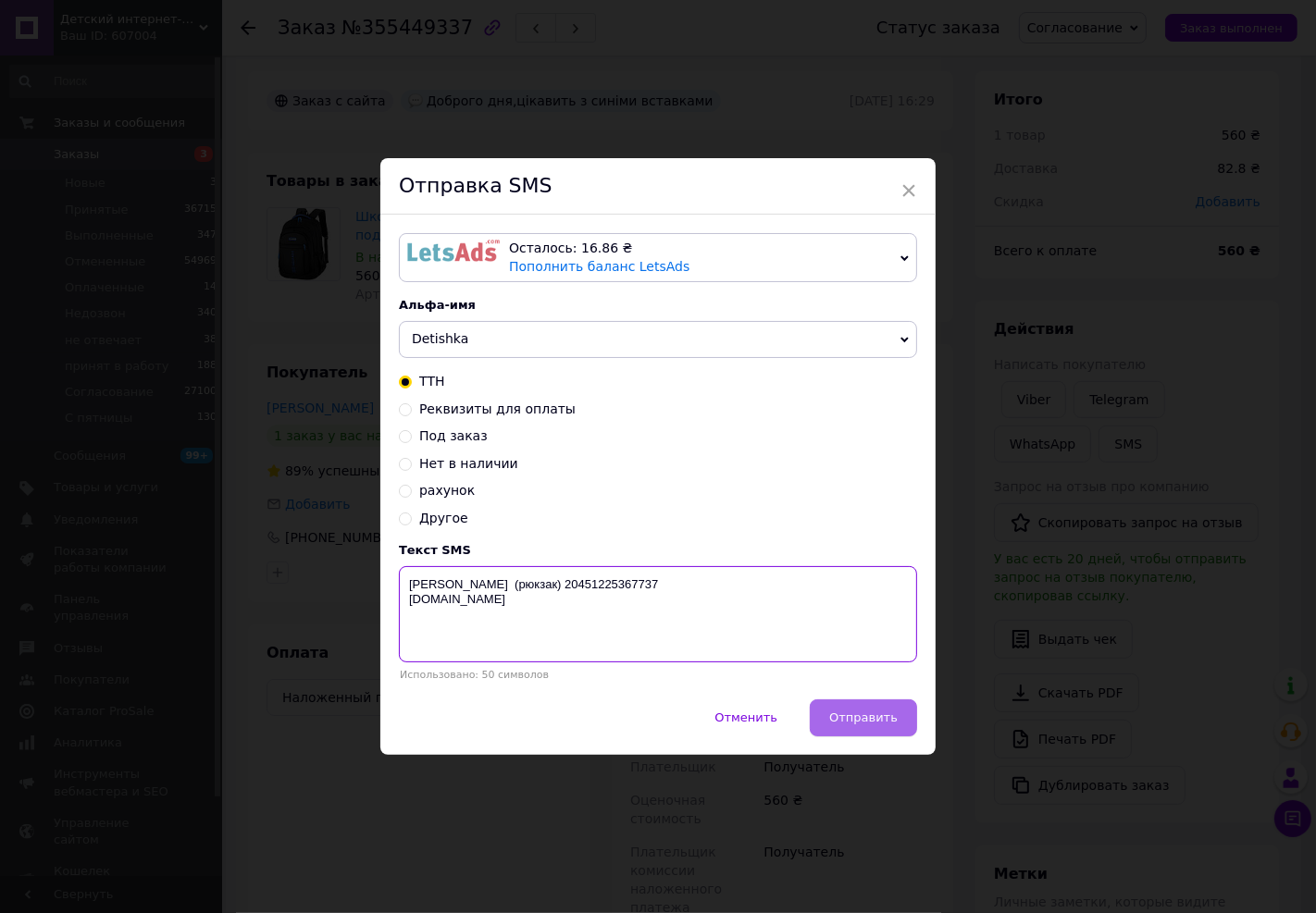
type textarea "[PERSON_NAME] (рюкзак) 20451225367737 [DOMAIN_NAME]"
click at [866, 707] on button "Отправить" at bounding box center [863, 718] width 107 height 37
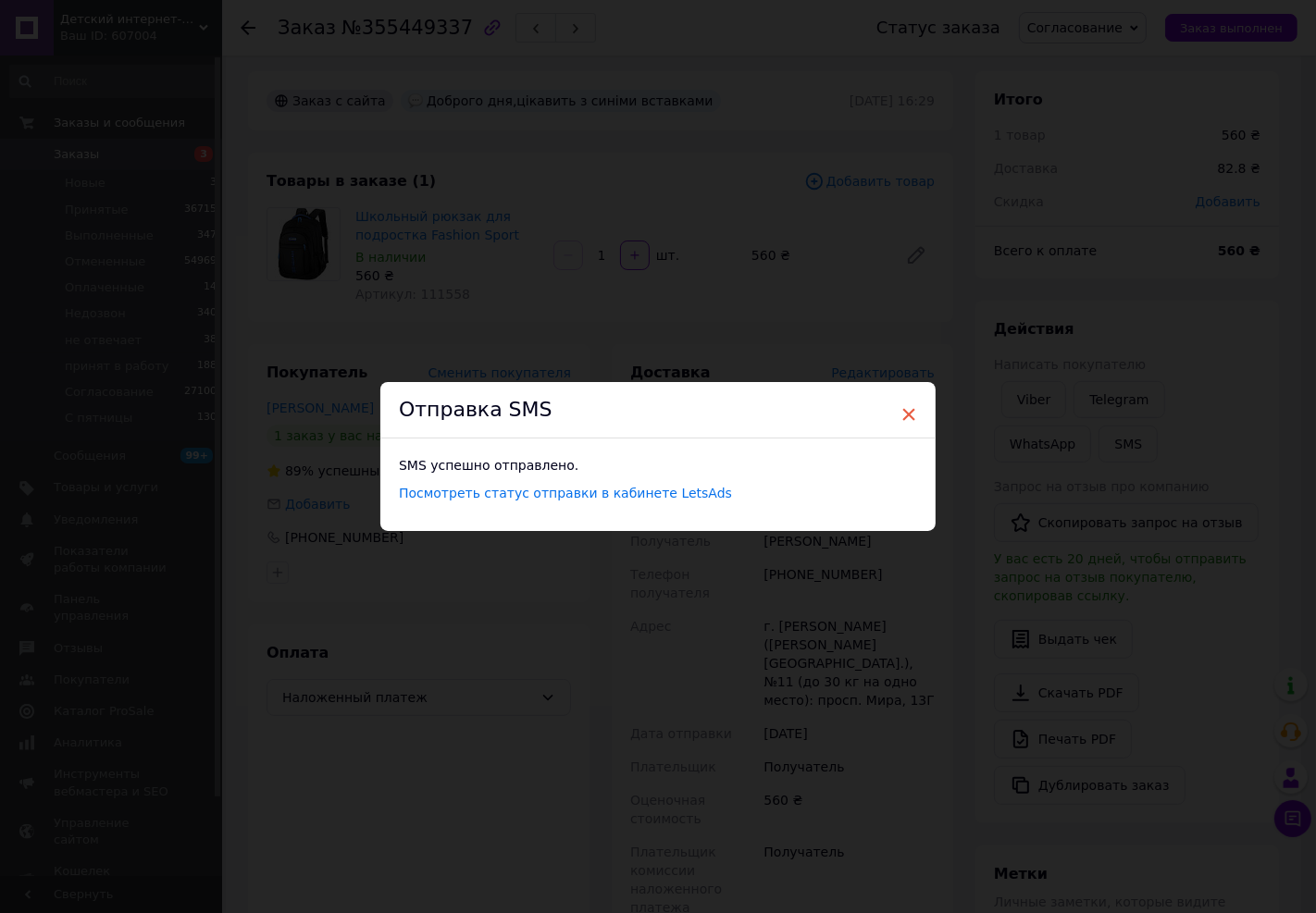
click at [903, 417] on span "×" at bounding box center [908, 414] width 16 height 32
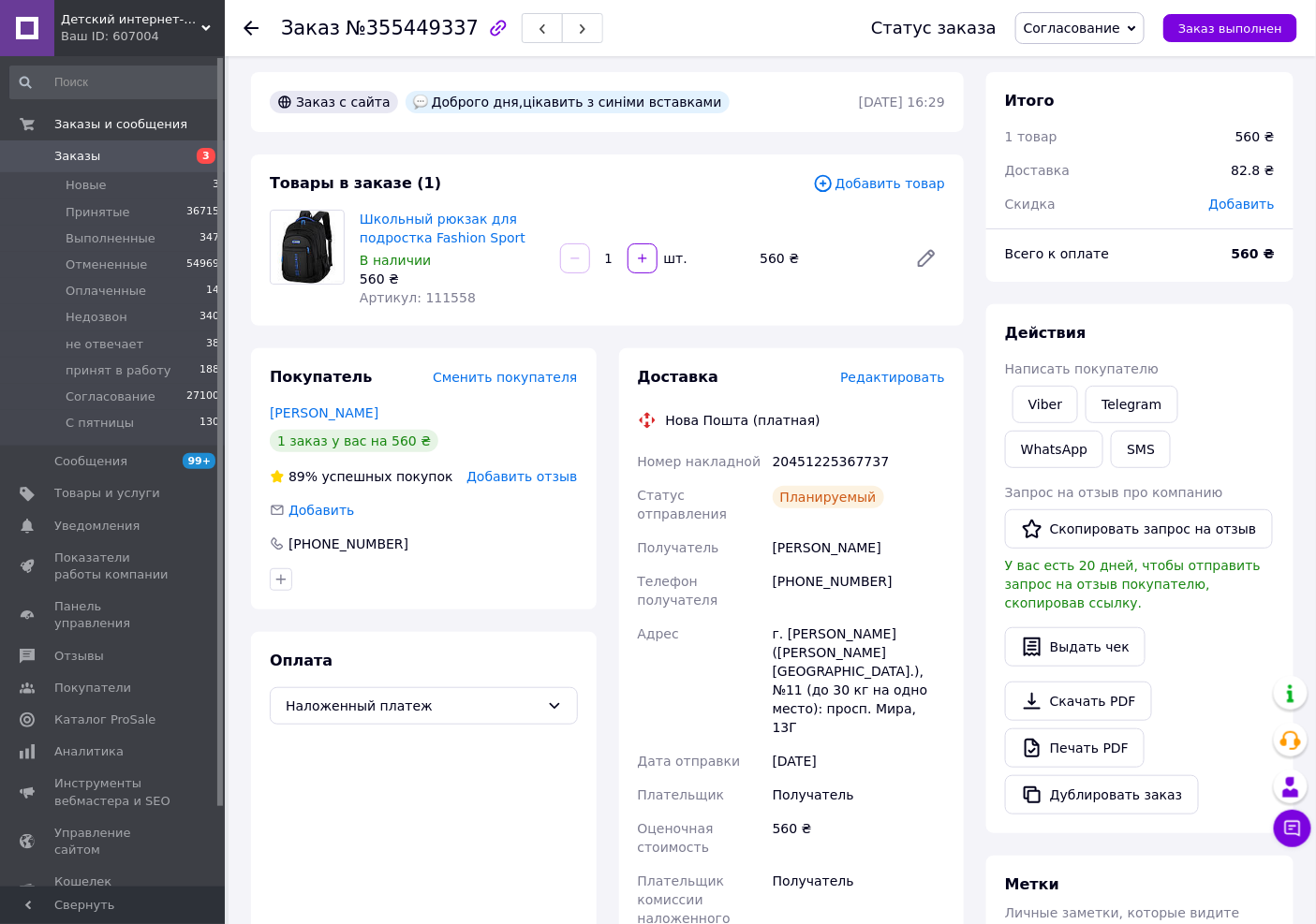
click at [845, 568] on div "[PHONE_NUMBER]" at bounding box center [858, 592] width 180 height 53
click at [839, 450] on div "20451225367737" at bounding box center [858, 462] width 180 height 33
click at [131, 152] on span "Заказы" at bounding box center [114, 155] width 119 height 17
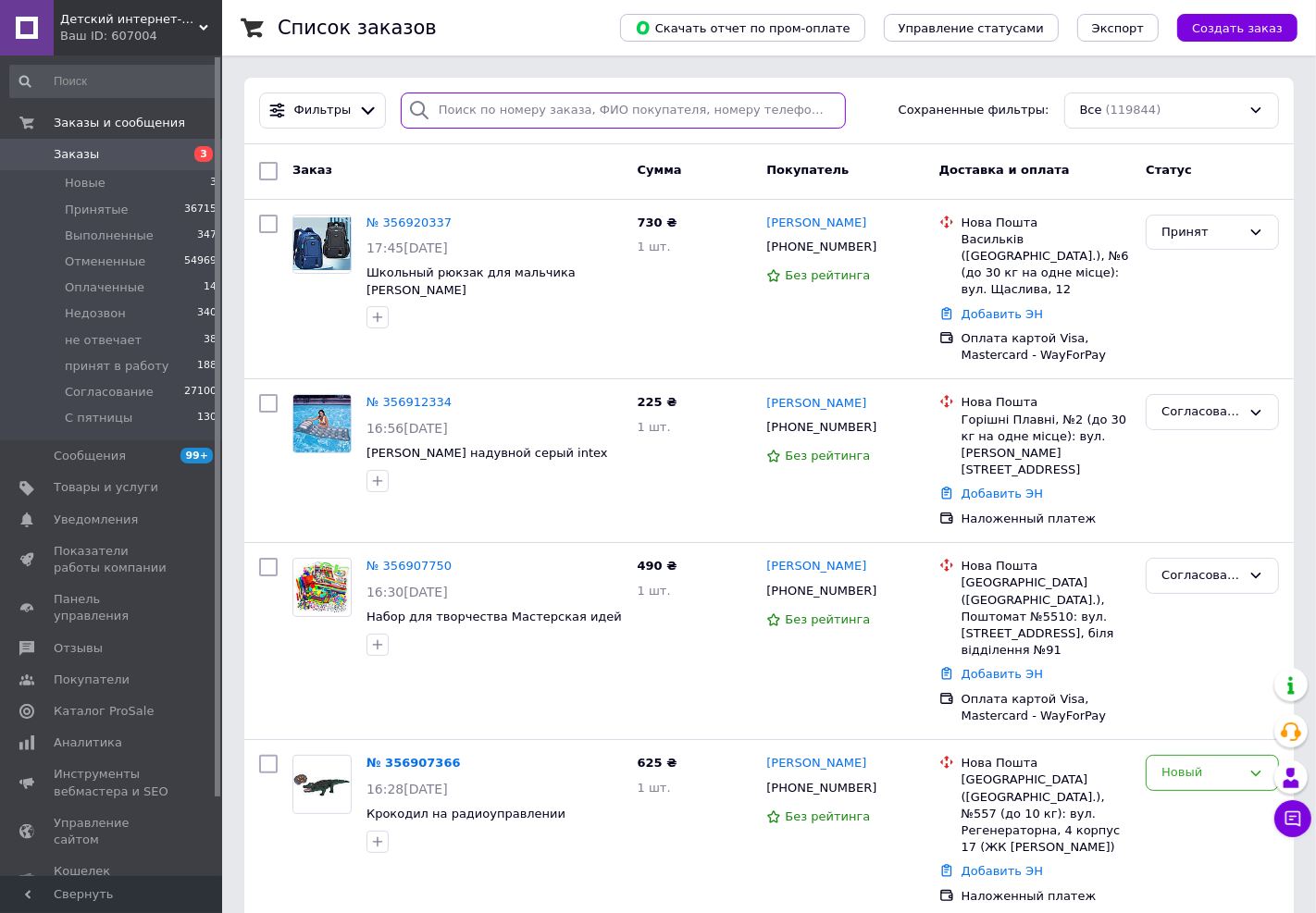
click at [523, 125] on input "search" at bounding box center [623, 110] width 445 height 36
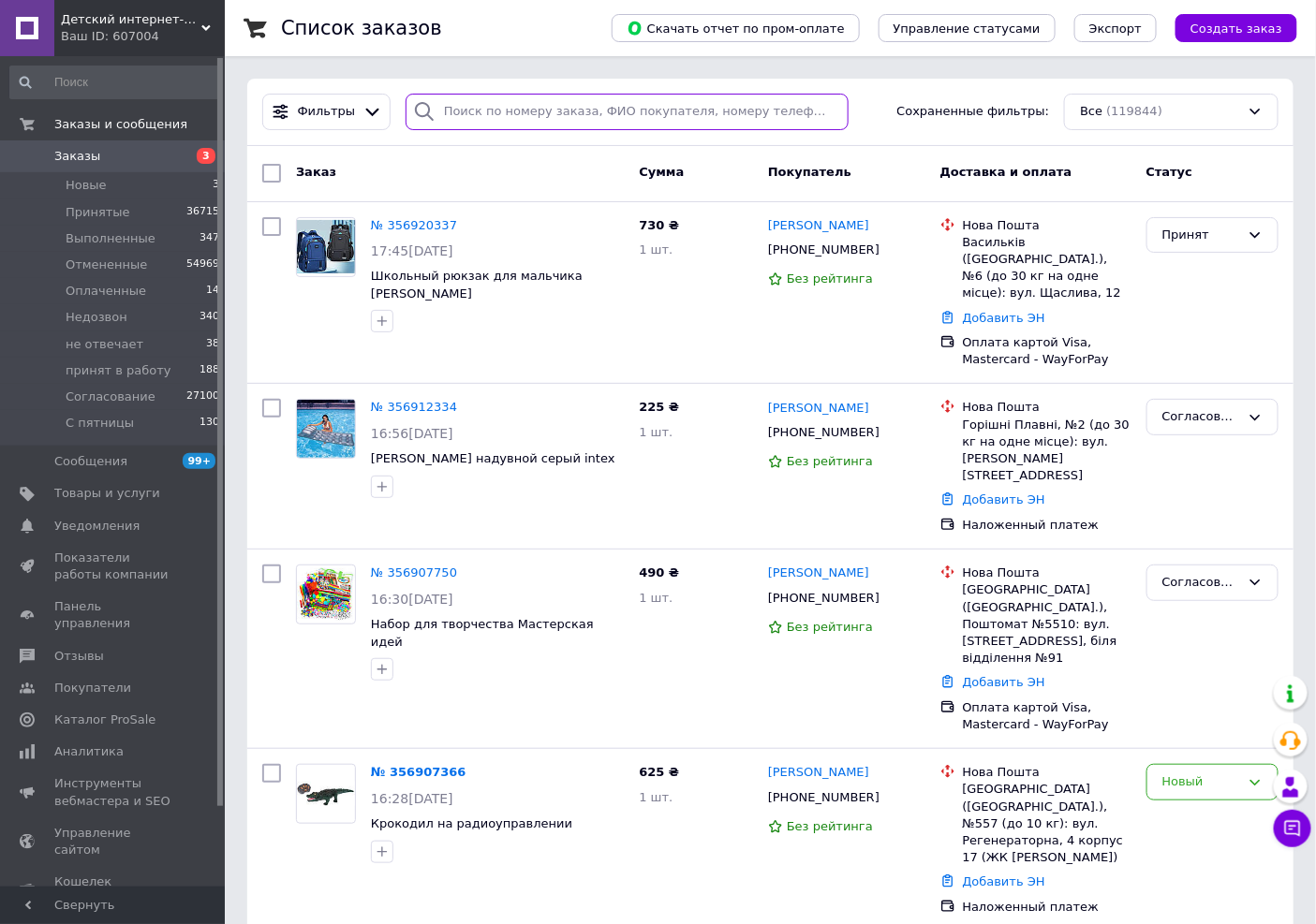
paste input "380502063696 [PERSON_NAME]"
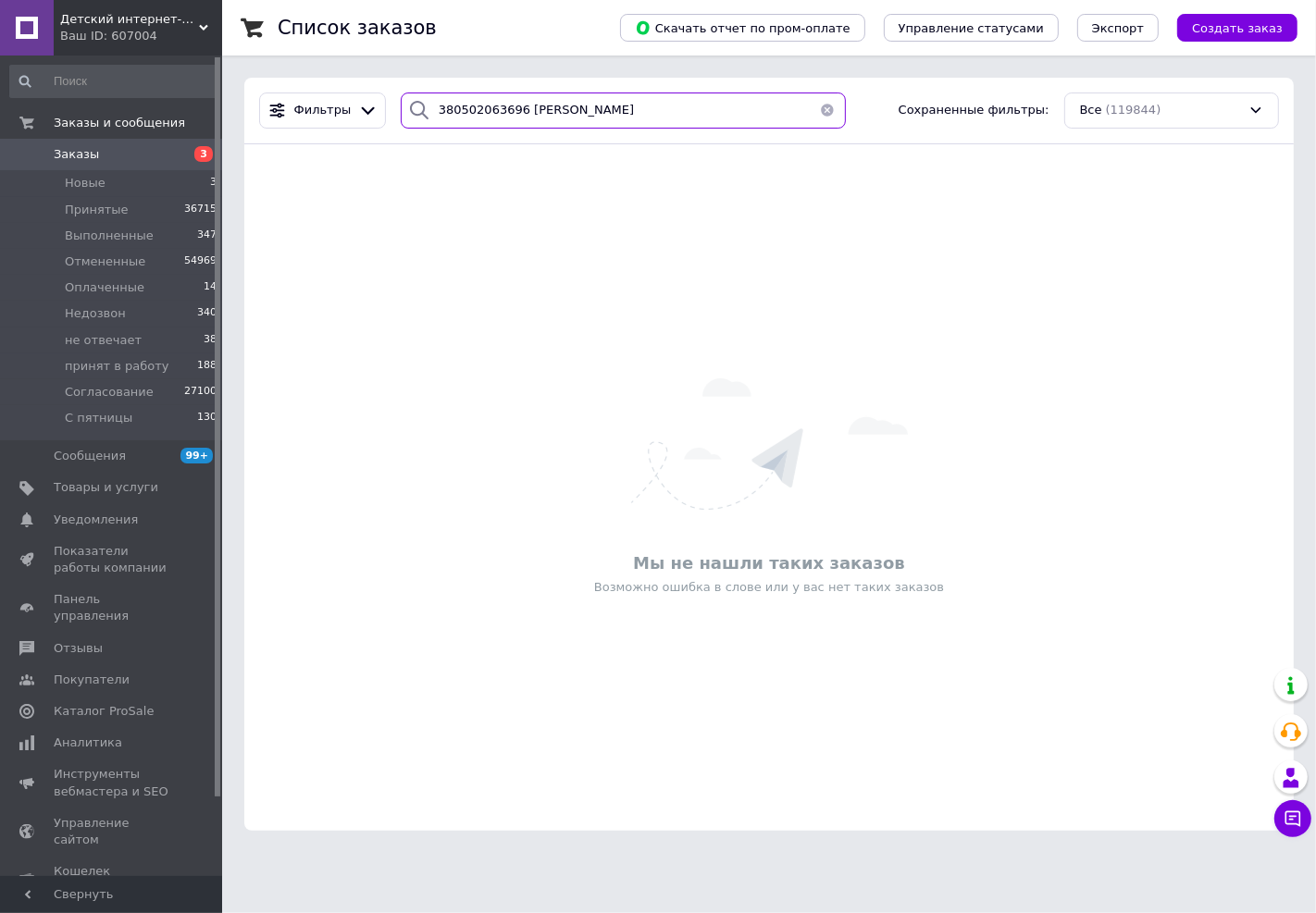
drag, startPoint x: 444, startPoint y: 109, endPoint x: 386, endPoint y: 117, distance: 58.5
click at [393, 117] on div "380502063696 [PERSON_NAME]" at bounding box center [623, 110] width 460 height 36
type input "0502063696 [PERSON_NAME]"
click at [692, 108] on input "0502063696 [PERSON_NAME]" at bounding box center [623, 110] width 445 height 36
click at [89, 154] on span "Заказы" at bounding box center [76, 154] width 45 height 16
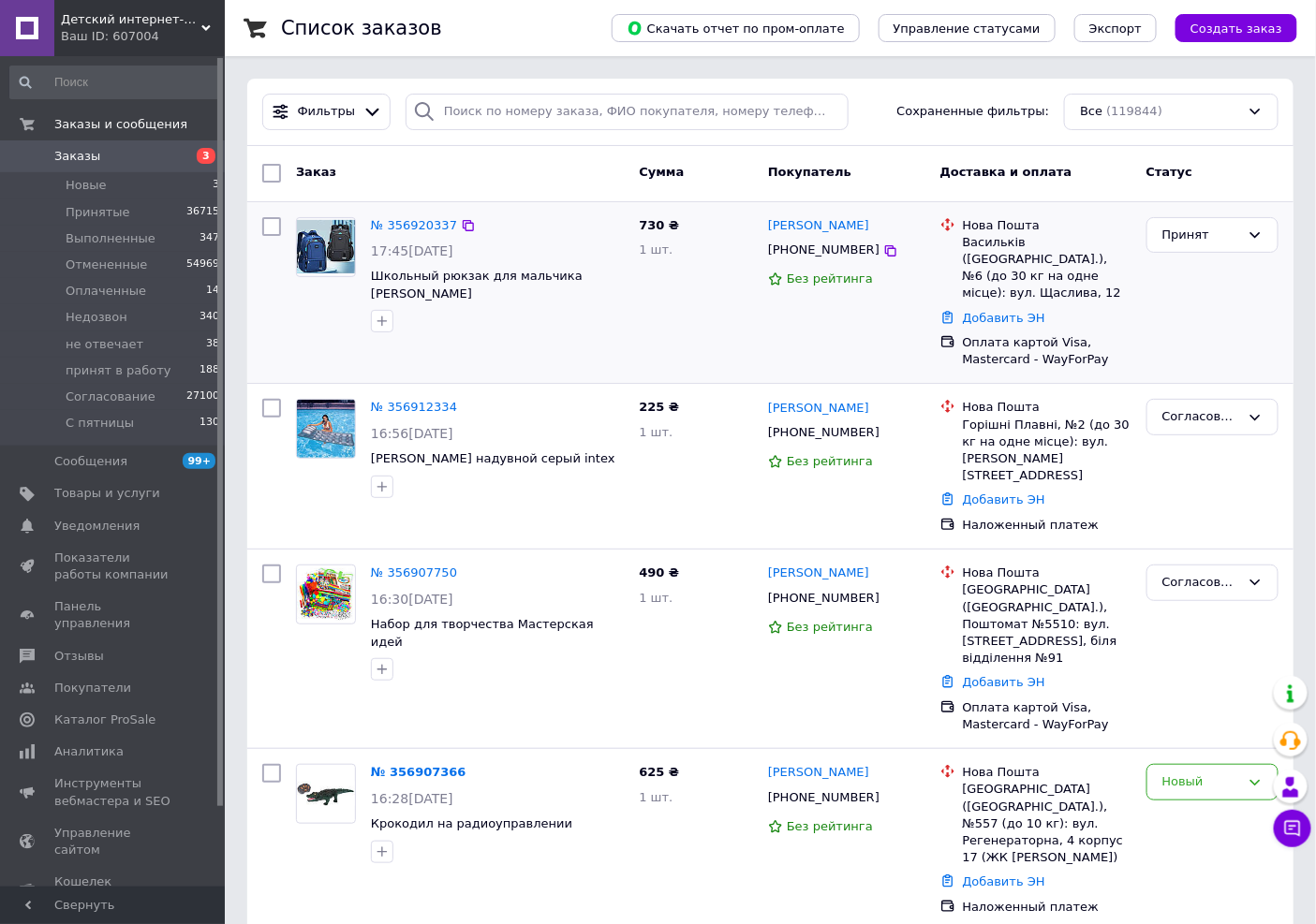
click at [801, 248] on span "[PHONE_NUMBER]" at bounding box center [823, 249] width 111 height 14
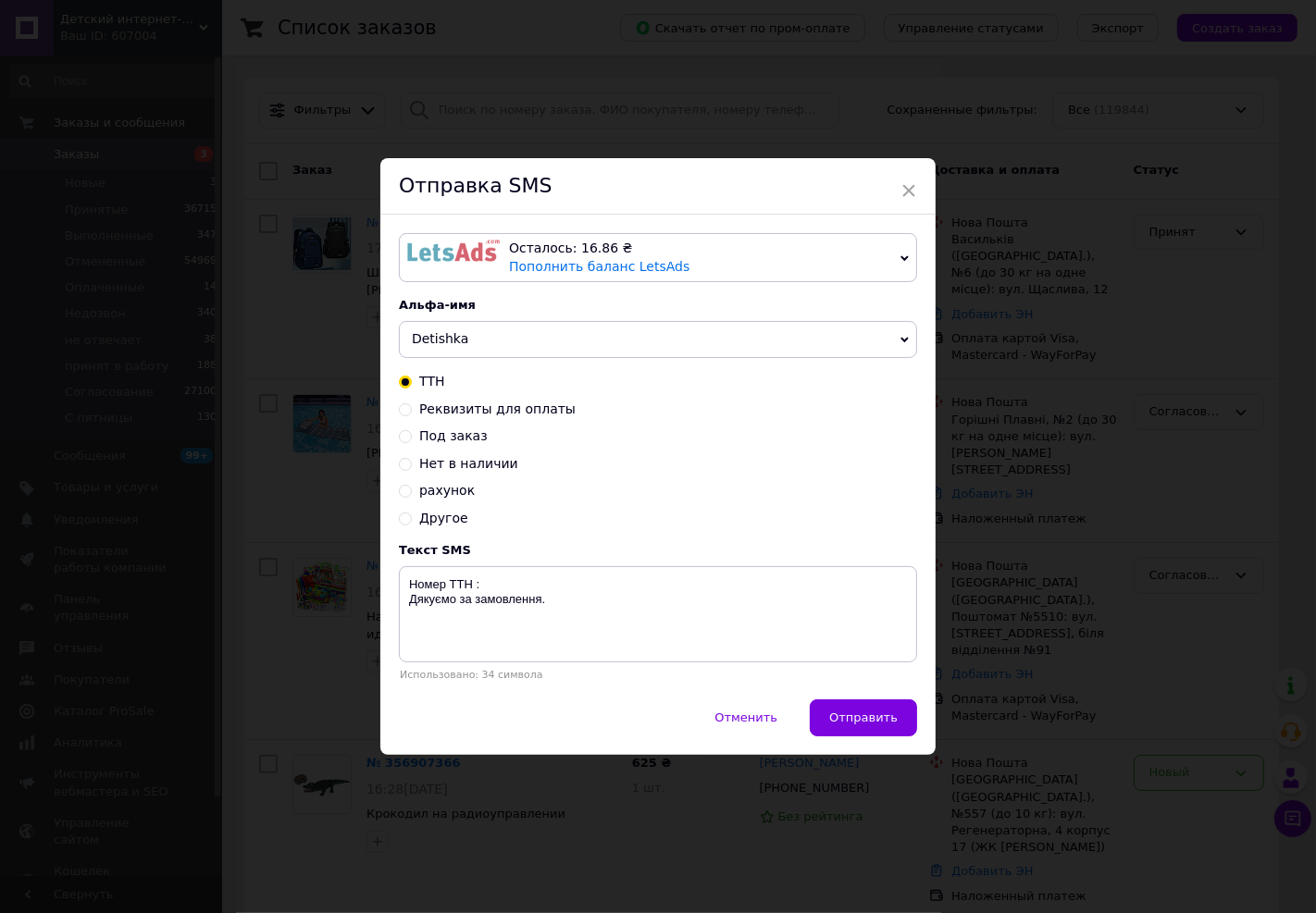
click at [1229, 263] on div "× Отправка SMS Осталось: 16.86 ₴ Пополнить баланс LetsAds Подключить SMSClub Ал…" at bounding box center [658, 456] width 1316 height 913
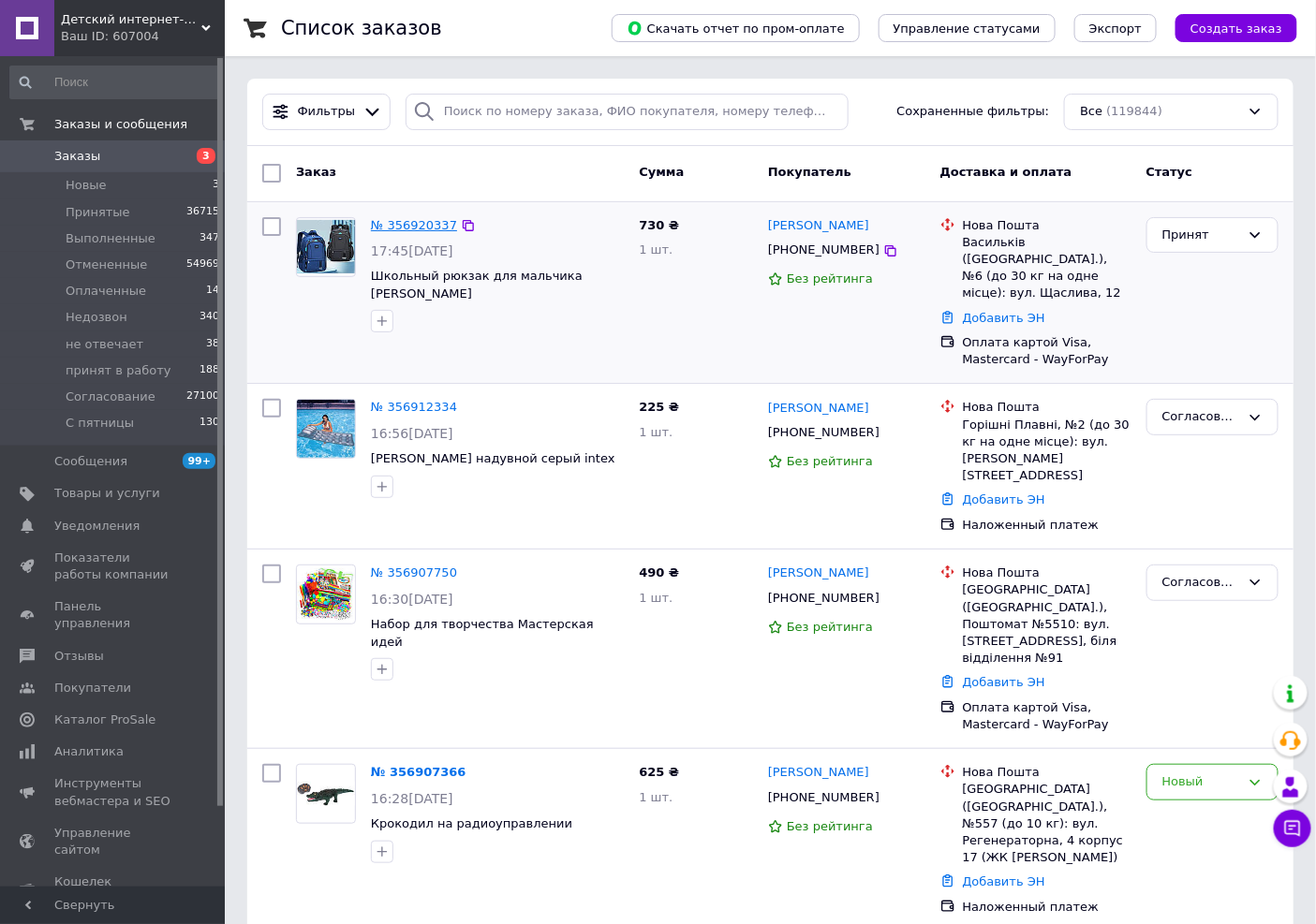
click at [400, 226] on link "№ 356920337" at bounding box center [414, 225] width 86 height 14
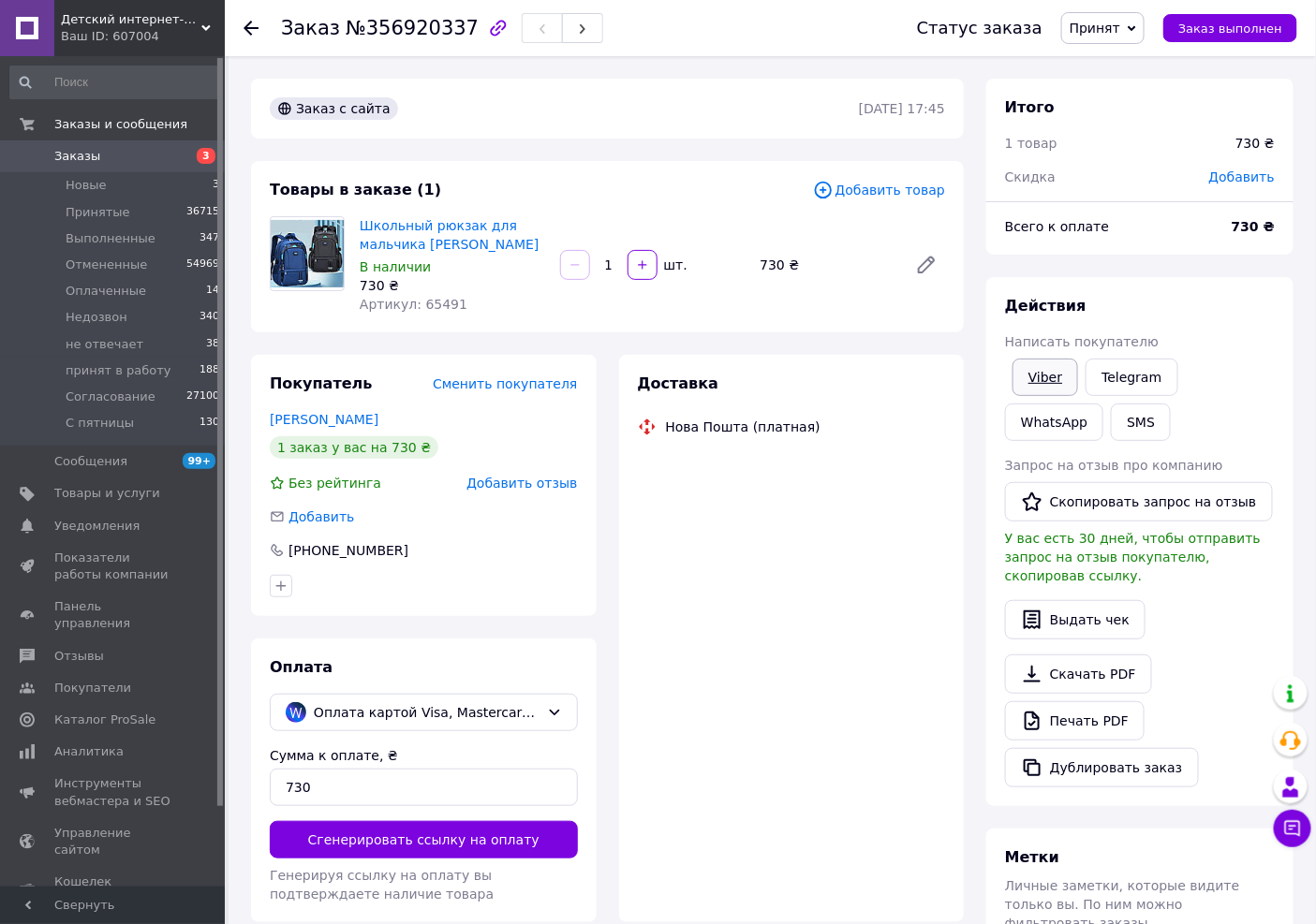
click at [1068, 381] on link "Viber" at bounding box center [1044, 377] width 66 height 37
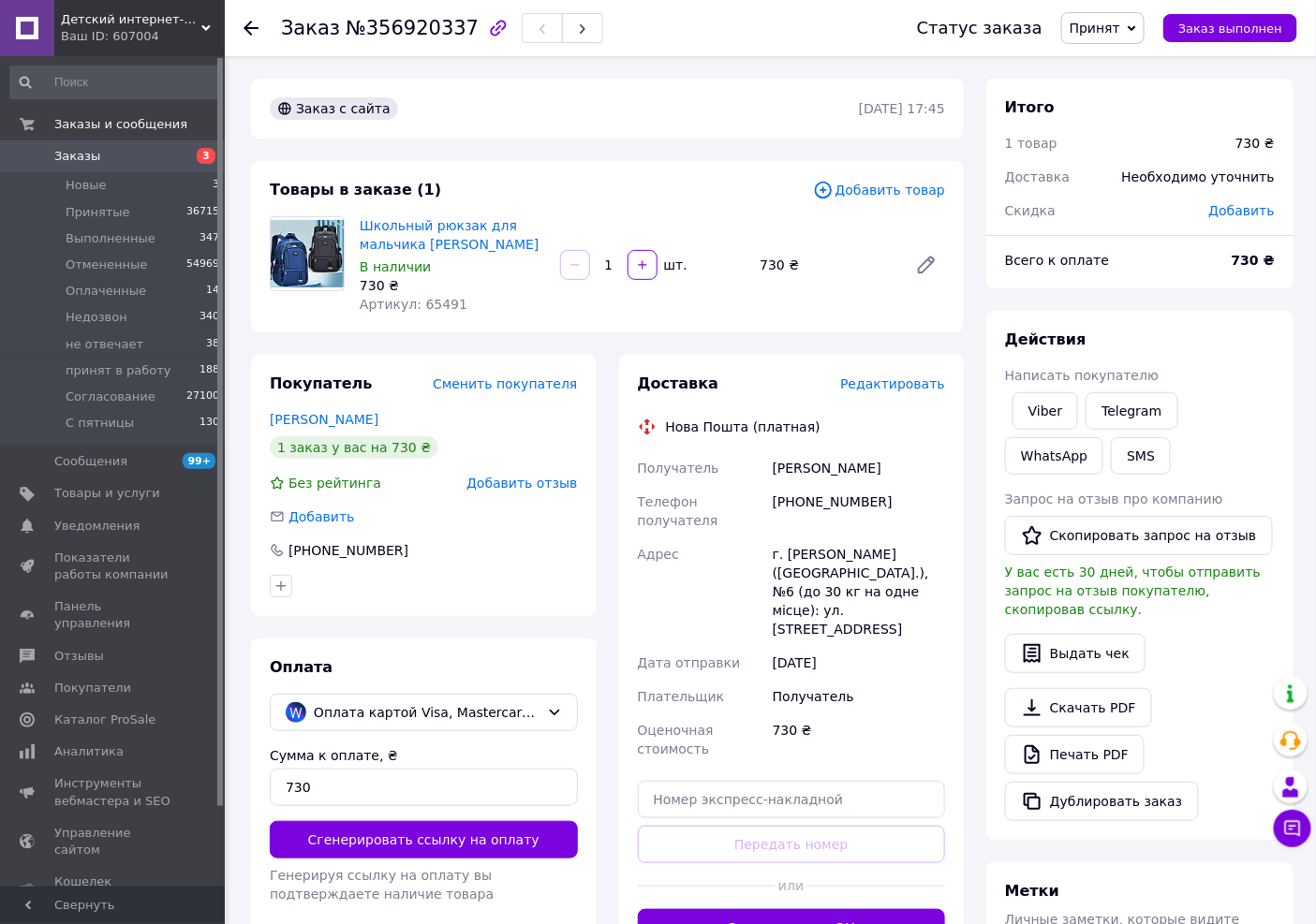
click at [97, 155] on span "Заказы" at bounding box center [114, 155] width 119 height 17
